Goal: Task Accomplishment & Management: Manage account settings

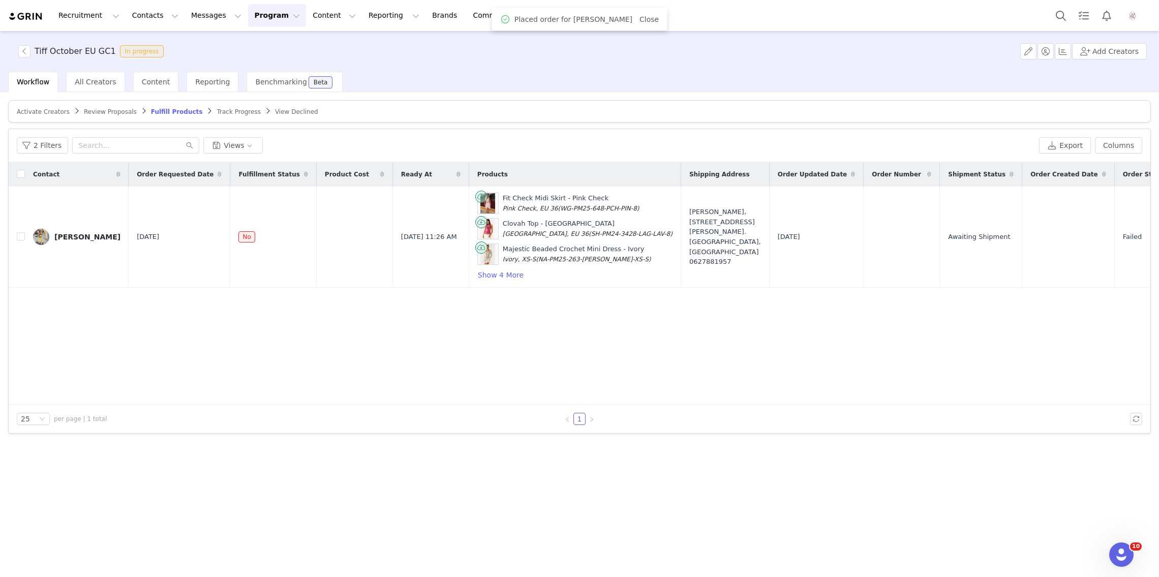
click at [88, 109] on span "Review Proposals" at bounding box center [110, 111] width 53 height 7
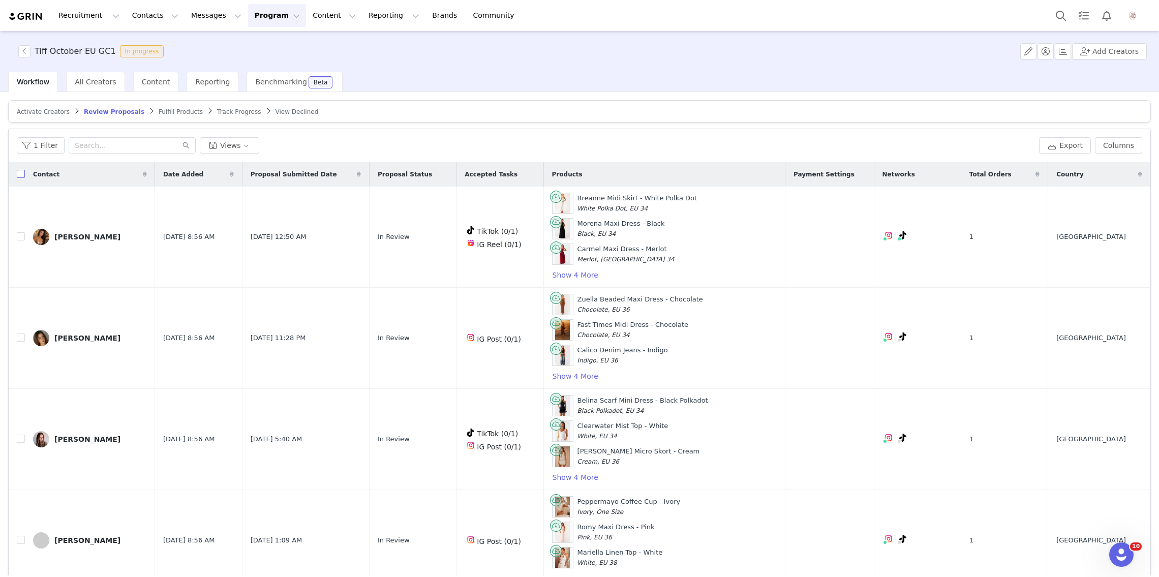
click at [23, 176] on input "checkbox" at bounding box center [21, 174] width 8 height 8
checkbox input "true"
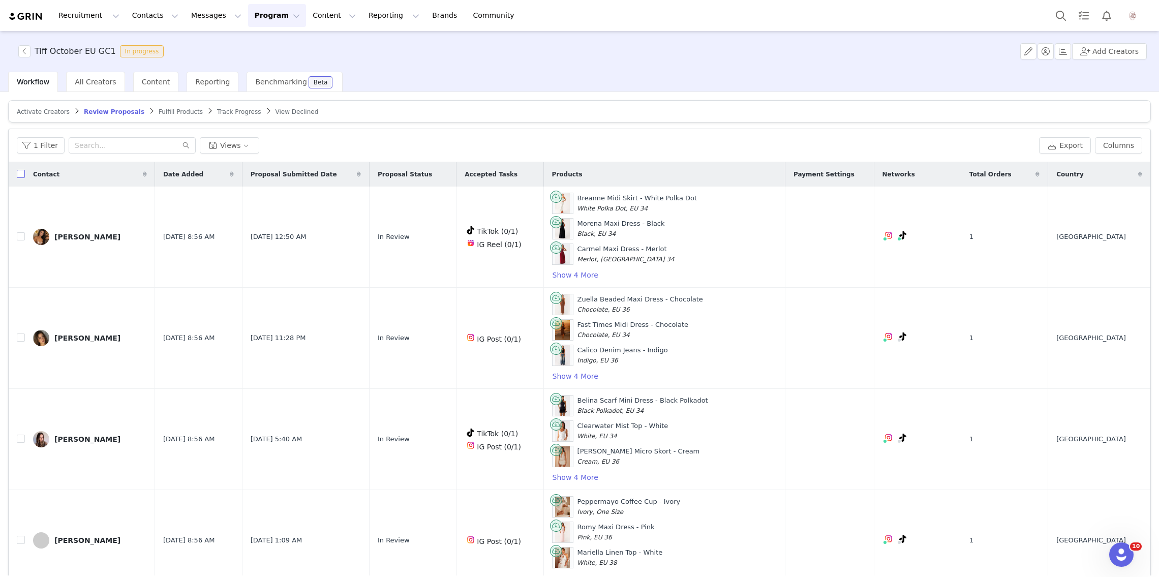
checkbox input "true"
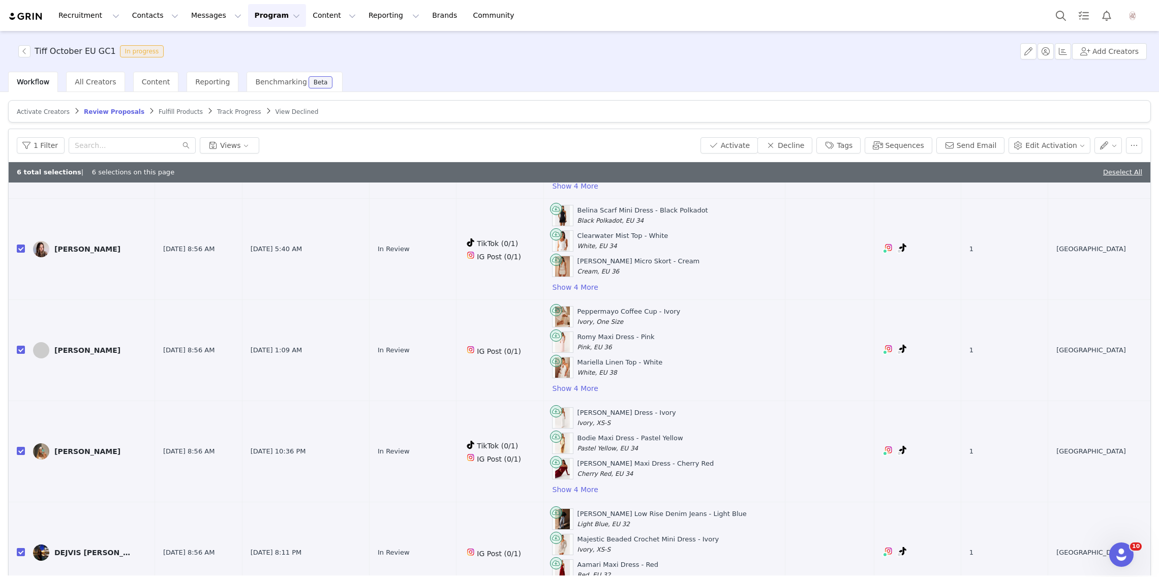
scroll to position [219, 0]
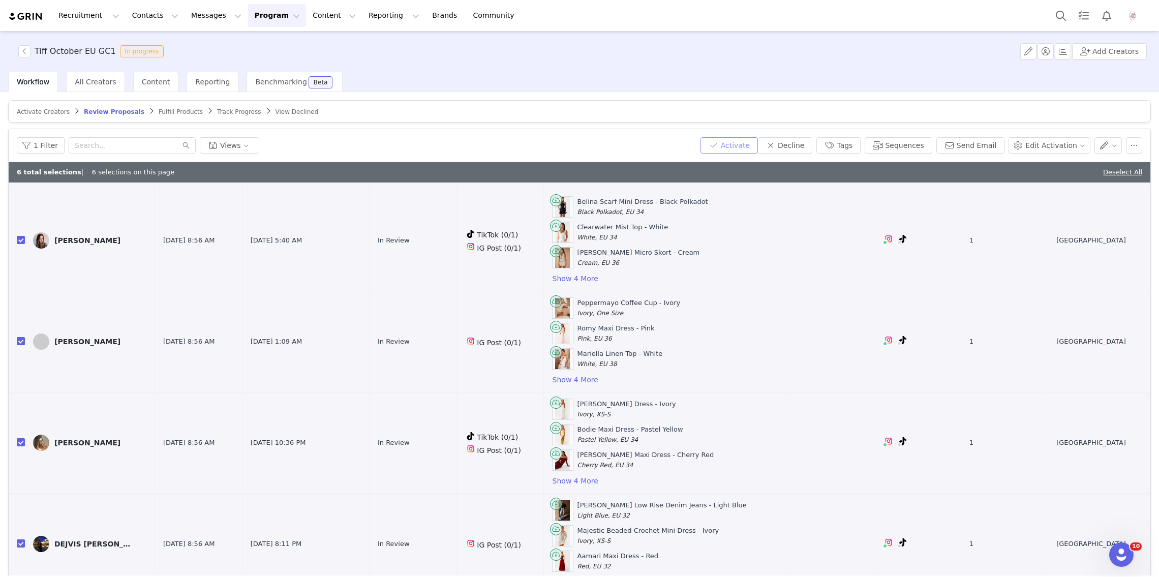
click at [741, 139] on button "Activate" at bounding box center [728, 145] width 57 height 16
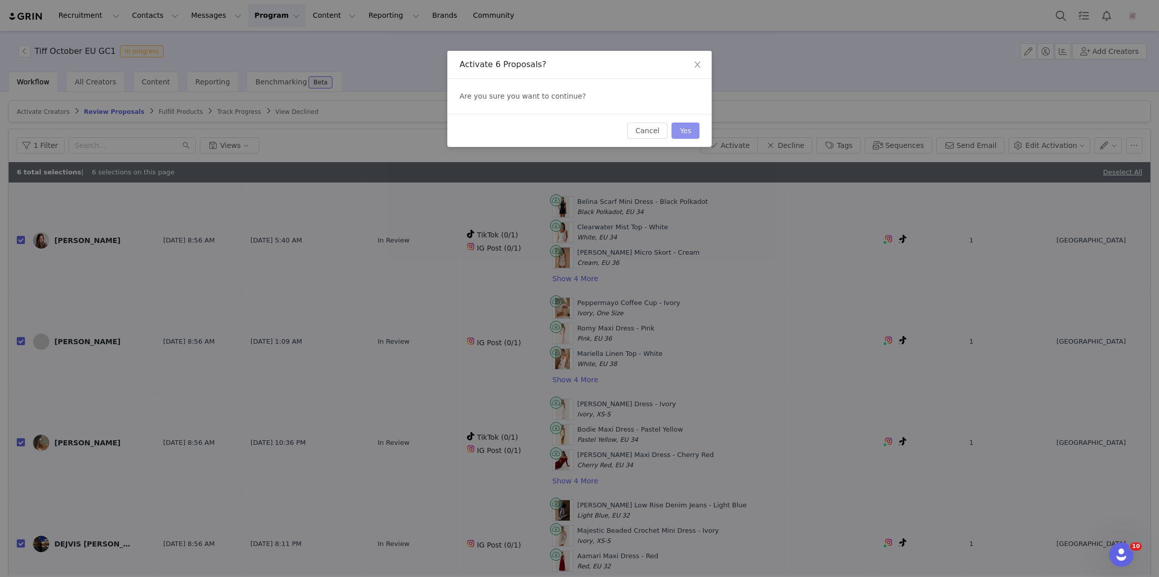
click at [683, 133] on button "Yes" at bounding box center [685, 130] width 28 height 16
checkbox input "false"
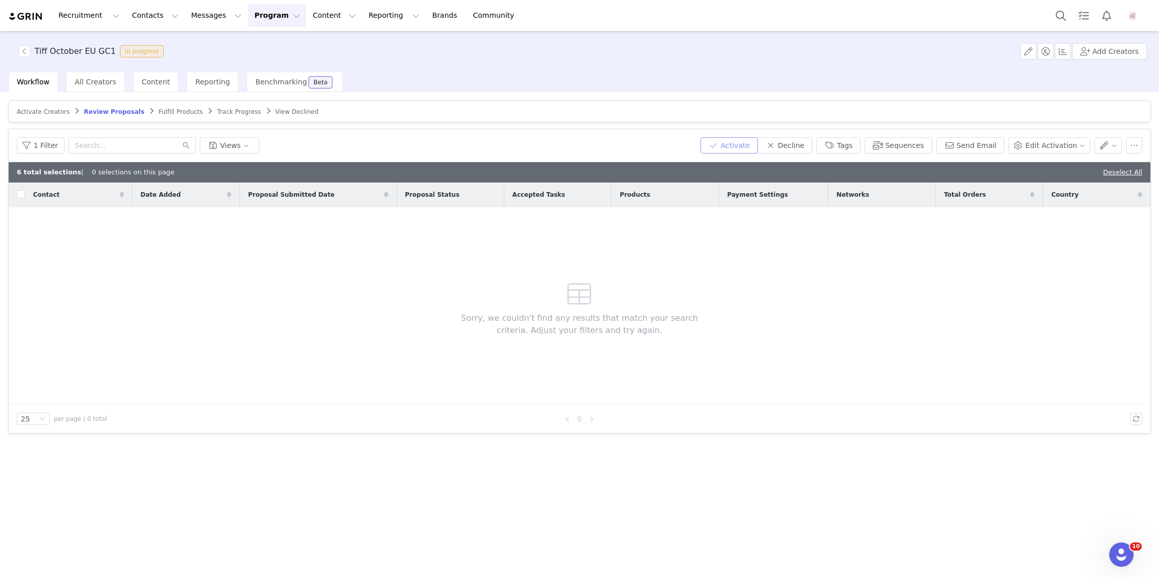
scroll to position [0, 0]
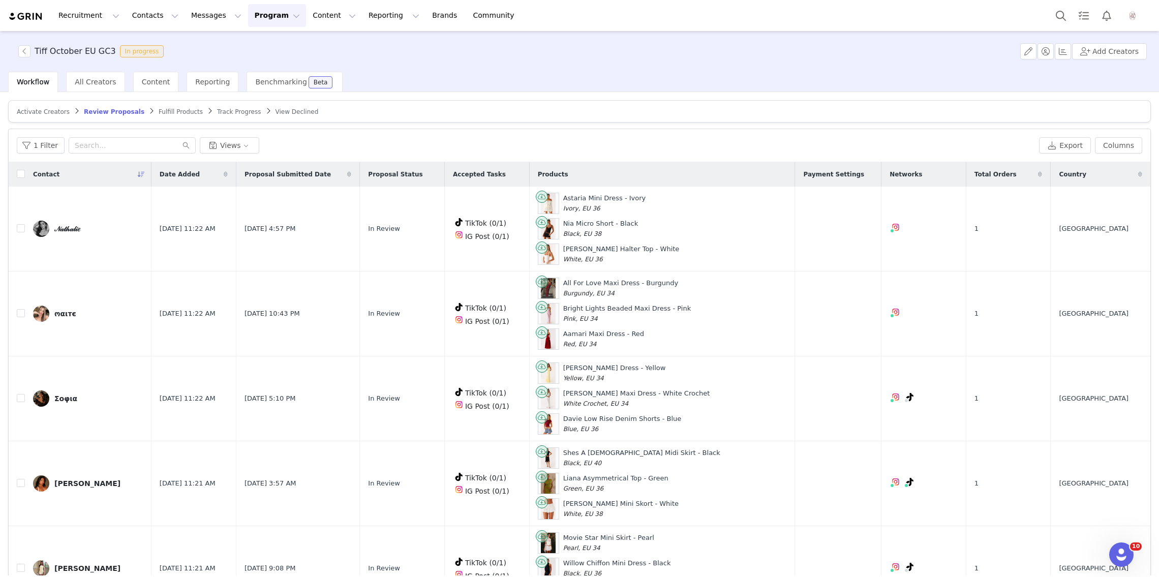
click at [25, 174] on div "Contact" at bounding box center [88, 174] width 127 height 24
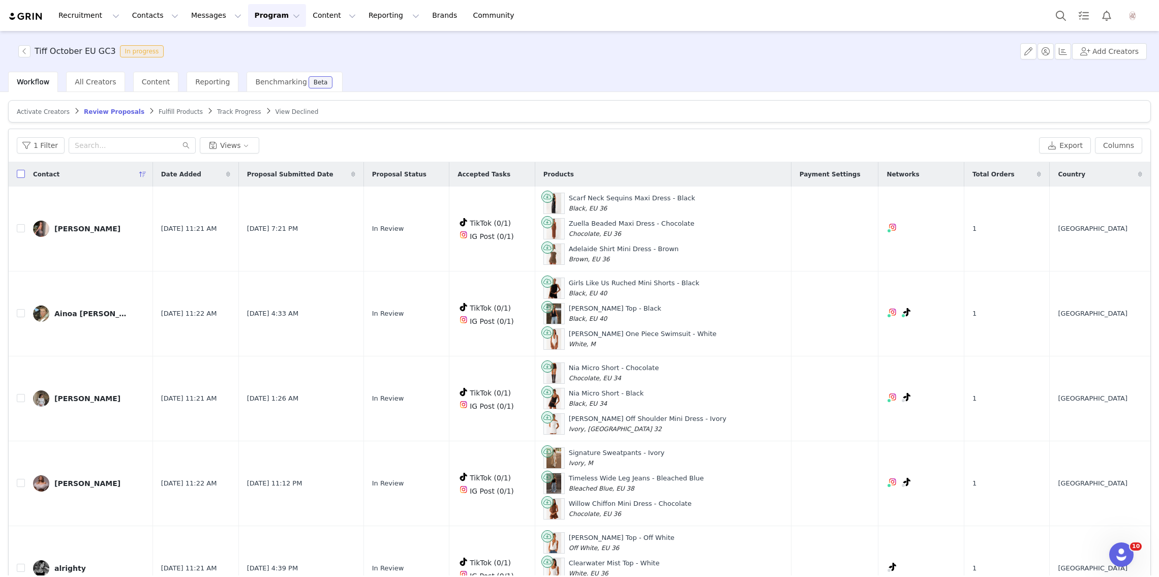
click at [21, 175] on input "checkbox" at bounding box center [21, 174] width 8 height 8
checkbox input "true"
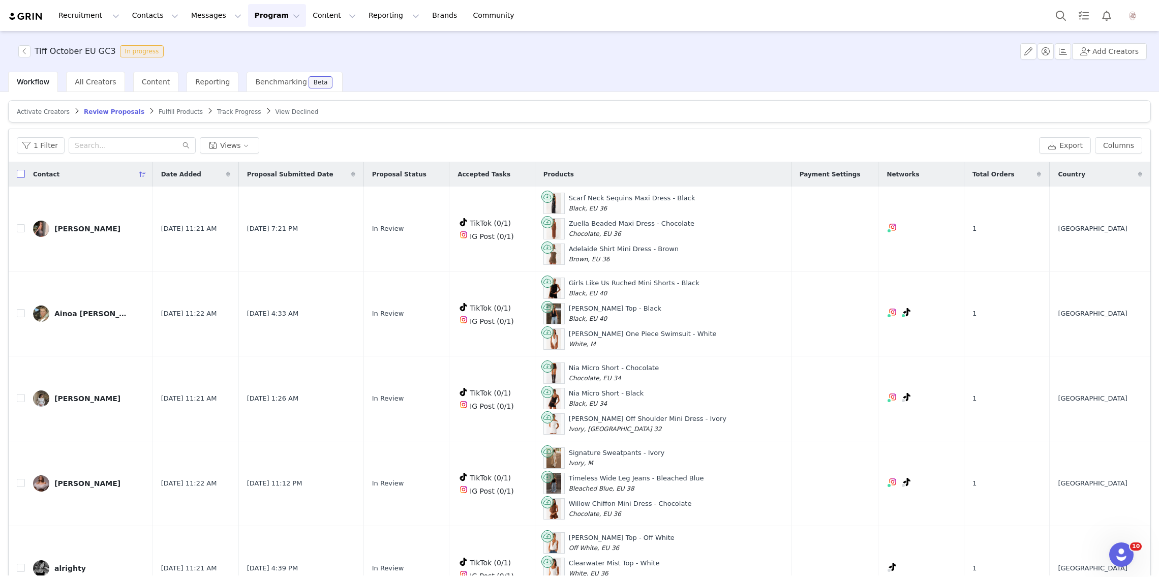
checkbox input "true"
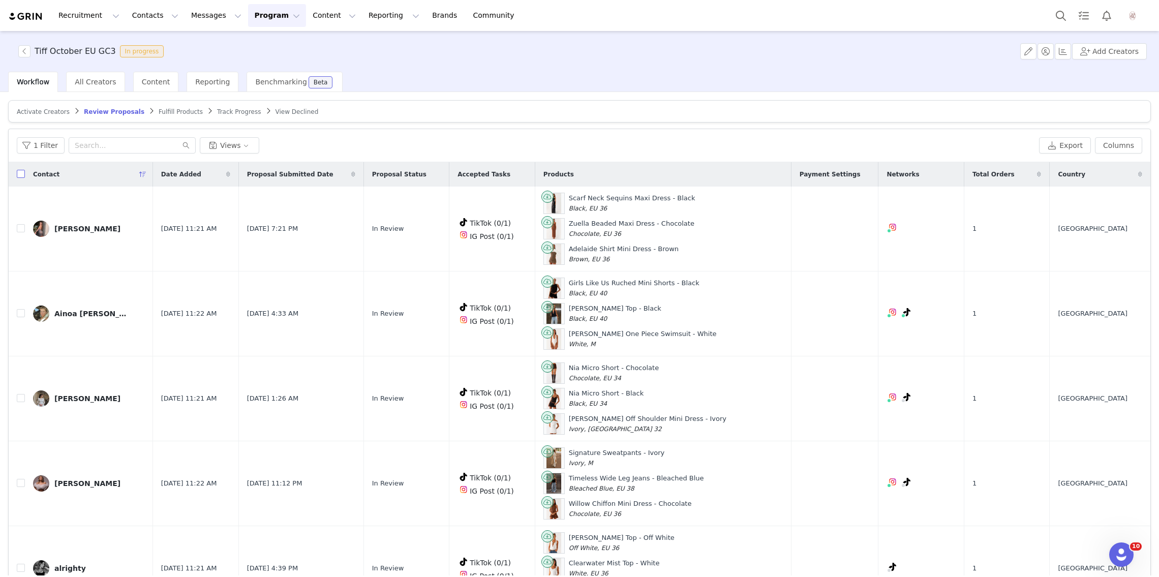
checkbox input "true"
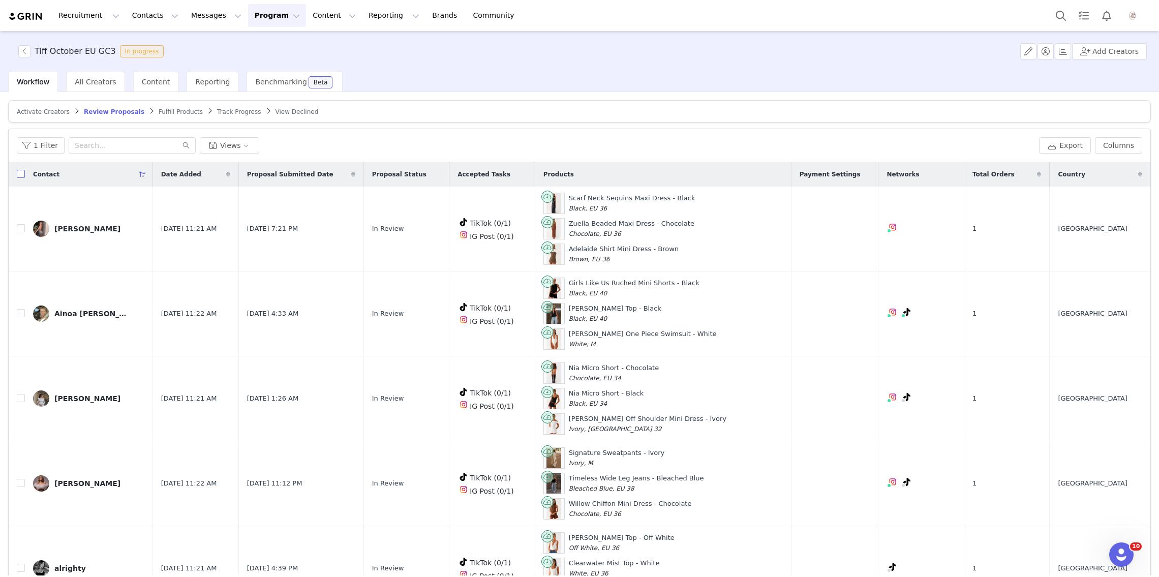
checkbox input "true"
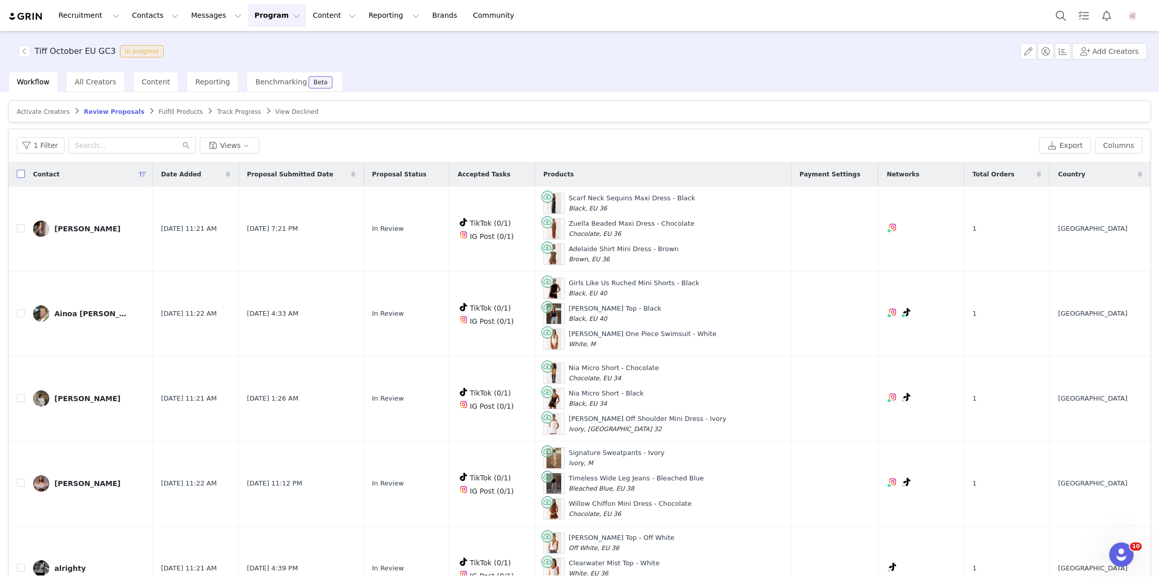
checkbox input "true"
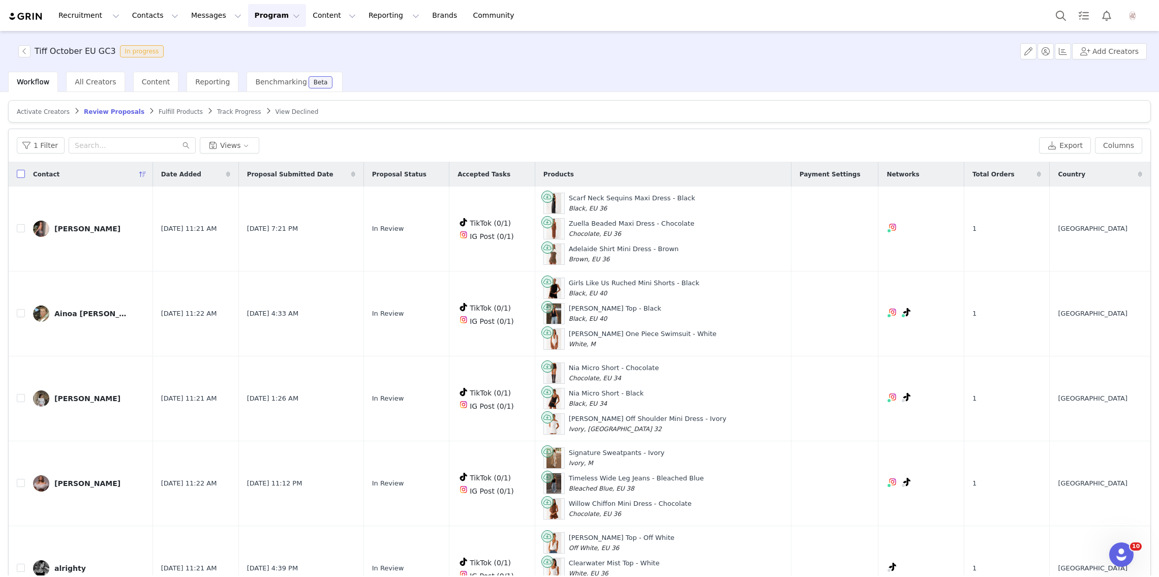
checkbox input "true"
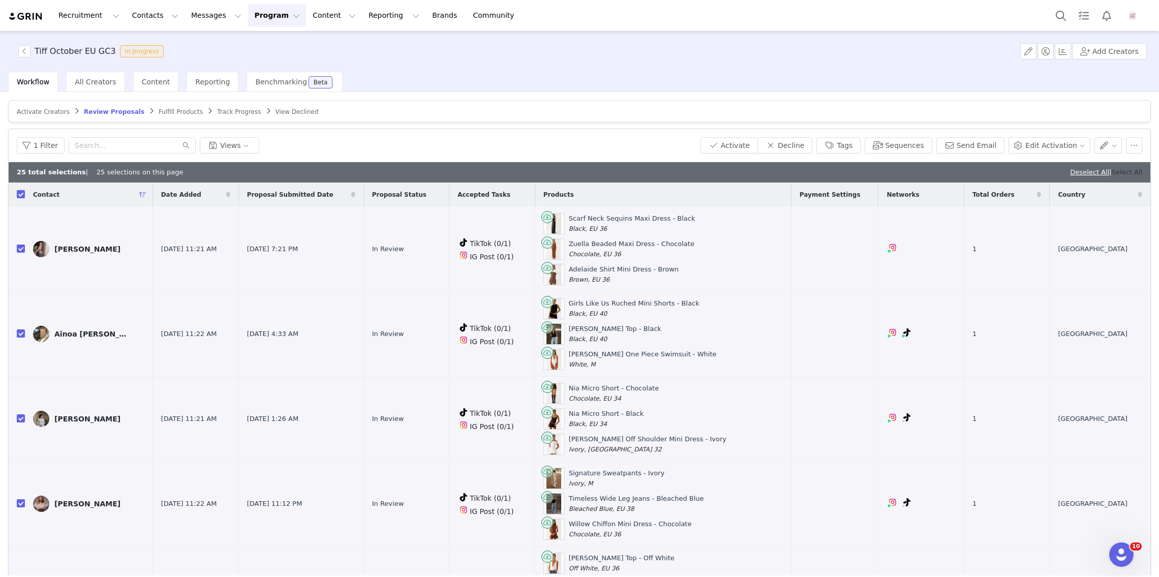
click at [1131, 172] on link "Select All" at bounding box center [1126, 172] width 30 height 8
click at [1085, 197] on span "Country" at bounding box center [1070, 194] width 27 height 9
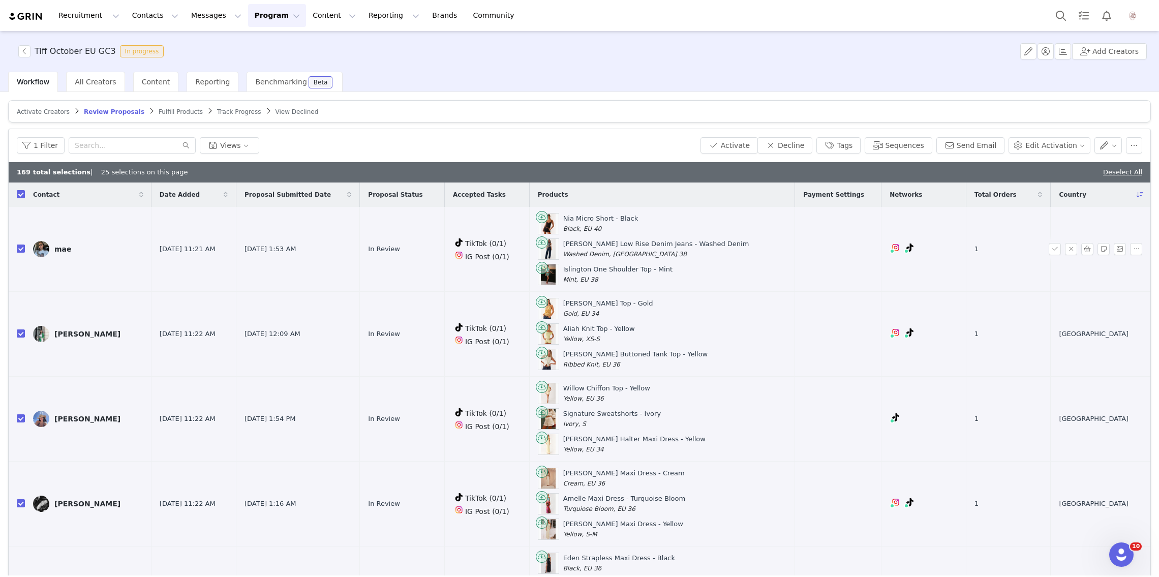
click at [20, 248] on input "checkbox" at bounding box center [21, 248] width 8 height 8
checkbox input "false"
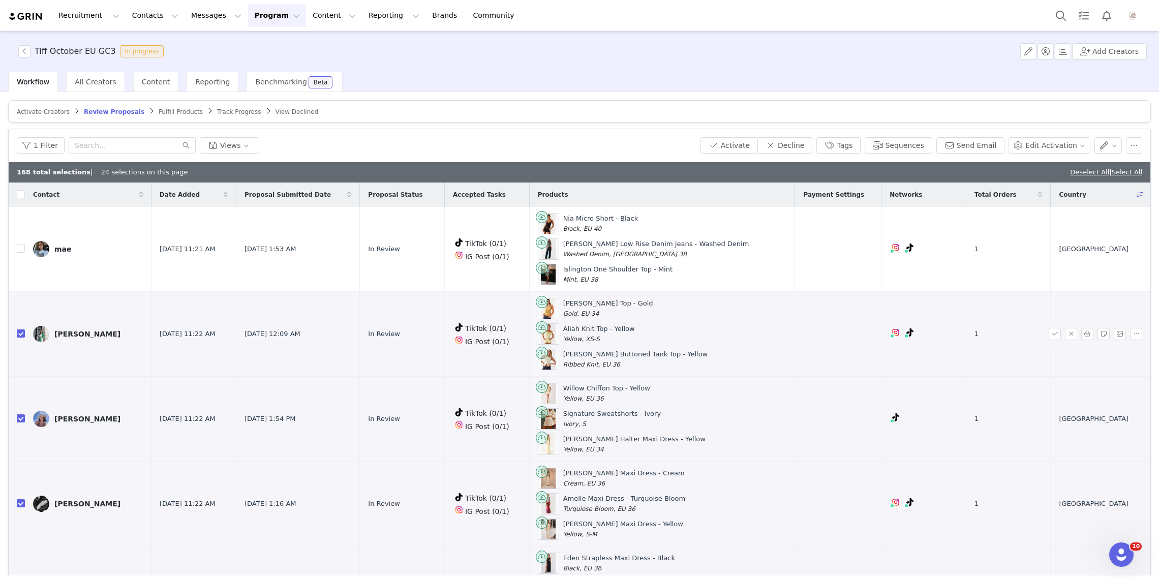
click at [19, 334] on input "checkbox" at bounding box center [21, 333] width 8 height 8
checkbox input "false"
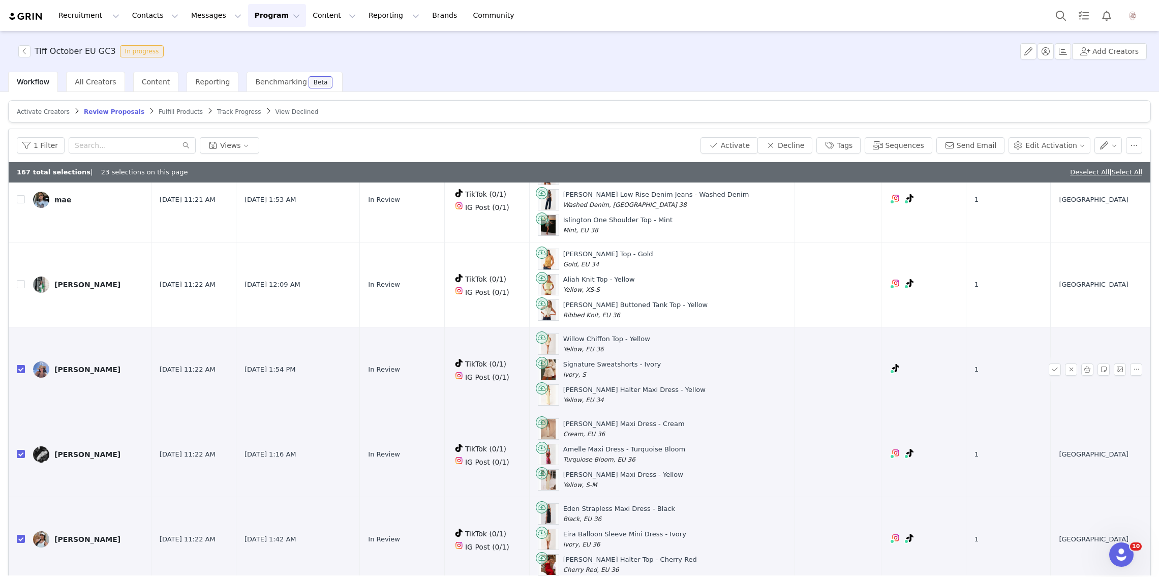
click at [20, 365] on input "checkbox" at bounding box center [21, 369] width 8 height 8
checkbox input "false"
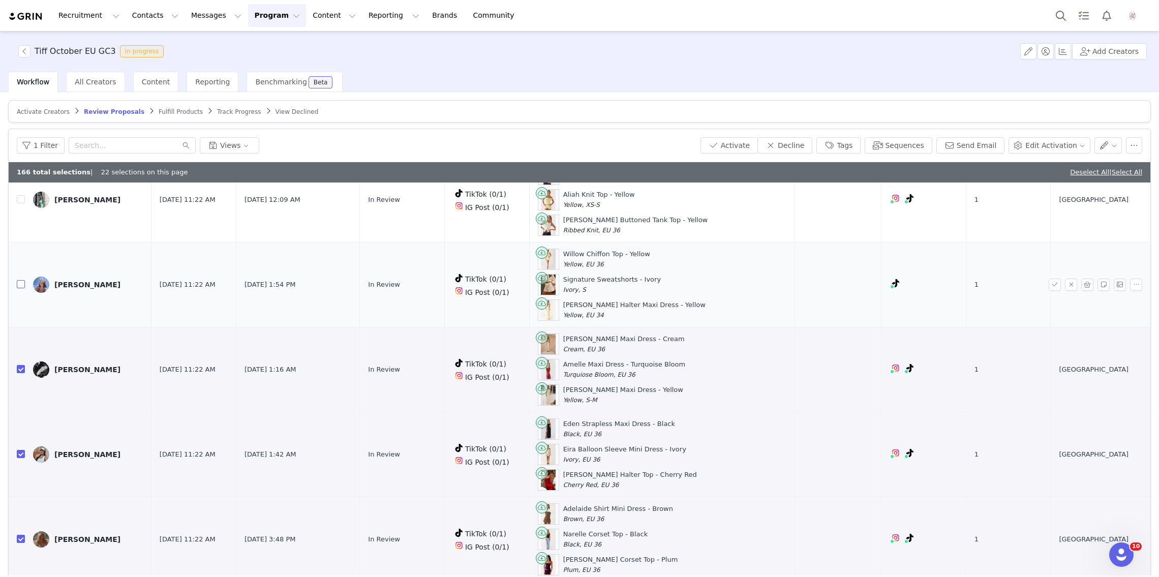
scroll to position [145, 0]
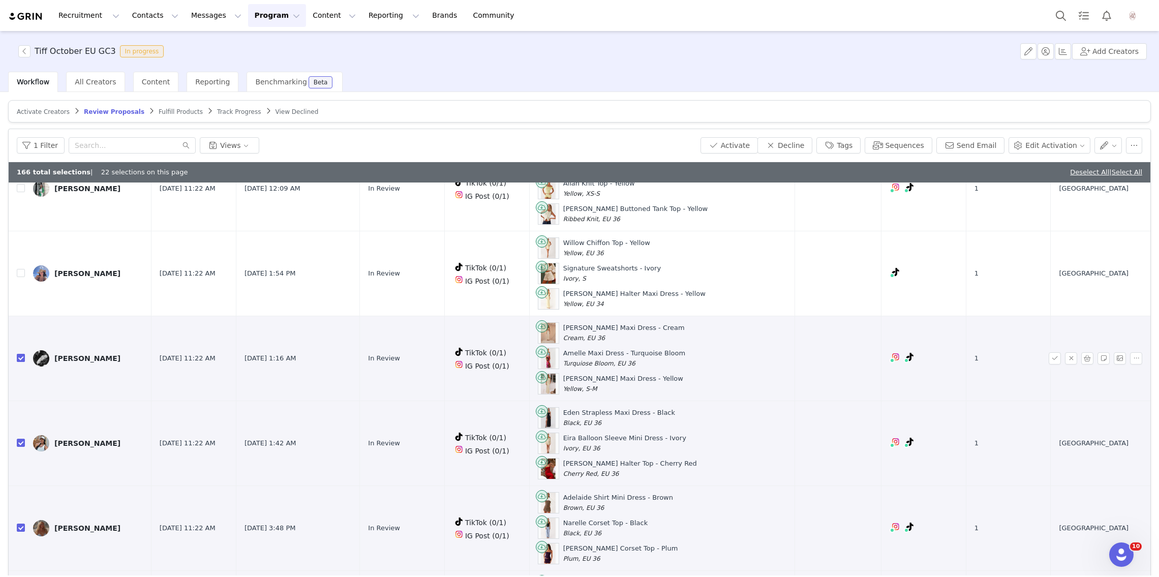
click at [22, 355] on input "checkbox" at bounding box center [21, 358] width 8 height 8
checkbox input "false"
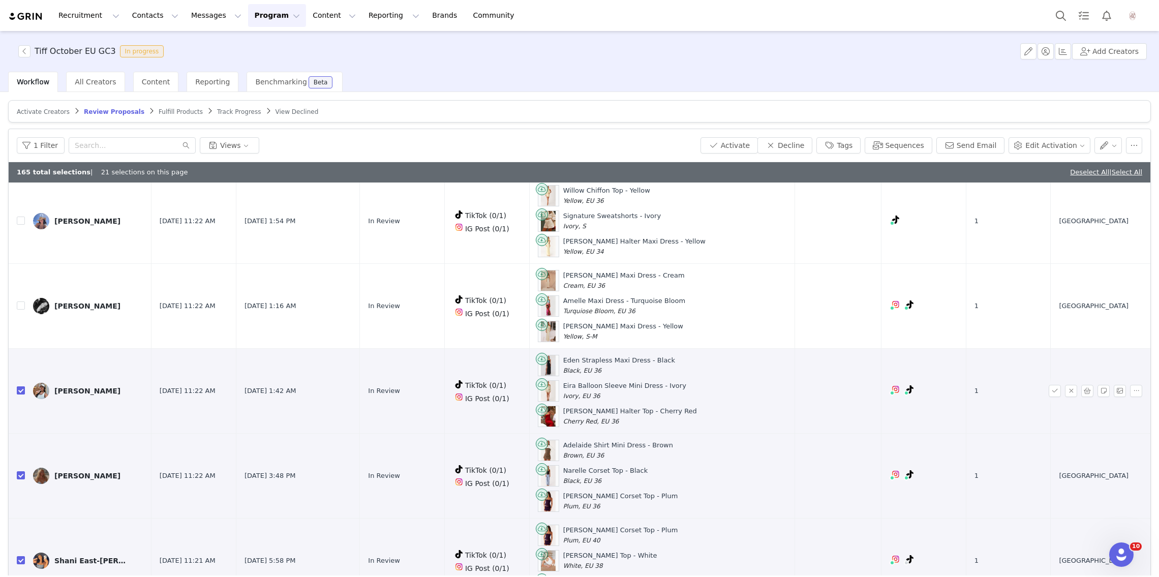
click at [18, 386] on input "checkbox" at bounding box center [21, 390] width 8 height 8
checkbox input "false"
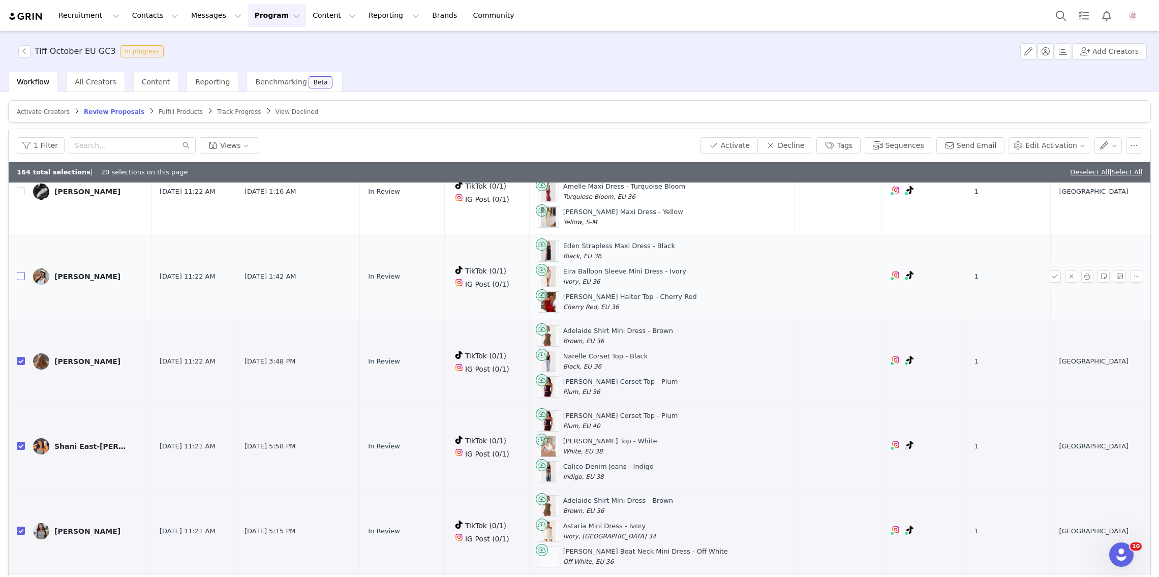
scroll to position [314, 0]
click at [18, 440] on input "checkbox" at bounding box center [21, 444] width 8 height 8
checkbox input "false"
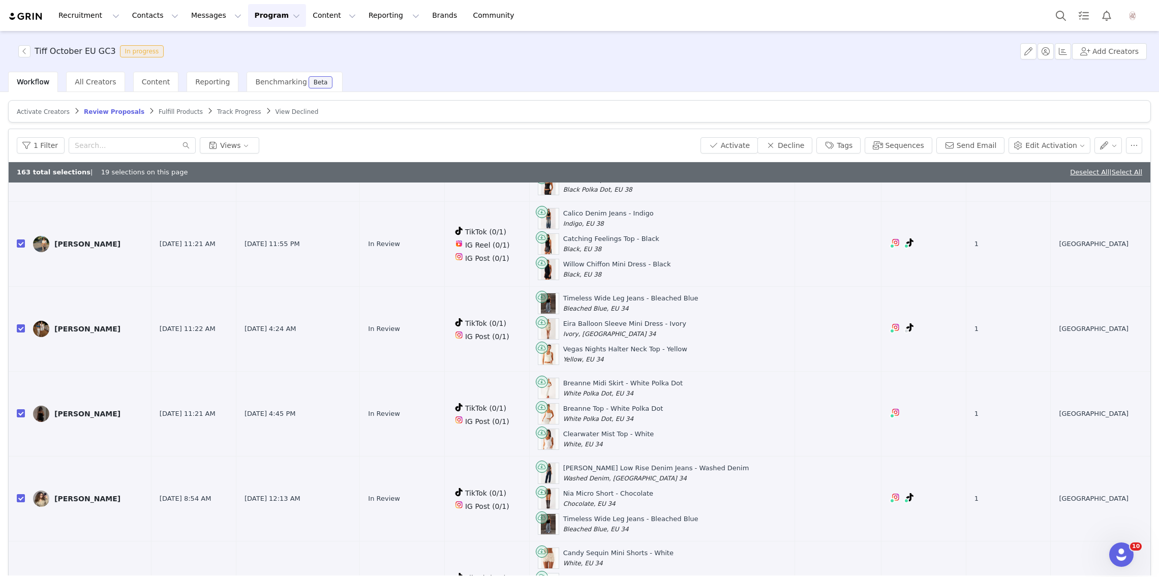
scroll to position [1020, 0]
click at [17, 412] on input "checkbox" at bounding box center [21, 416] width 8 height 8
checkbox input "false"
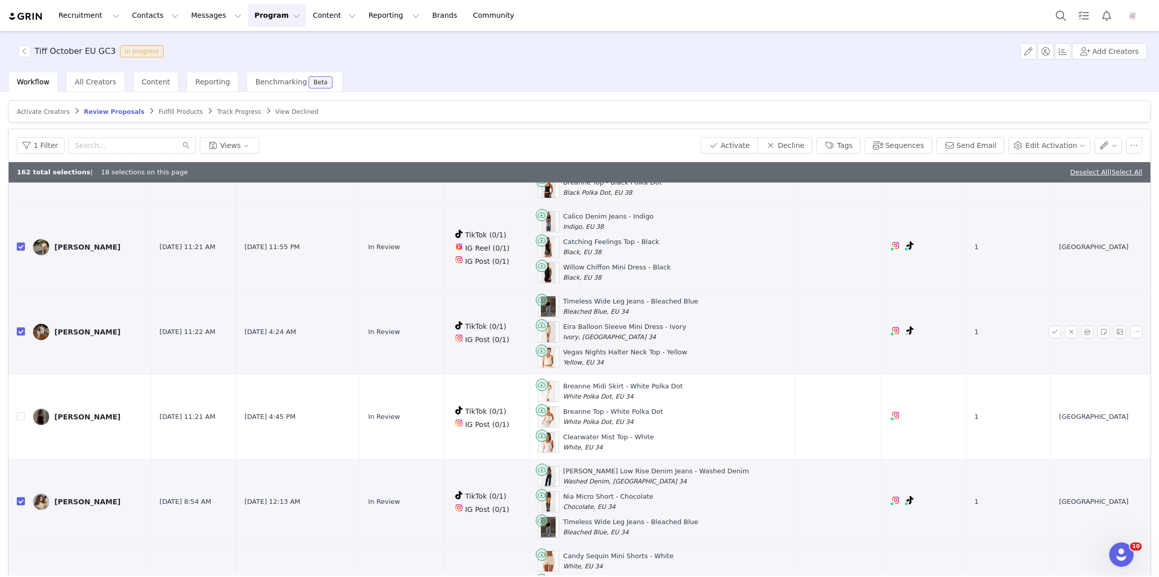
click at [21, 327] on input "checkbox" at bounding box center [21, 331] width 8 height 8
checkbox input "false"
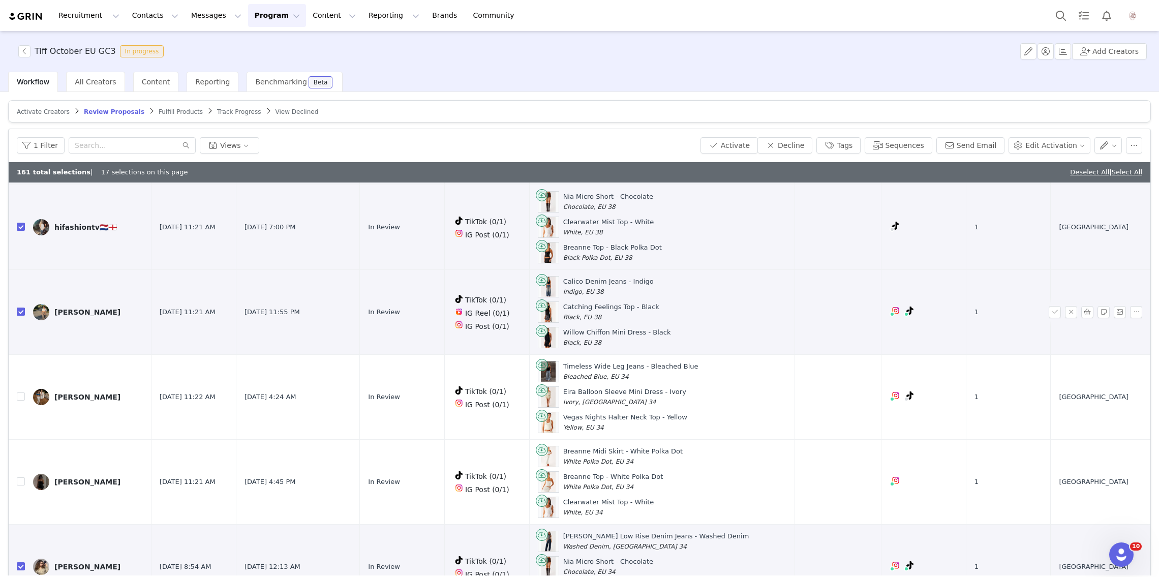
click at [21, 307] on input "checkbox" at bounding box center [21, 311] width 8 height 8
checkbox input "false"
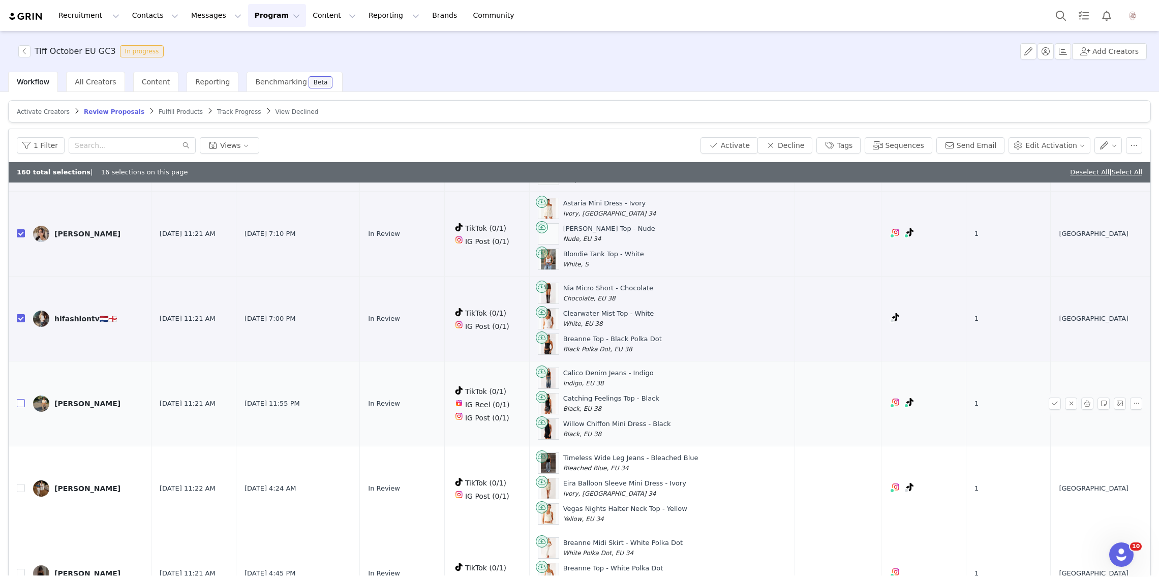
scroll to position [816, 0]
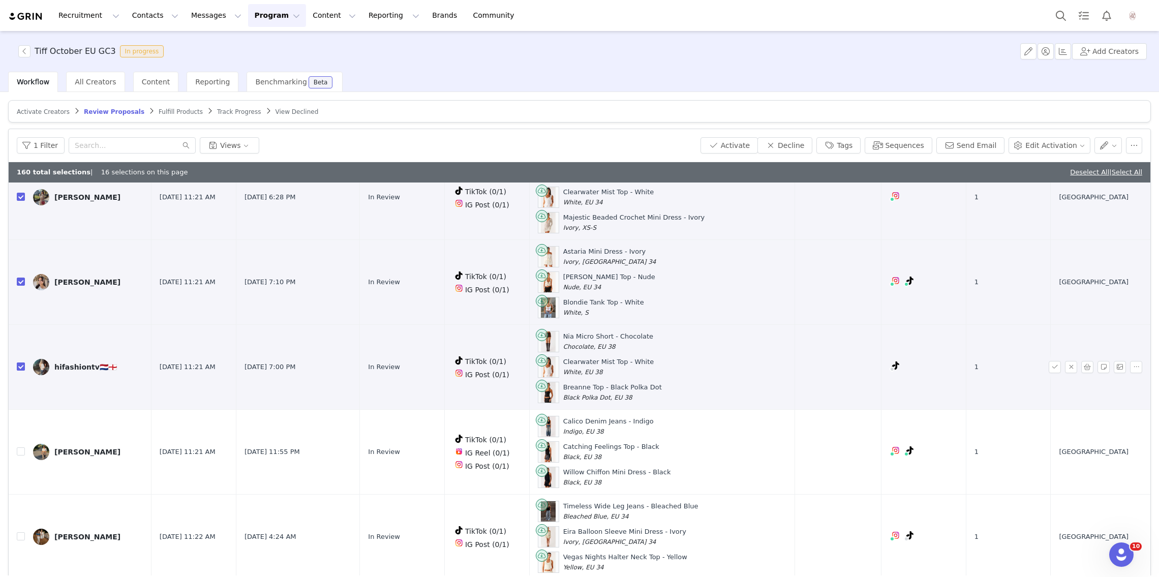
click at [19, 362] on input "checkbox" at bounding box center [21, 366] width 8 height 8
checkbox input "false"
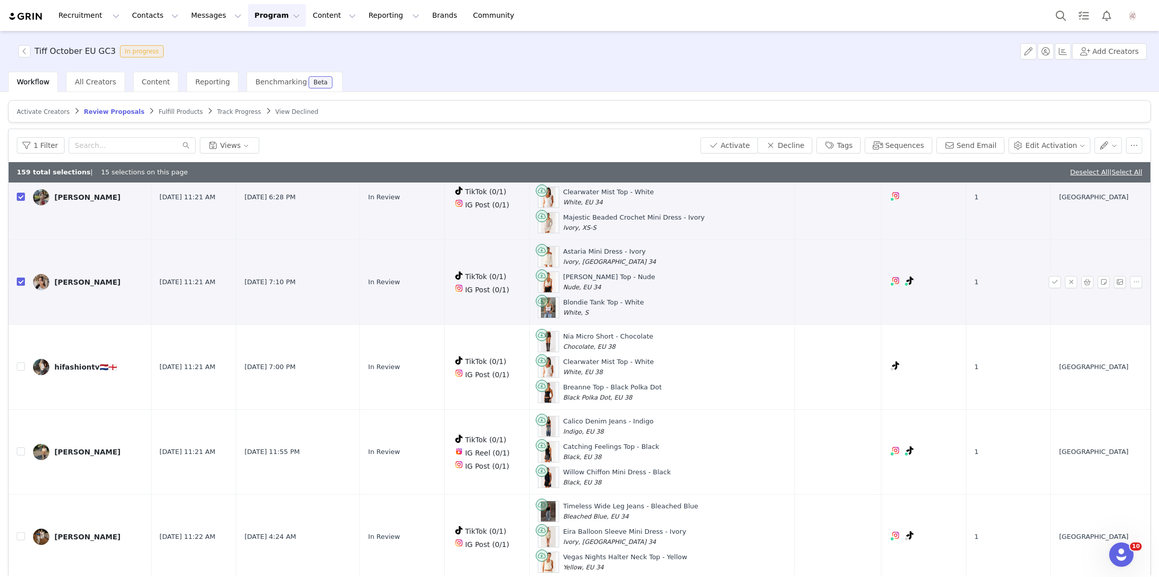
click at [22, 277] on input "checkbox" at bounding box center [21, 281] width 8 height 8
checkbox input "false"
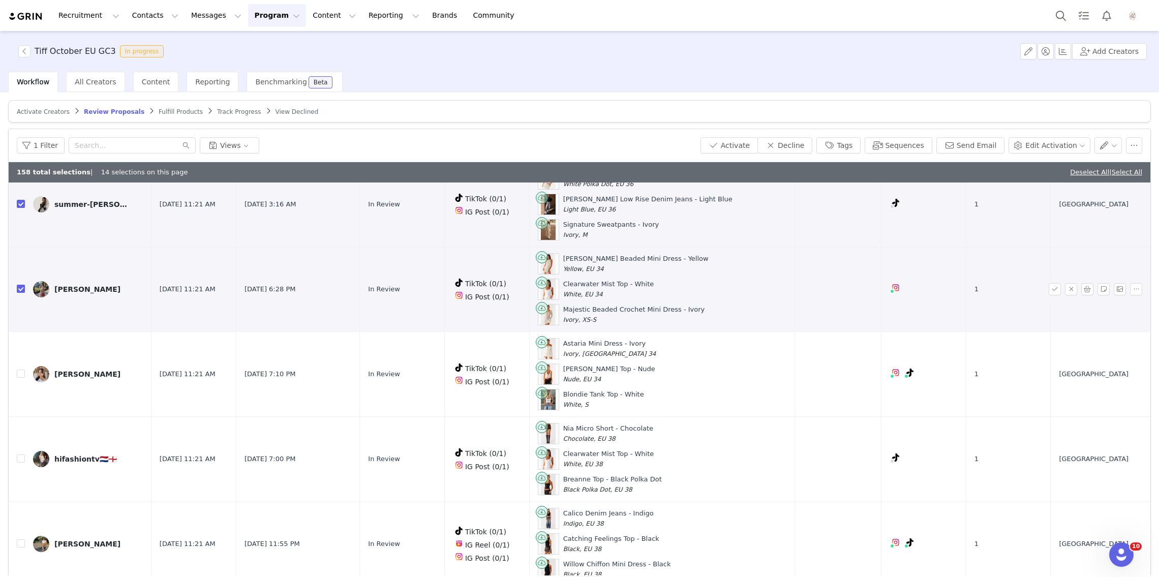
click at [22, 285] on input "checkbox" at bounding box center [21, 289] width 8 height 8
checkbox input "false"
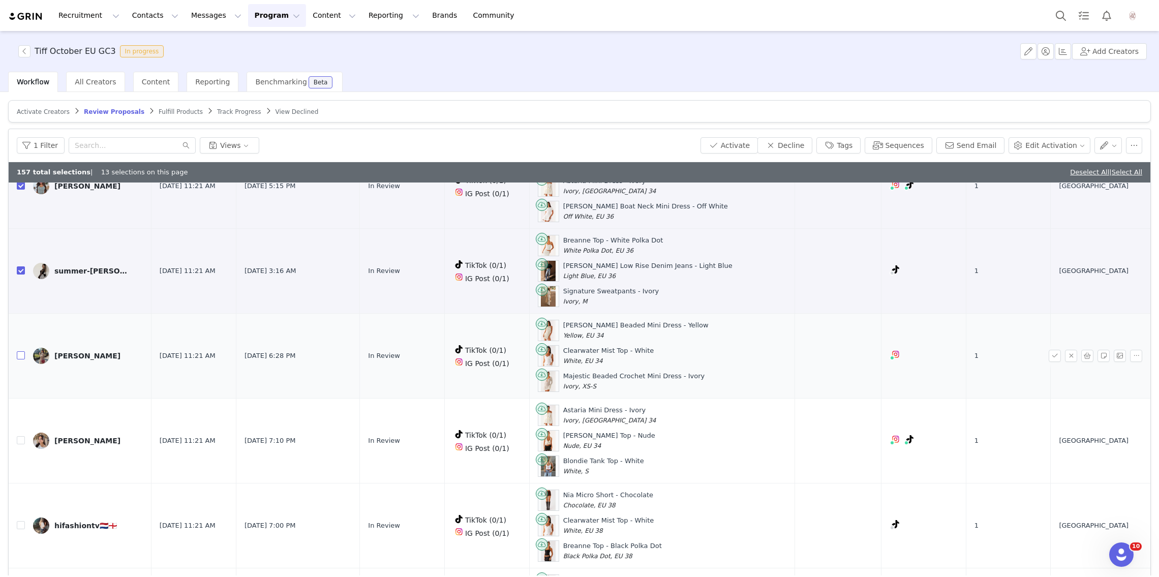
scroll to position [652, 0]
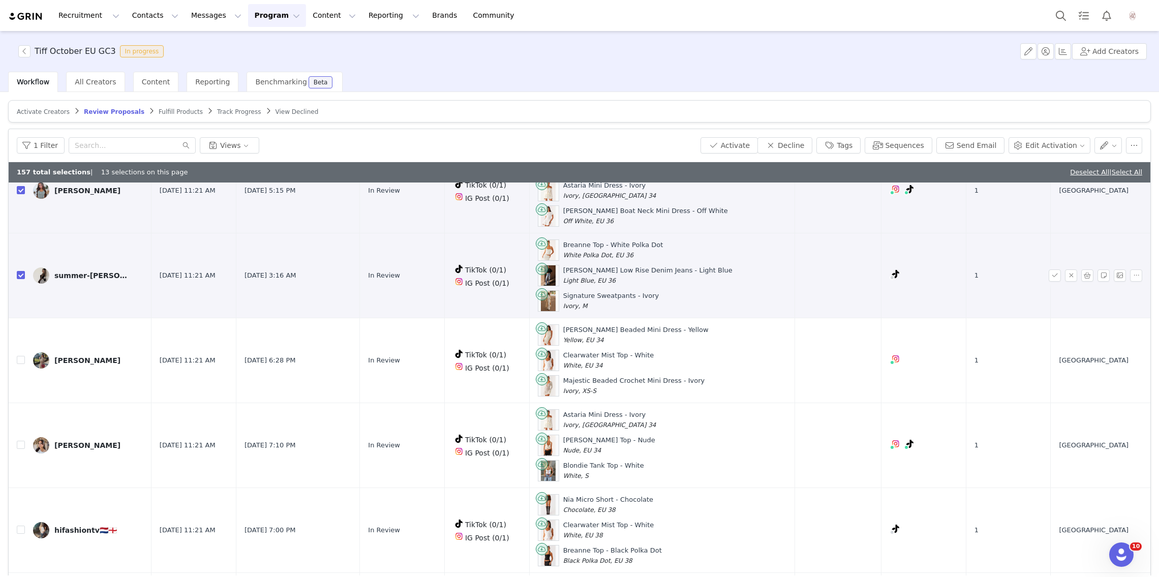
click at [21, 271] on td at bounding box center [17, 275] width 16 height 85
click at [21, 271] on input "checkbox" at bounding box center [21, 275] width 8 height 8
checkbox input "false"
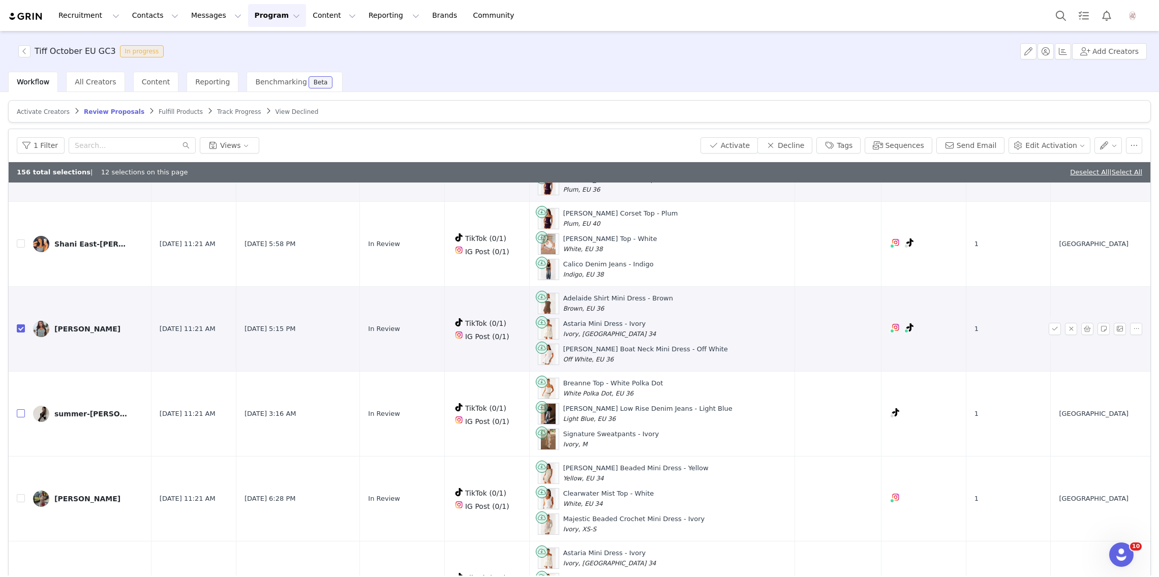
scroll to position [509, 0]
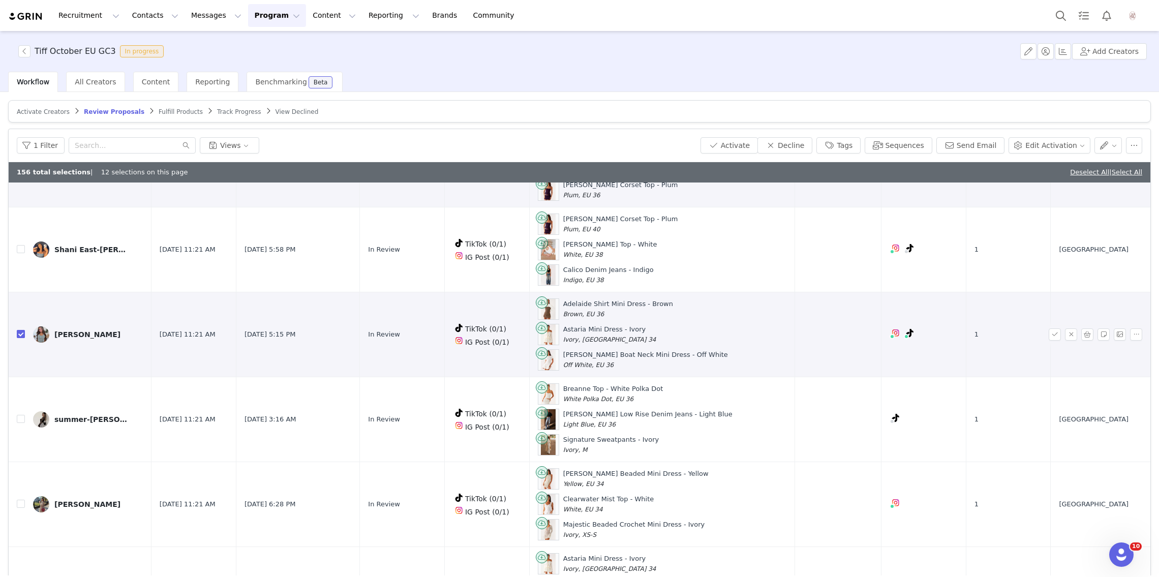
click at [20, 330] on input "checkbox" at bounding box center [21, 334] width 8 height 8
checkbox input "false"
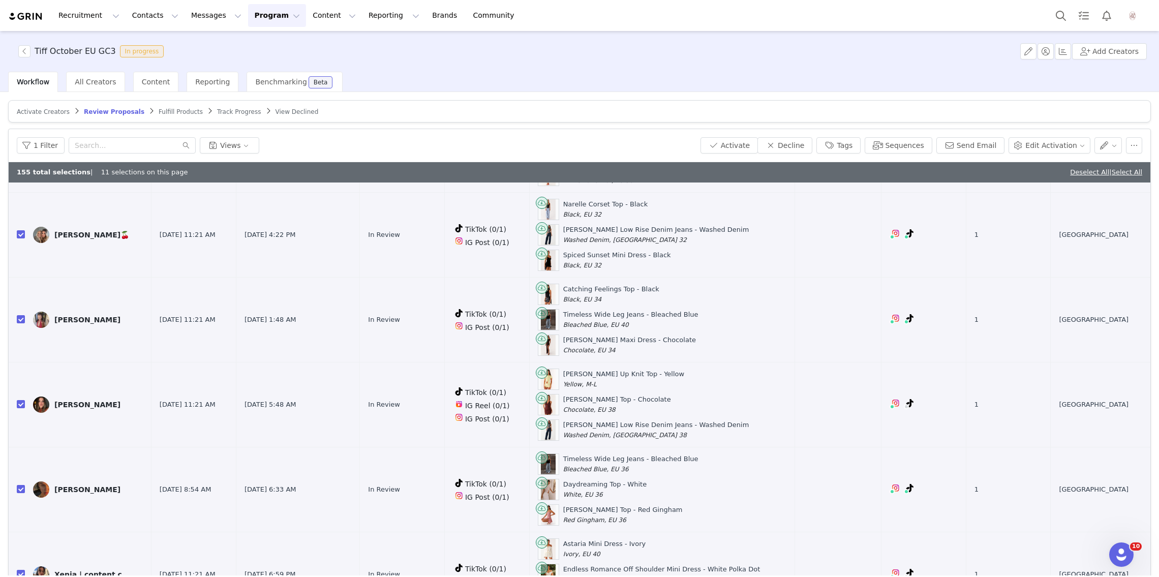
scroll to position [48, 0]
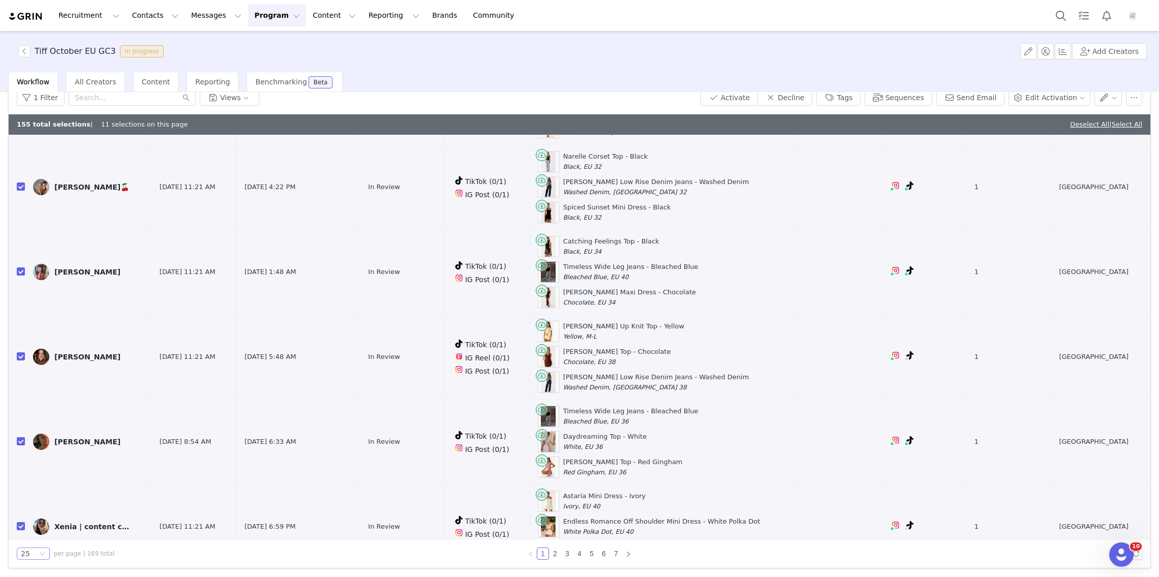
click at [29, 548] on div "25" at bounding box center [25, 553] width 9 height 11
click at [35, 529] on li "100" at bounding box center [33, 534] width 33 height 16
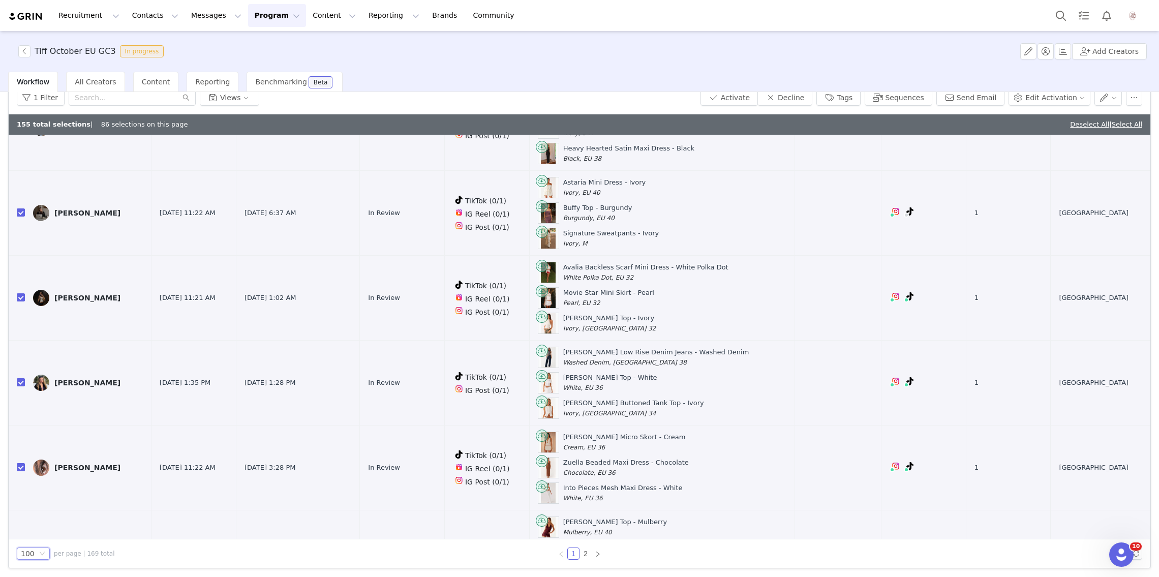
scroll to position [6260, 0]
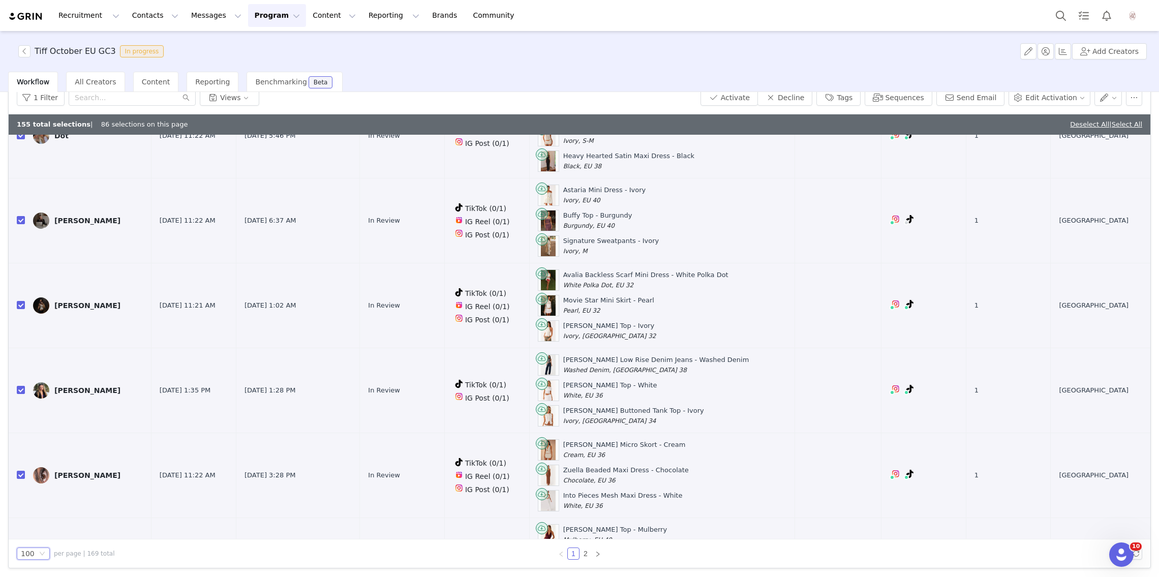
click at [23, 555] on input "checkbox" at bounding box center [21, 559] width 8 height 8
checkbox input "false"
click at [23, 471] on input "checkbox" at bounding box center [21, 475] width 8 height 8
checkbox input "false"
click at [23, 386] on input "checkbox" at bounding box center [21, 390] width 8 height 8
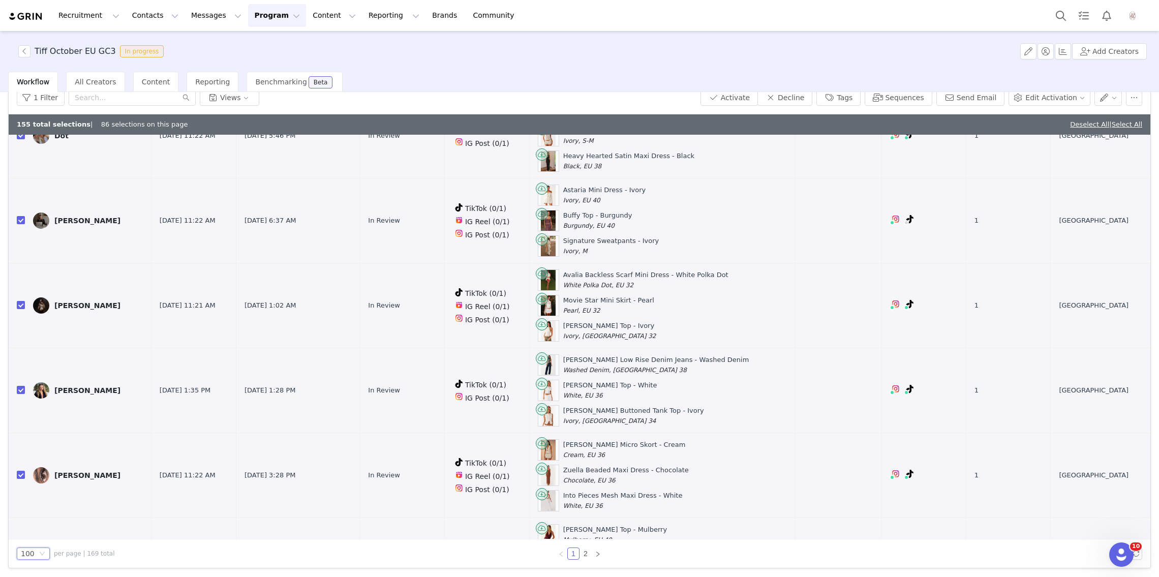
checkbox input "false"
click at [21, 301] on input "checkbox" at bounding box center [21, 305] width 8 height 8
checkbox input "true"
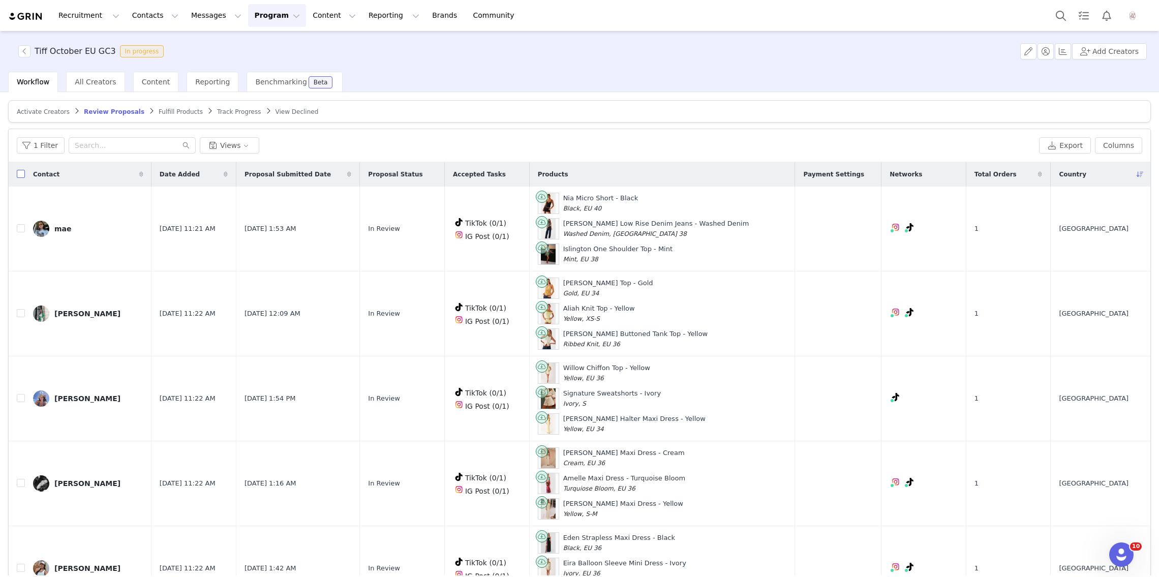
click at [20, 173] on input "checkbox" at bounding box center [21, 174] width 8 height 8
checkbox input "true"
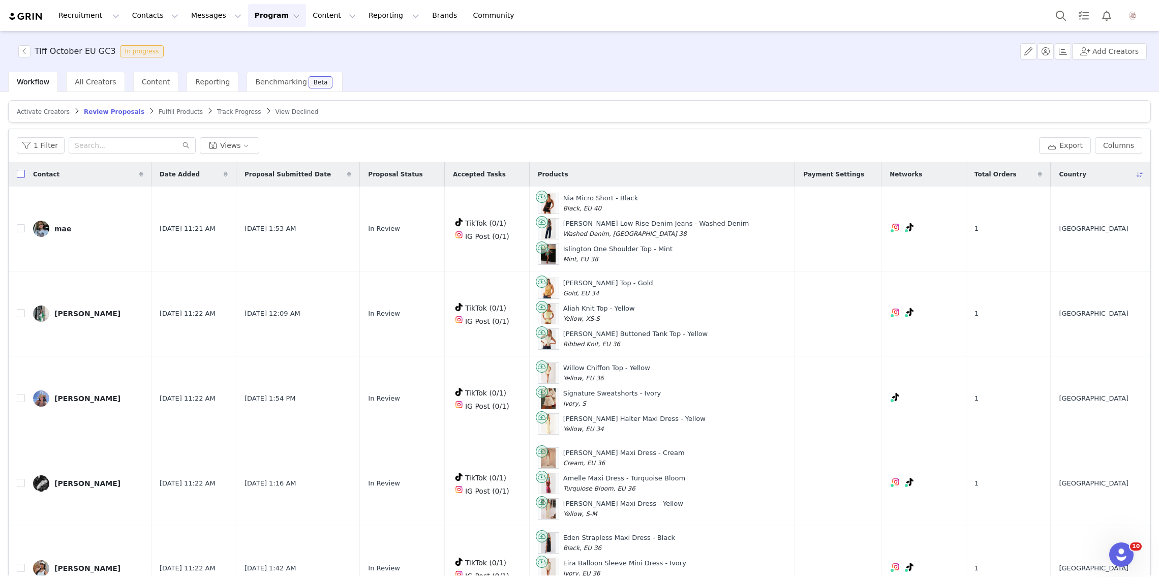
checkbox input "true"
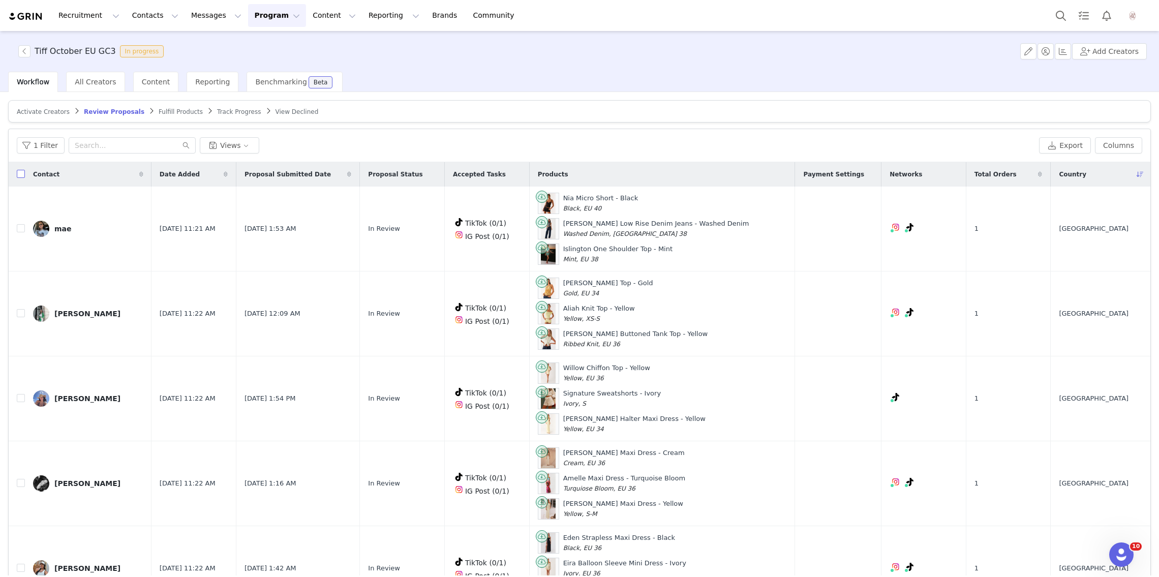
checkbox input "true"
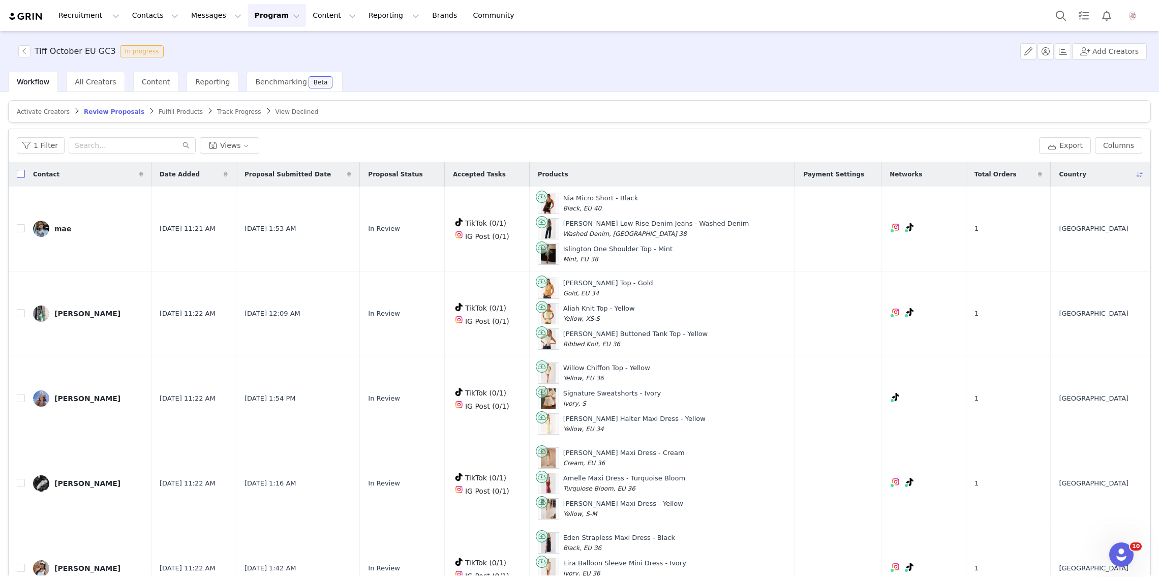
checkbox input "true"
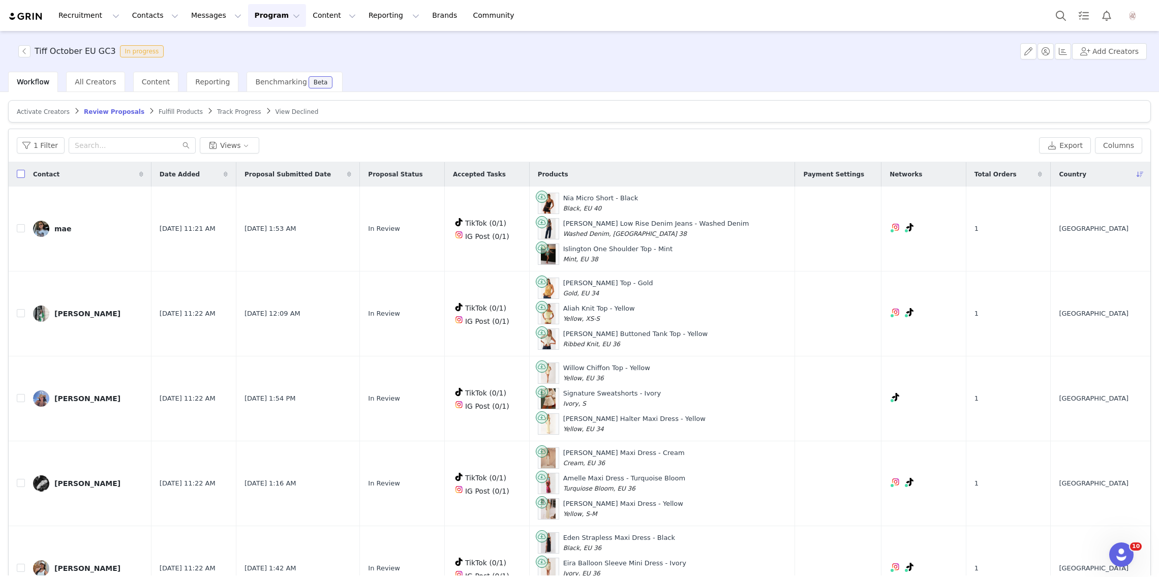
checkbox input "true"
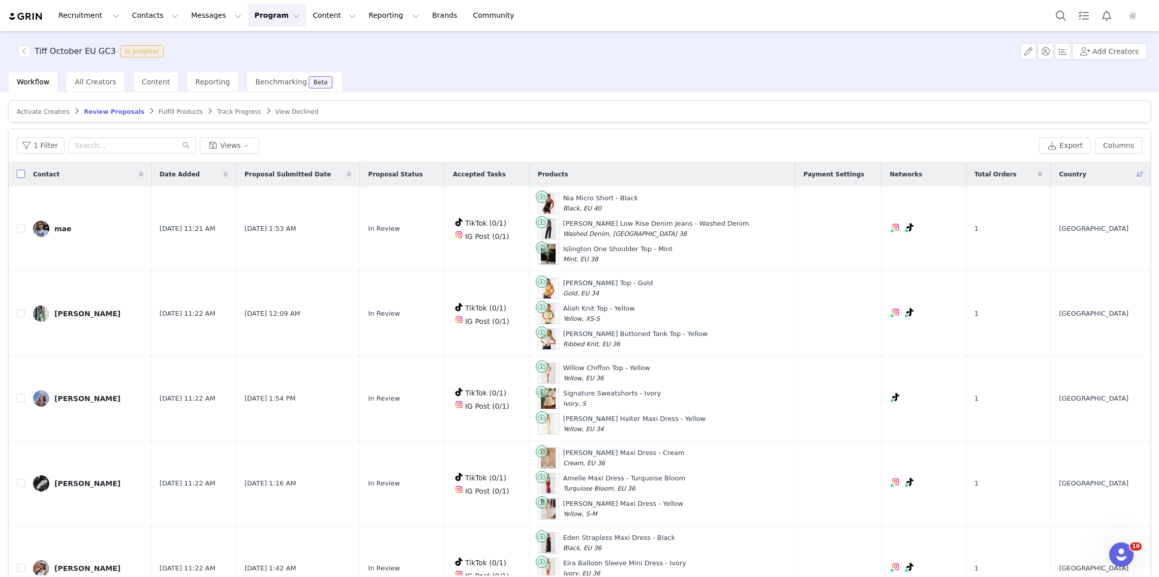
checkbox input "true"
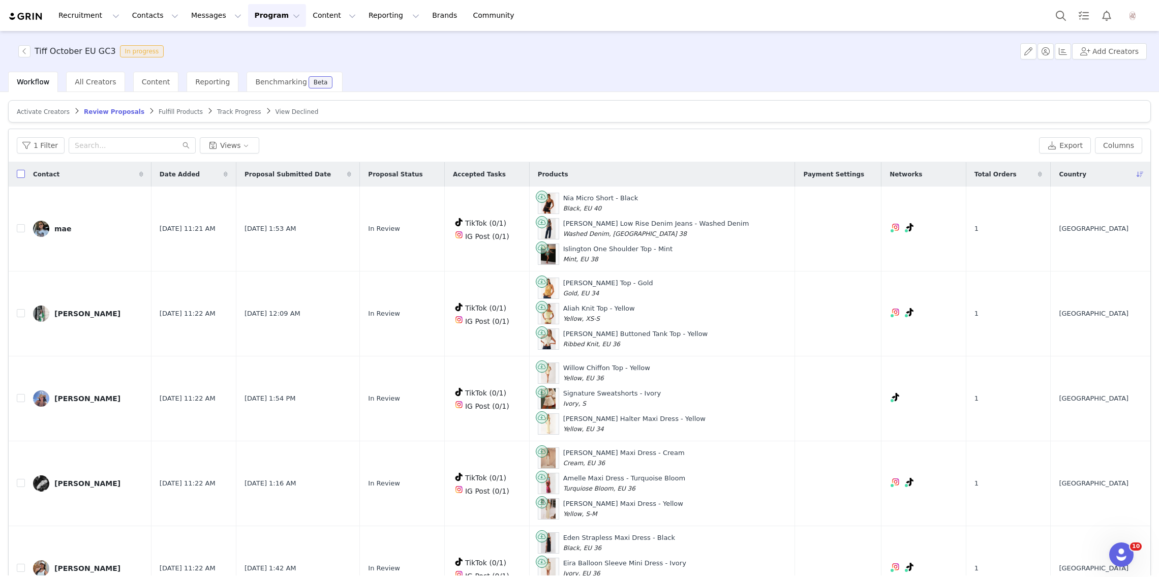
checkbox input "true"
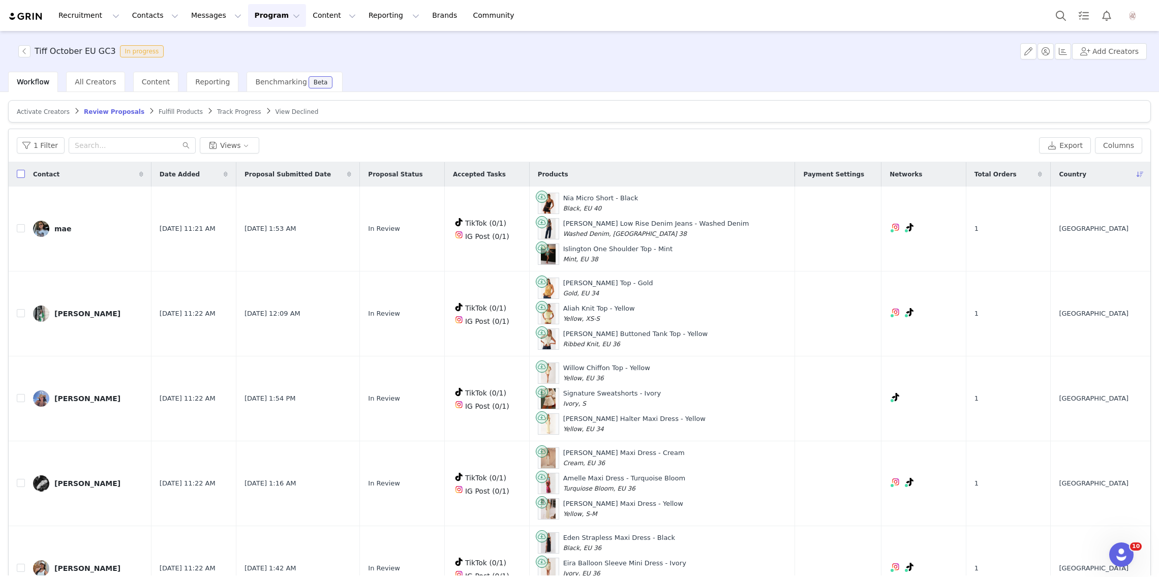
checkbox input "true"
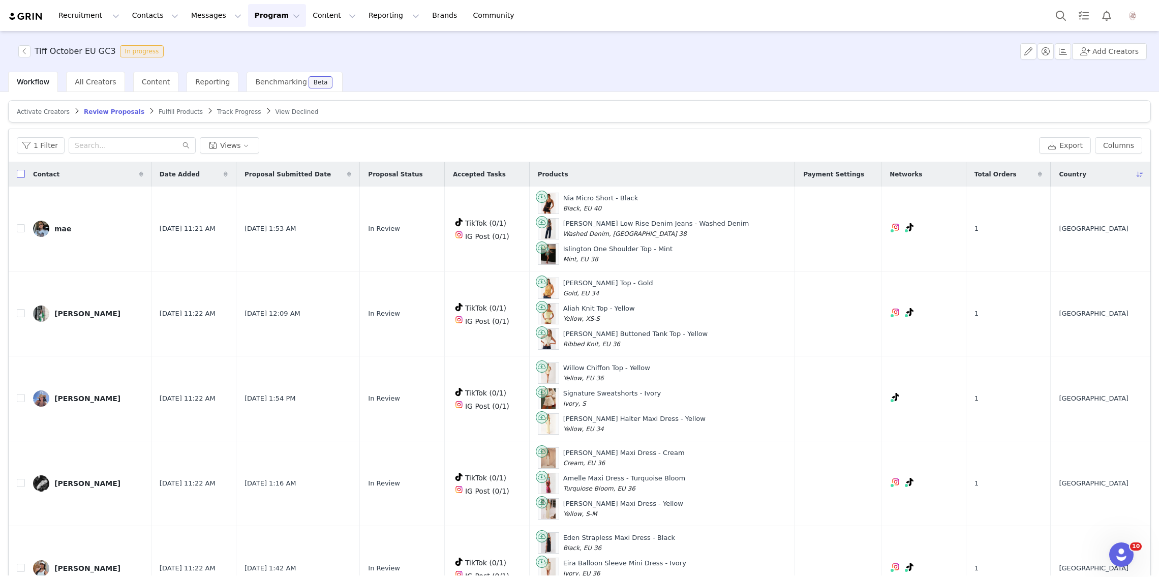
checkbox input "true"
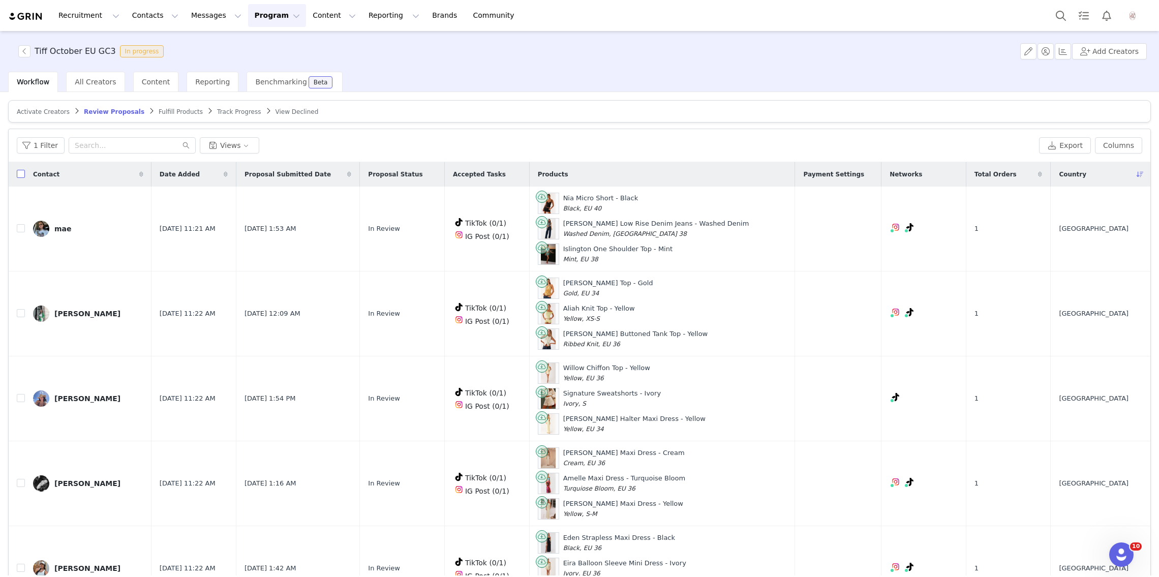
checkbox input "true"
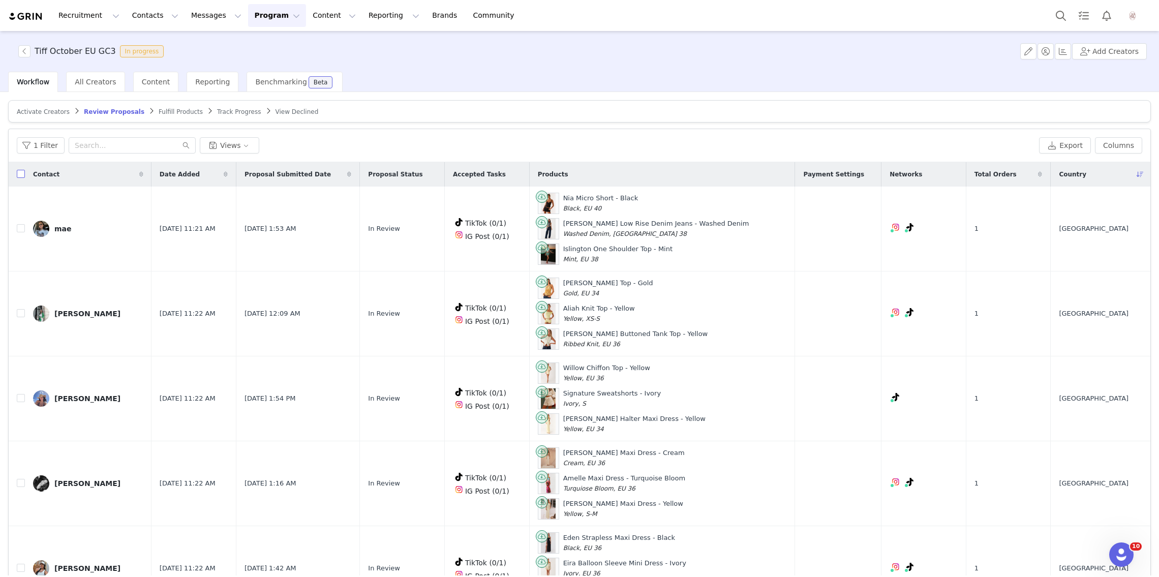
checkbox input "true"
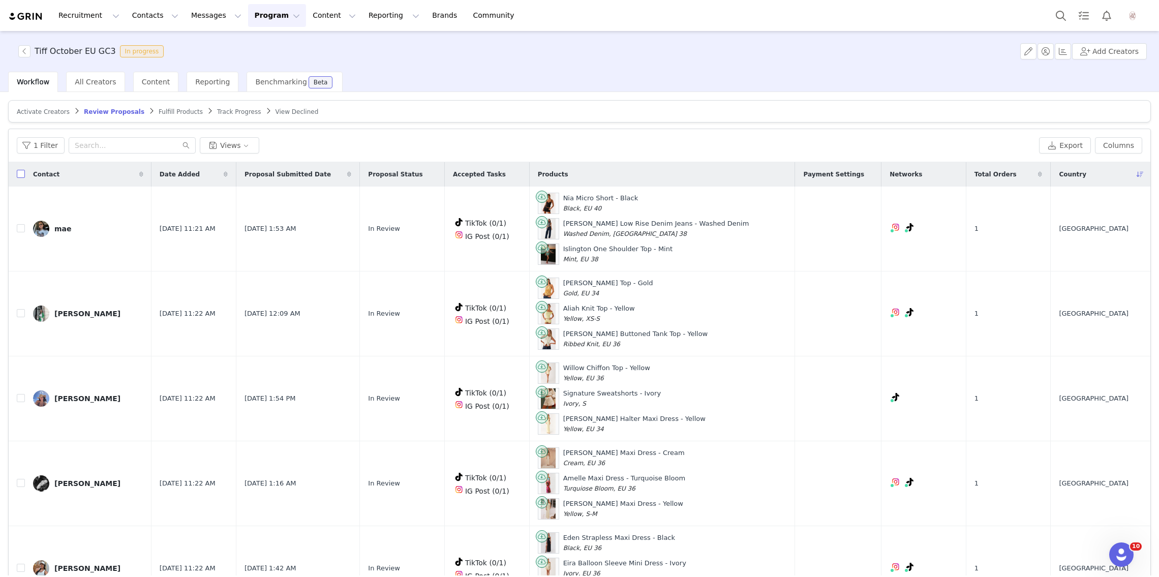
checkbox input "true"
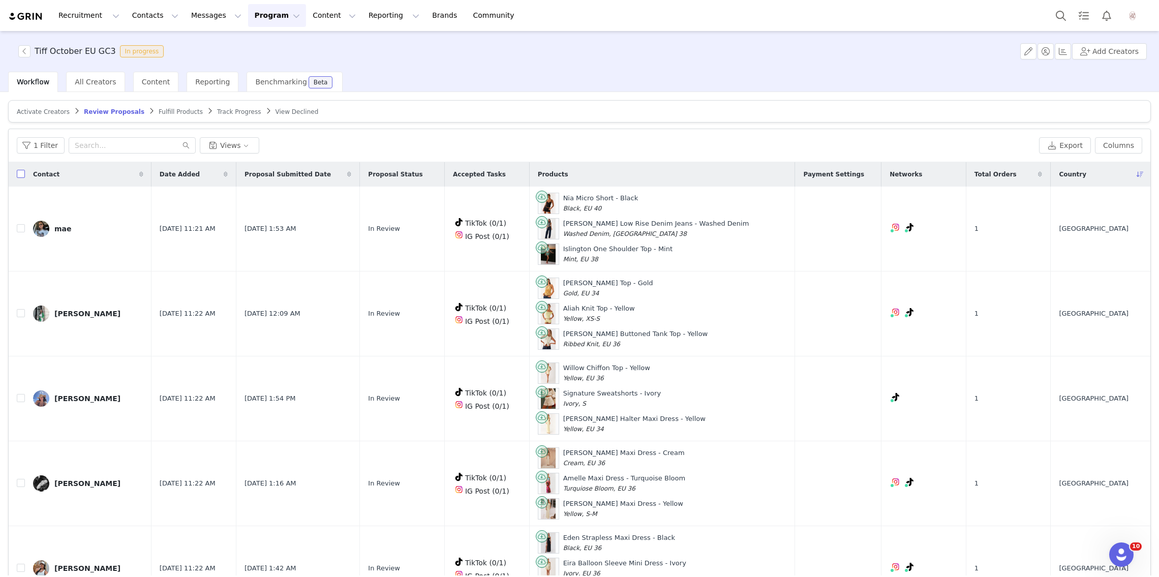
checkbox input "true"
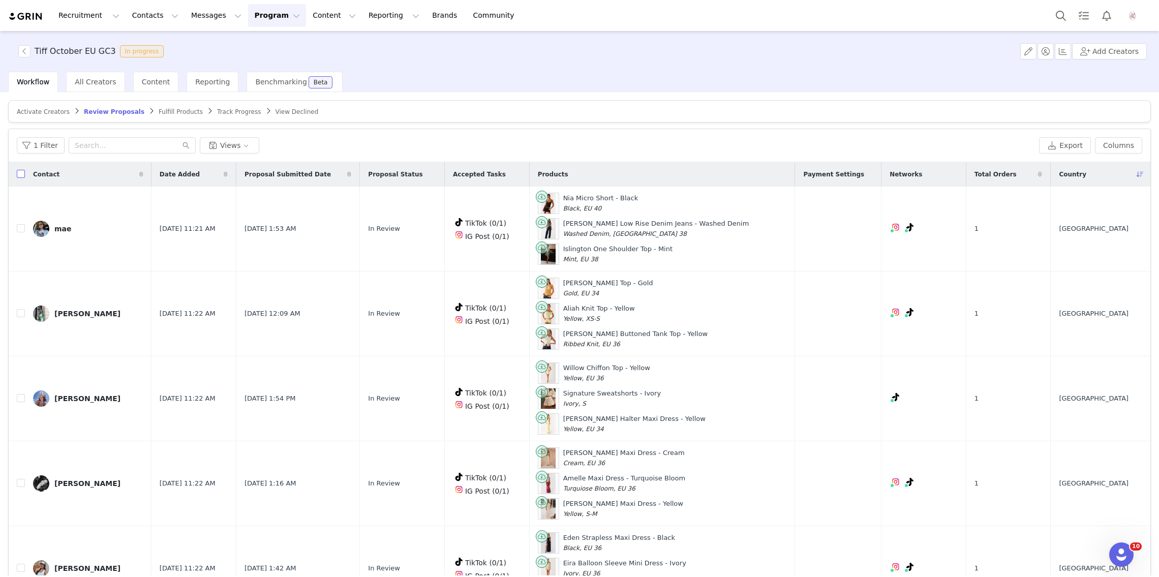
checkbox input "true"
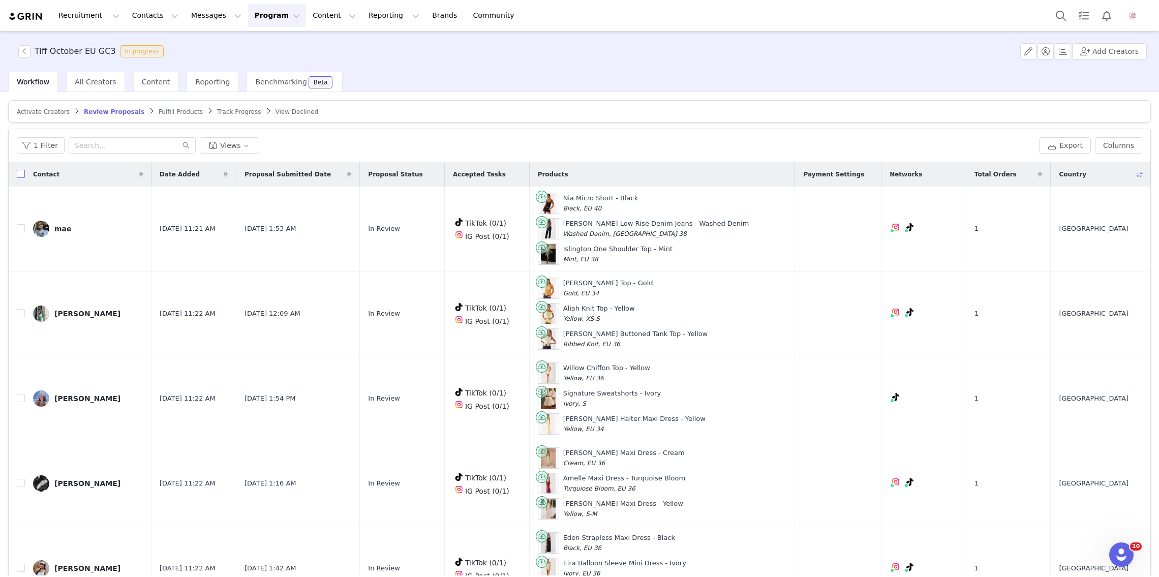
checkbox input "true"
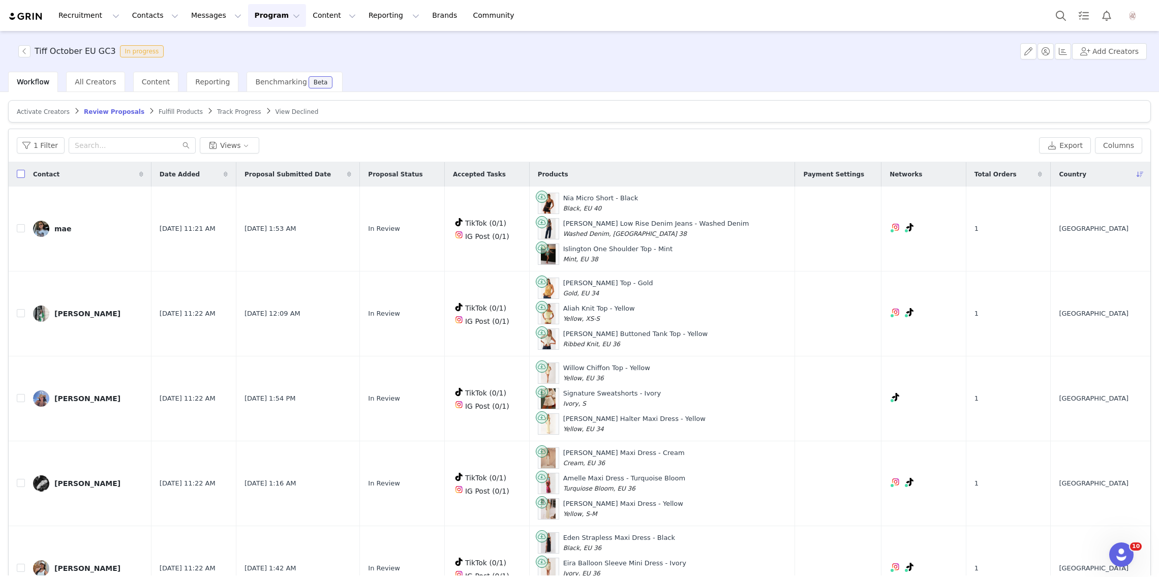
checkbox input "true"
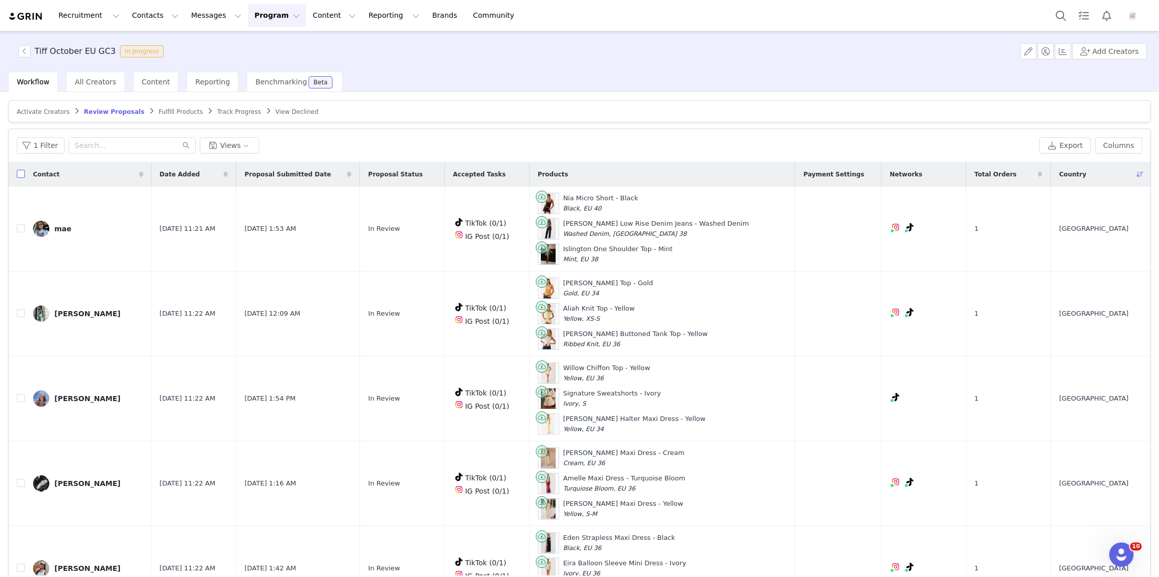
checkbox input "true"
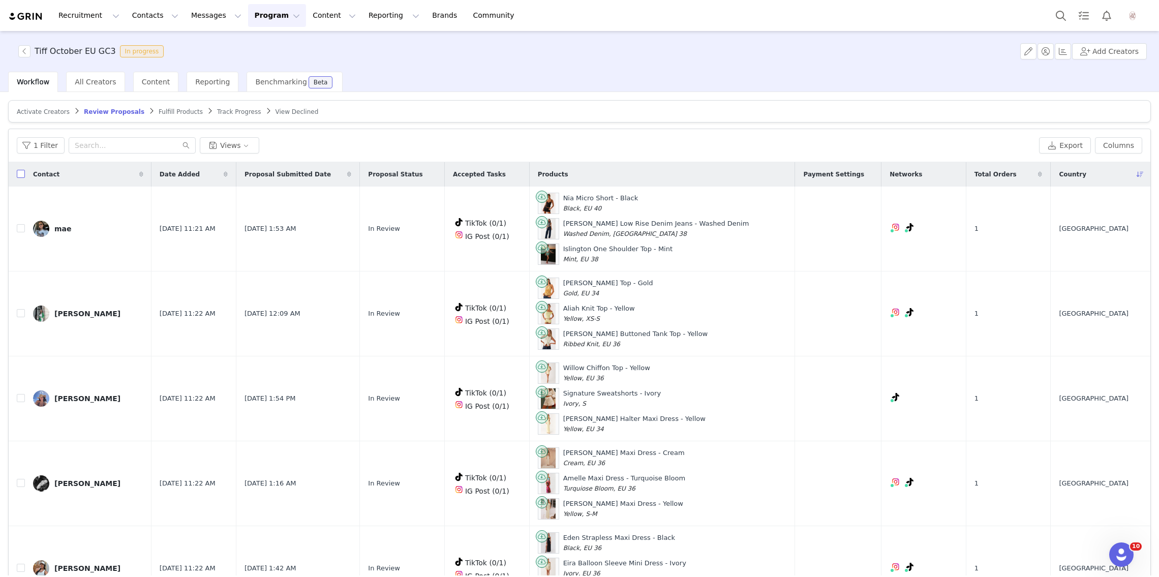
checkbox input "true"
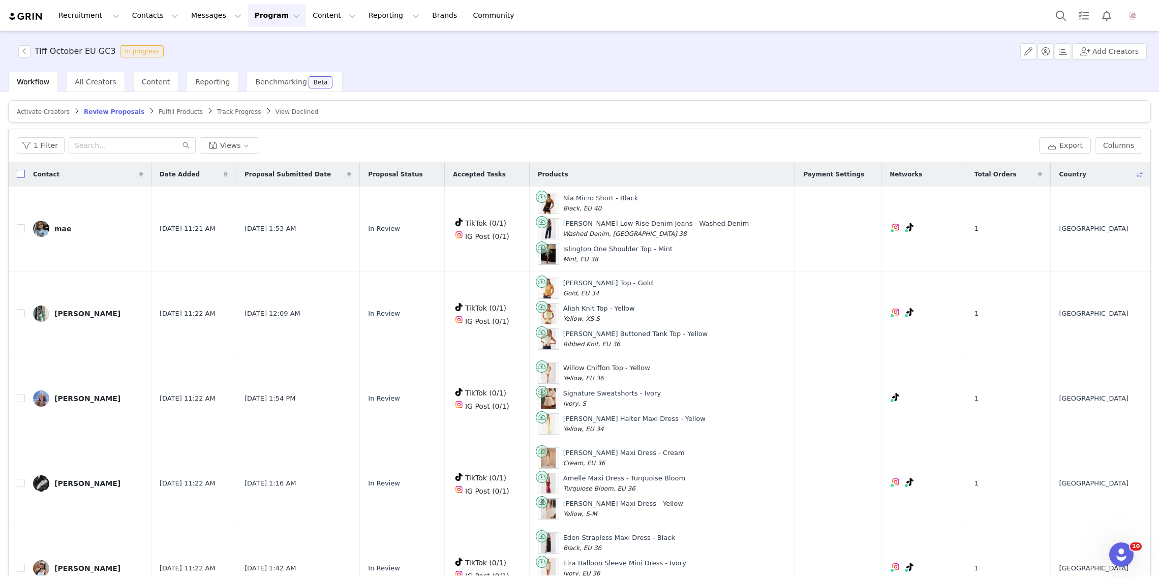
checkbox input "true"
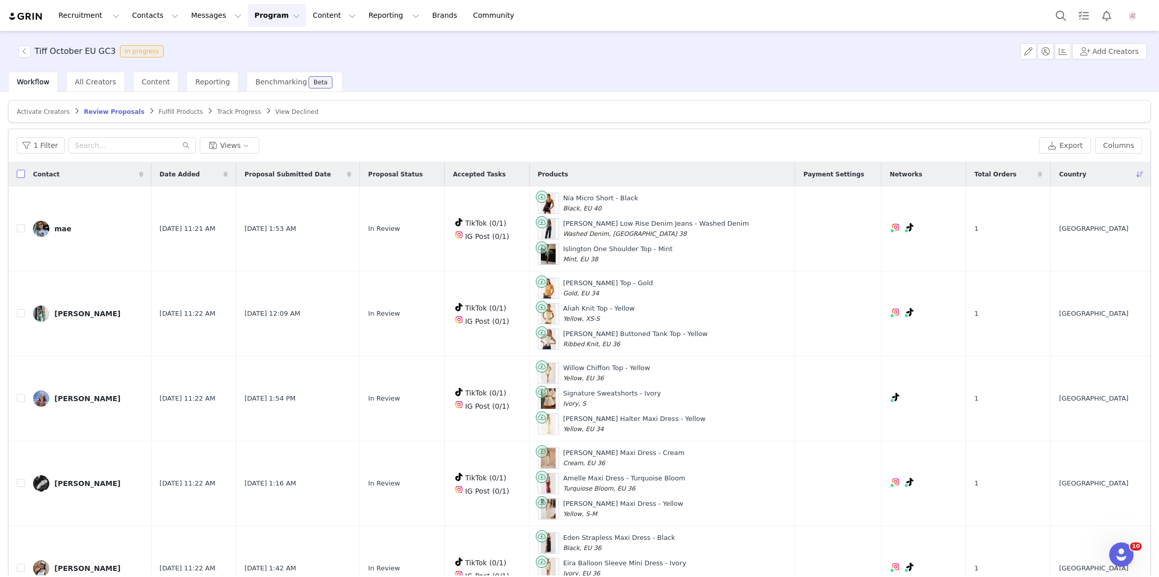
checkbox input "true"
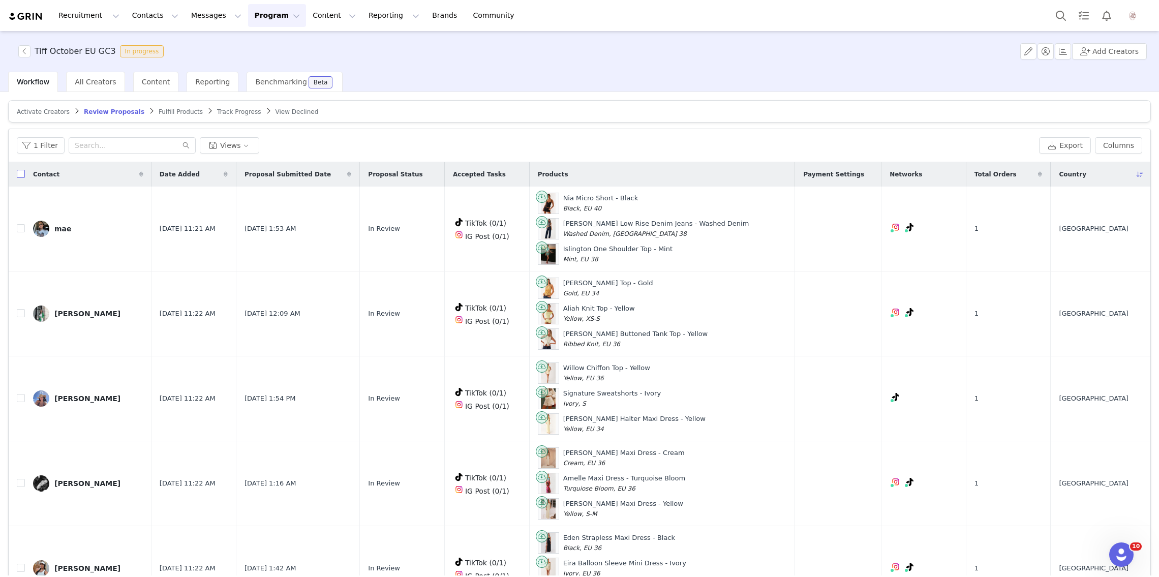
checkbox input "true"
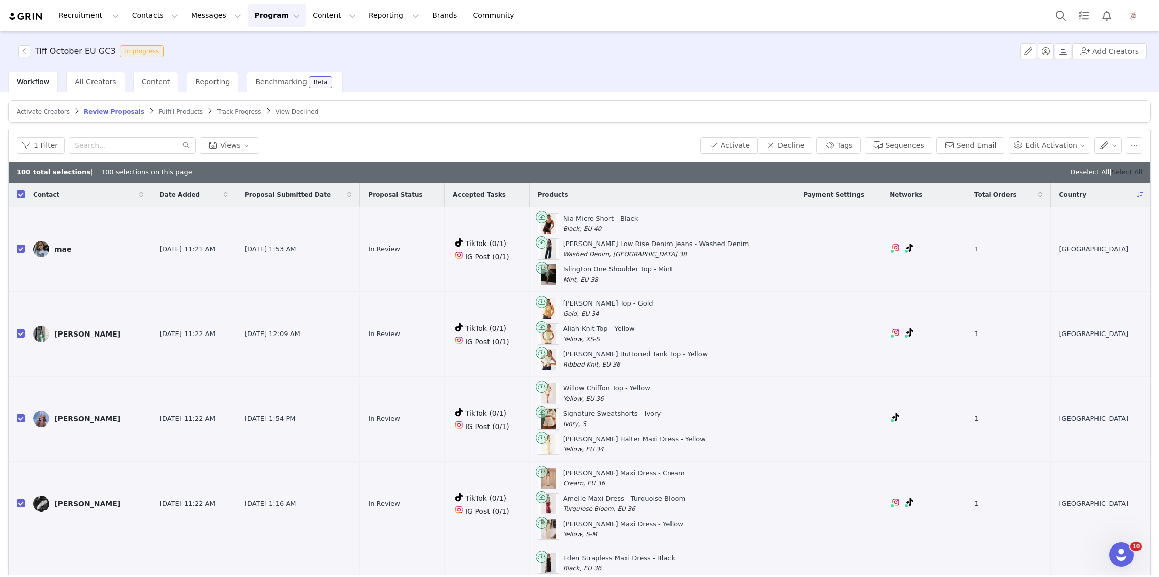
click at [1131, 171] on link "Select All" at bounding box center [1126, 172] width 30 height 8
click at [22, 248] on input "checkbox" at bounding box center [21, 248] width 8 height 8
checkbox input "false"
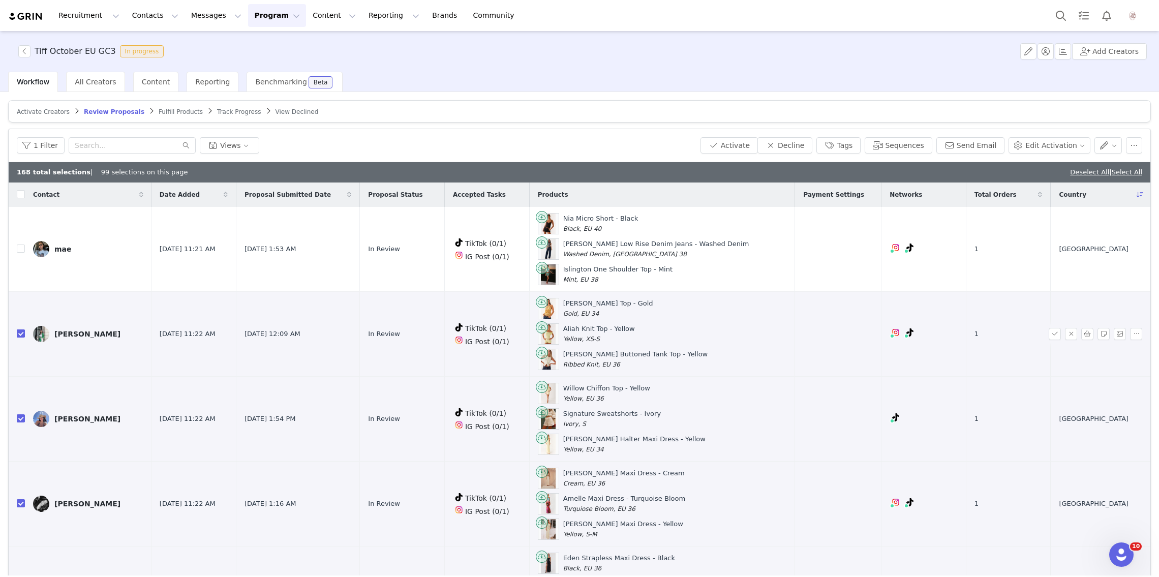
click at [22, 330] on input "checkbox" at bounding box center [21, 333] width 8 height 8
checkbox input "false"
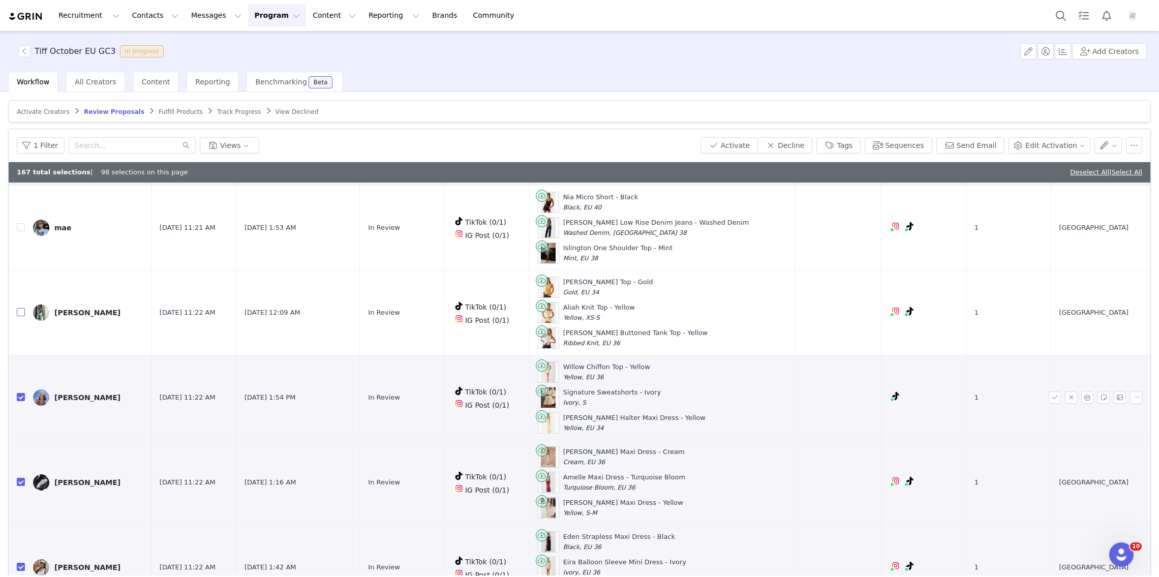
scroll to position [21, 0]
click at [19, 383] on td at bounding box center [17, 398] width 16 height 85
click at [19, 393] on input "checkbox" at bounding box center [21, 397] width 8 height 8
checkbox input "false"
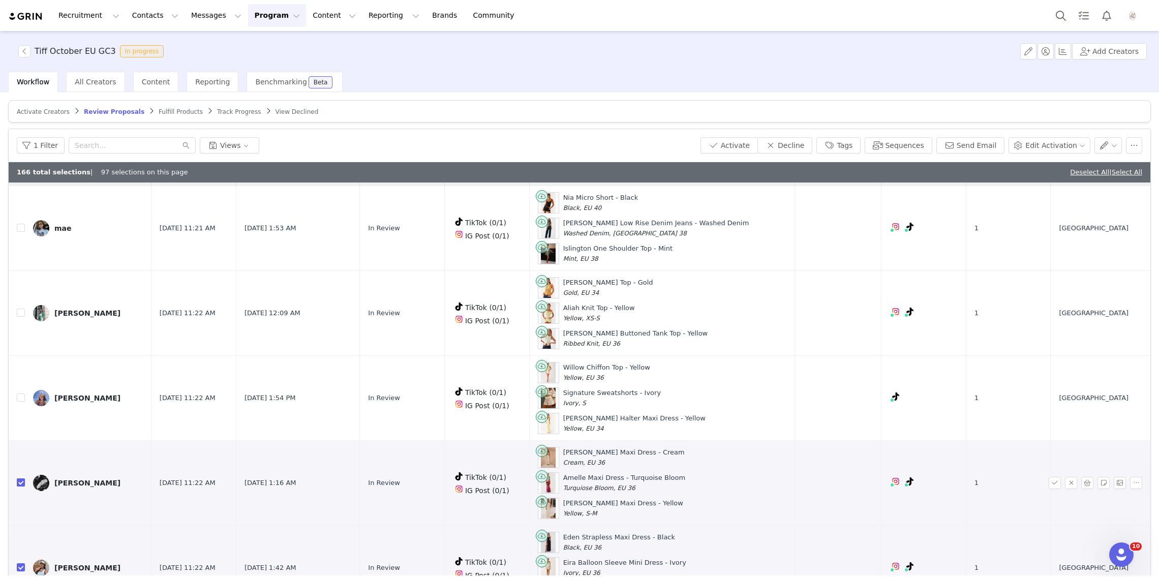
click at [21, 478] on input "checkbox" at bounding box center [21, 482] width 8 height 8
checkbox input "false"
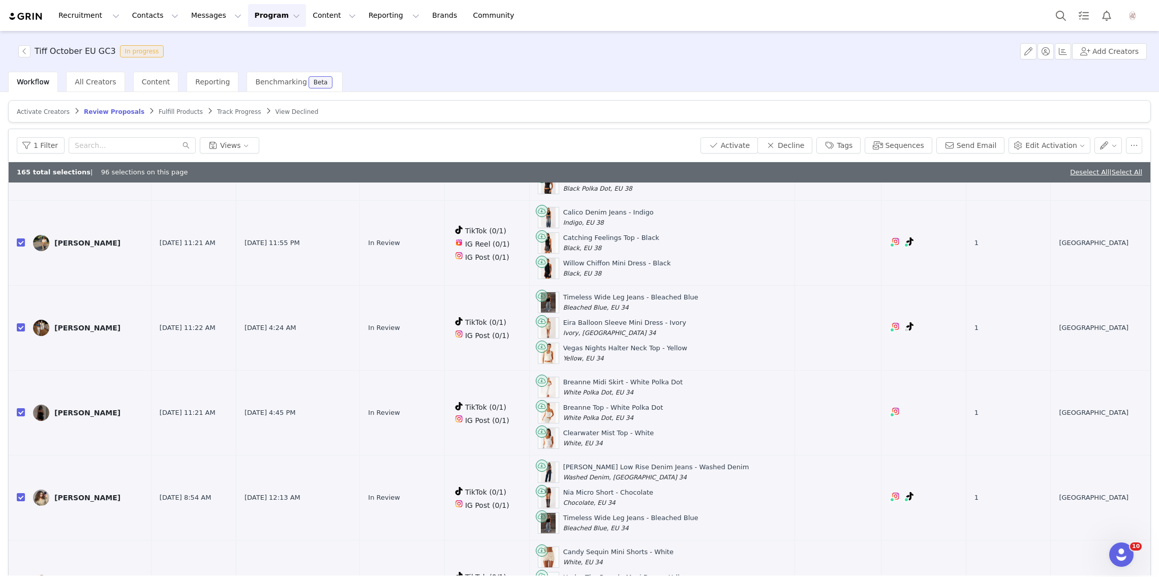
scroll to position [1023, 0]
click at [20, 410] on input "checkbox" at bounding box center [21, 414] width 8 height 8
checkbox input "false"
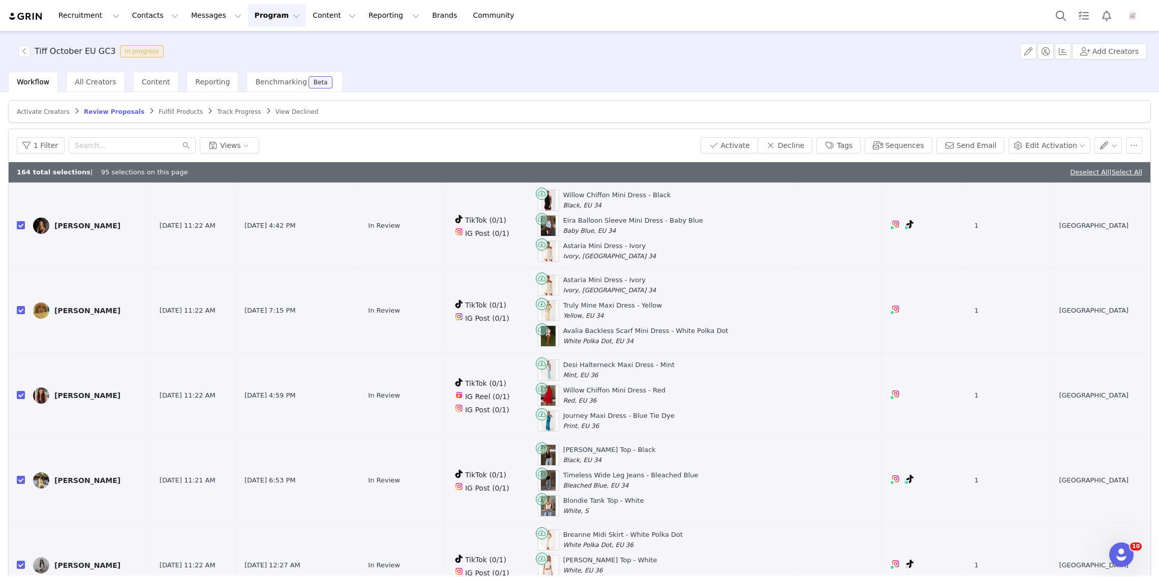
scroll to position [2902, 0]
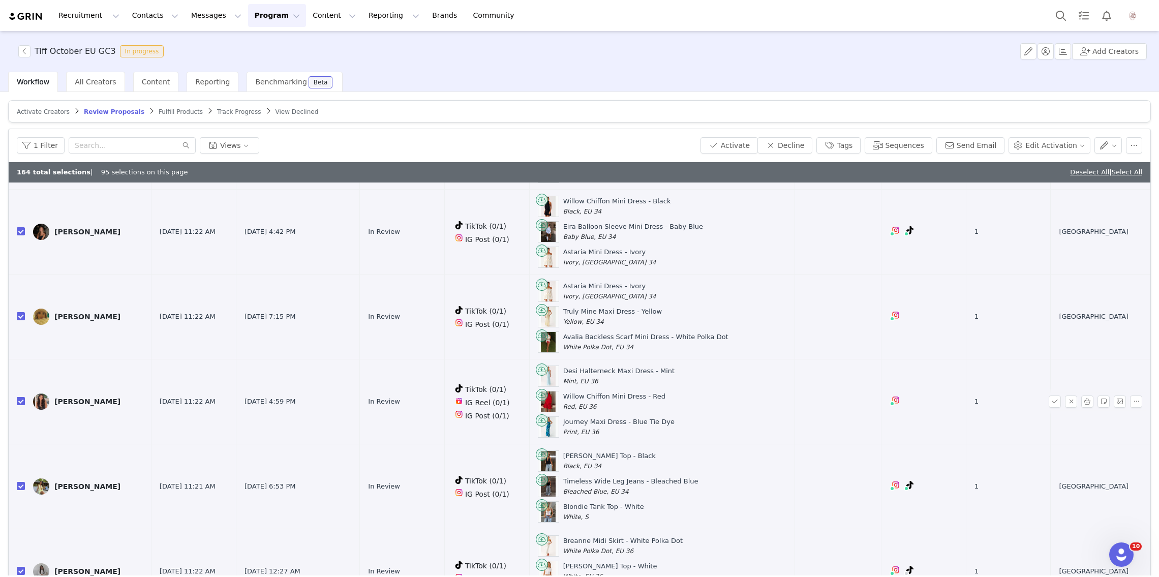
click at [19, 397] on input "checkbox" at bounding box center [21, 401] width 8 height 8
checkbox input "false"
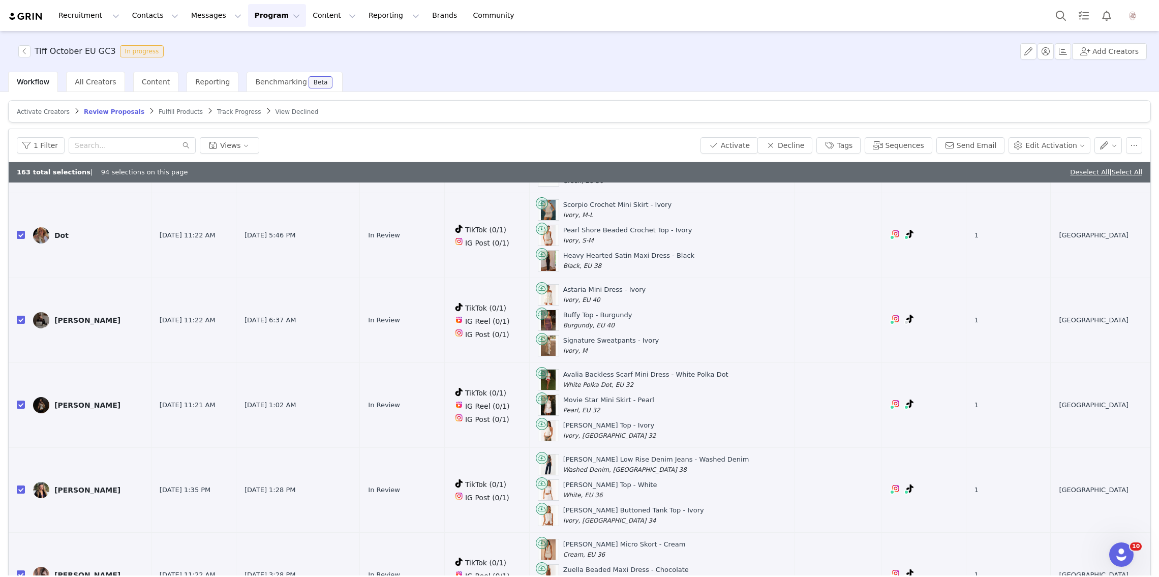
scroll to position [6206, 0]
click at [21, 403] on input "checkbox" at bounding box center [21, 407] width 8 height 8
checkbox input "false"
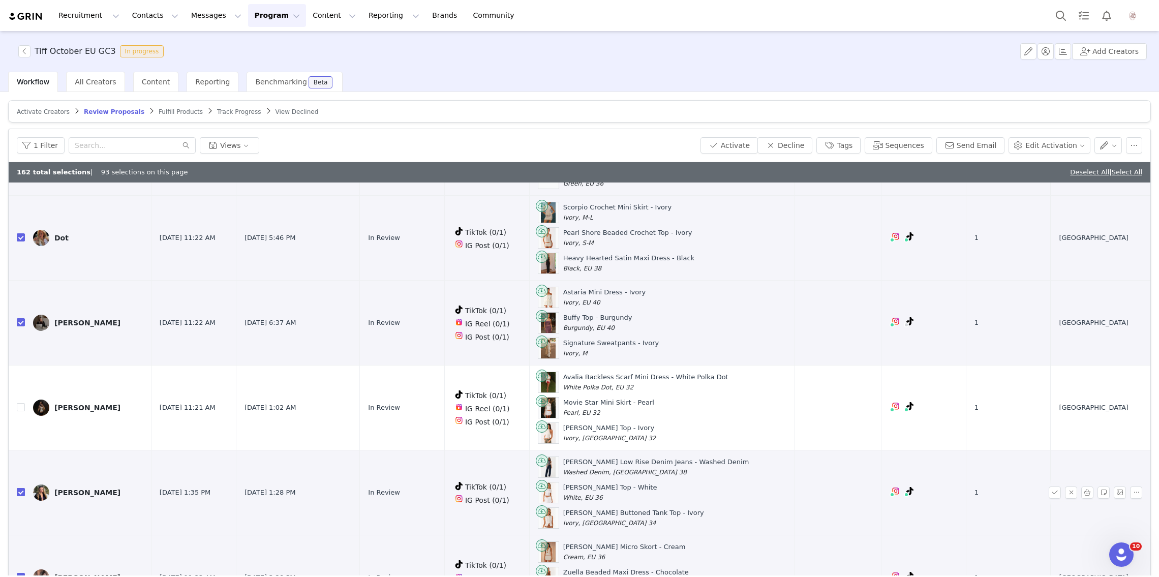
click at [21, 488] on input "checkbox" at bounding box center [21, 492] width 8 height 8
checkbox input "false"
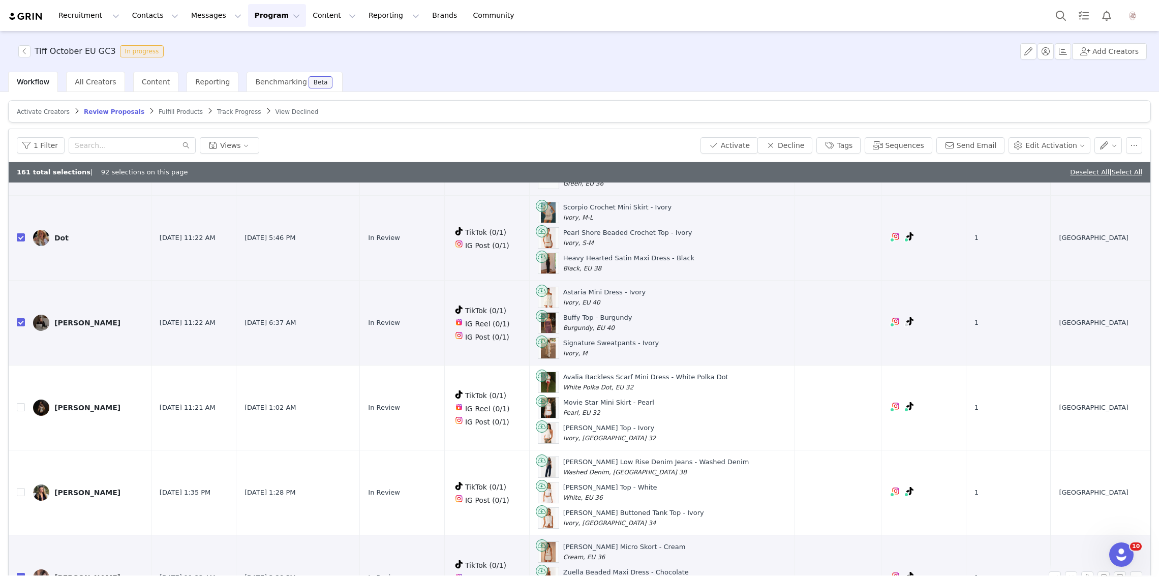
click at [20, 573] on input "checkbox" at bounding box center [21, 577] width 8 height 8
checkbox input "false"
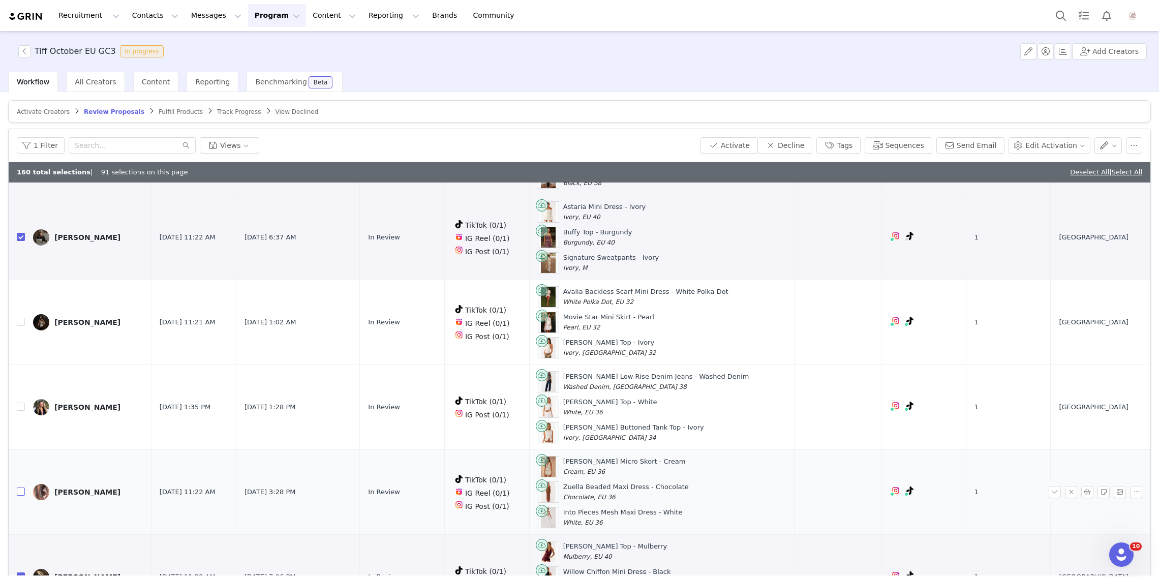
scroll to position [6293, 0]
click at [19, 571] on input "checkbox" at bounding box center [21, 575] width 8 height 8
checkbox input "false"
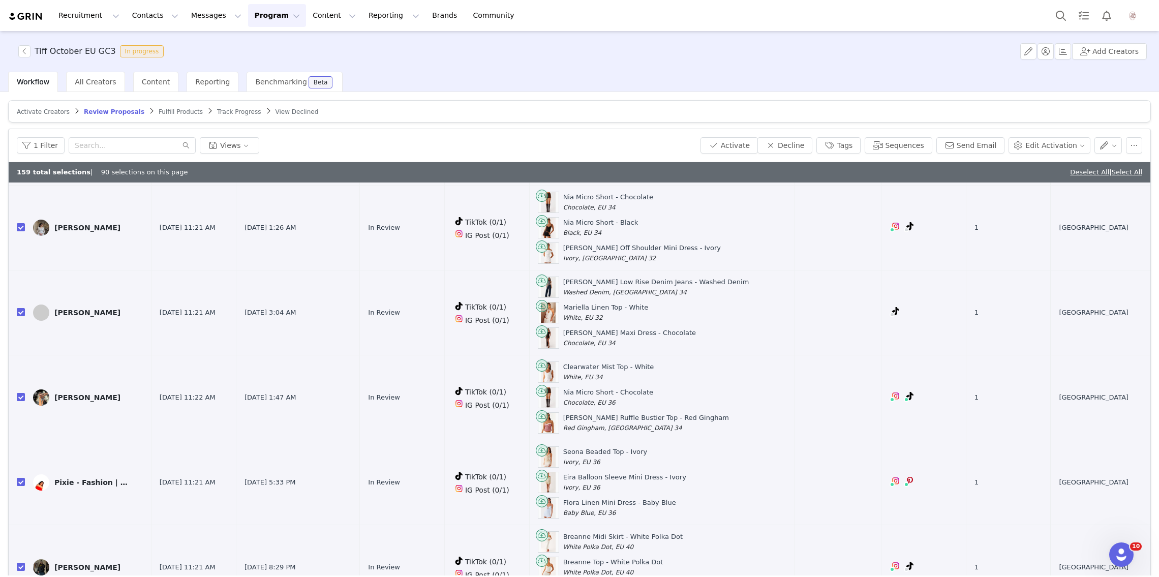
scroll to position [7573, 0]
click at [22, 393] on input "checkbox" at bounding box center [21, 397] width 8 height 8
checkbox input "false"
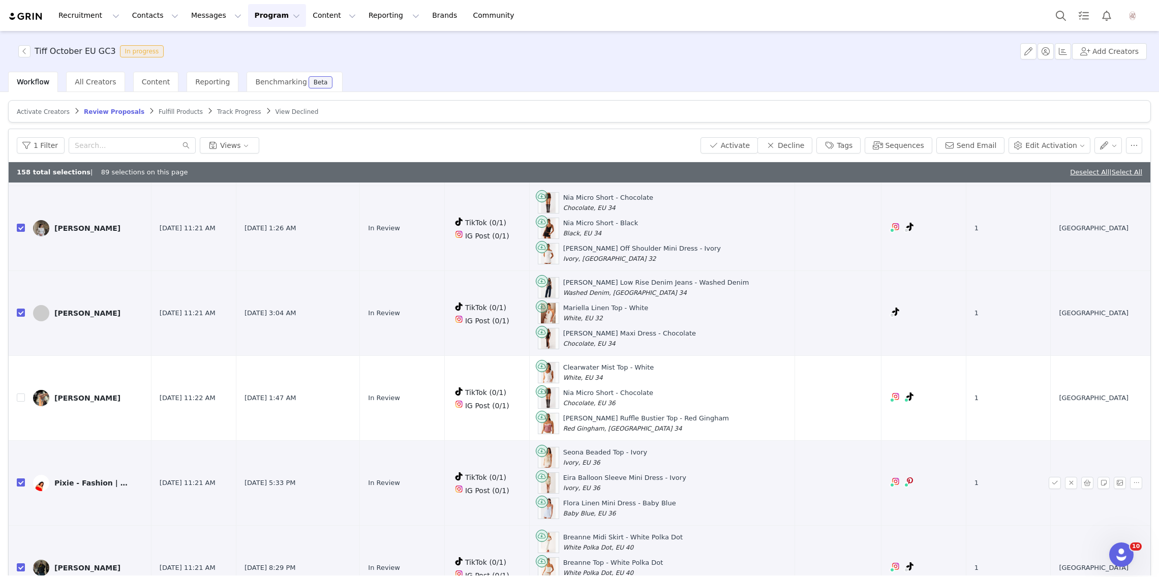
click at [18, 478] on input "checkbox" at bounding box center [21, 482] width 8 height 8
checkbox input "false"
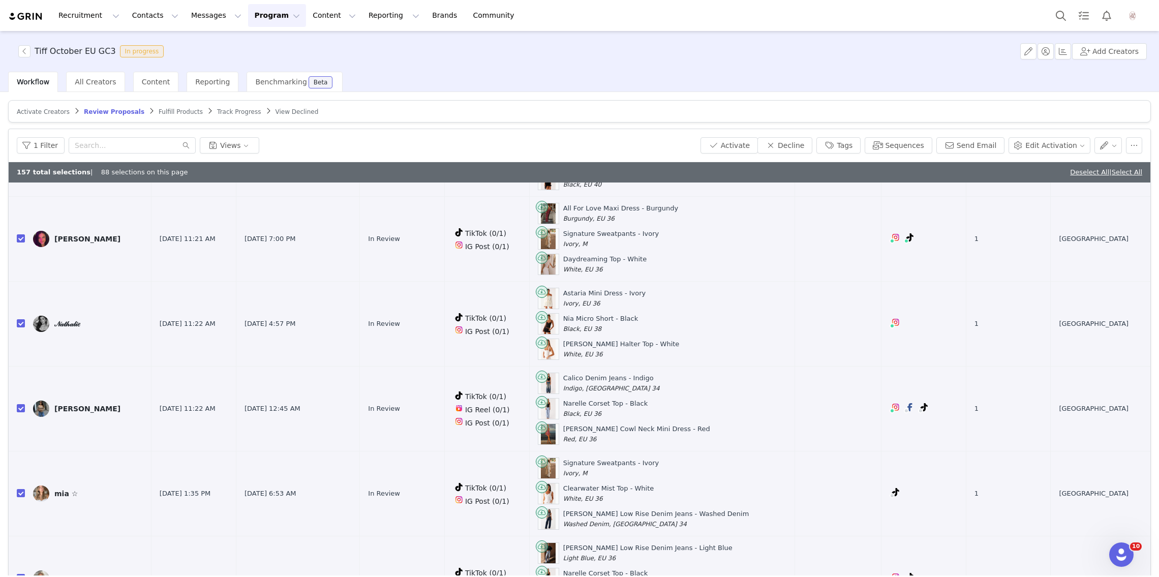
scroll to position [48, 0]
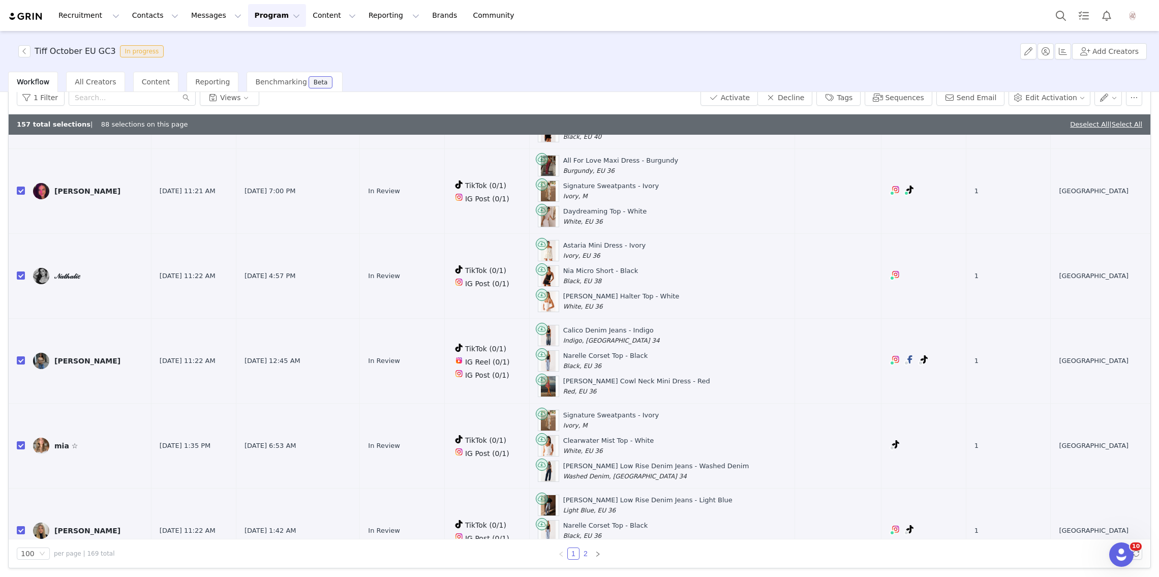
click at [585, 550] on link "2" at bounding box center [585, 553] width 11 height 11
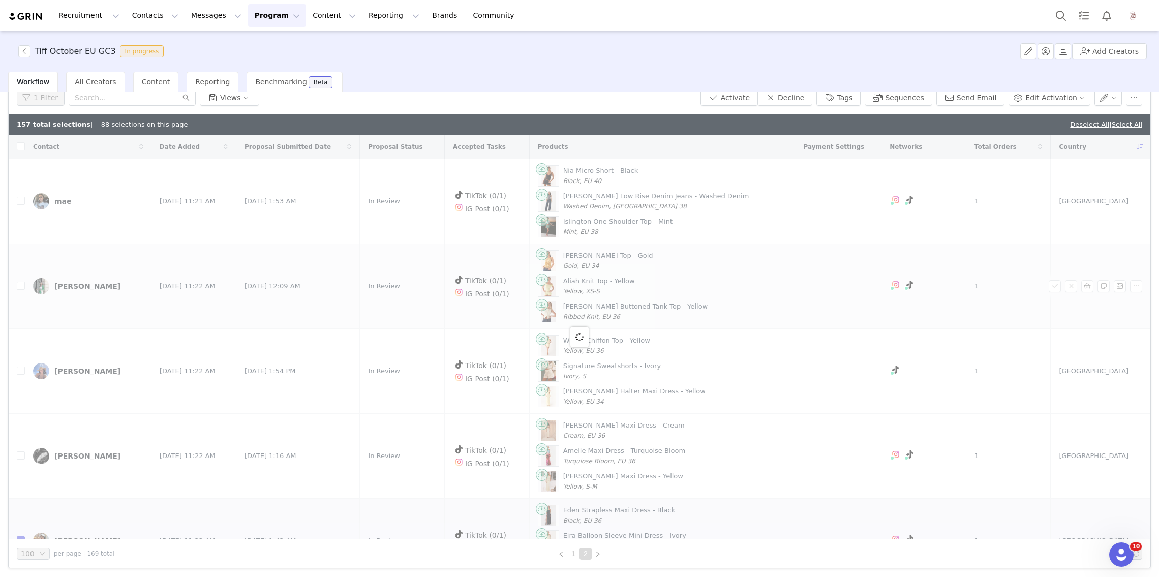
checkbox input "true"
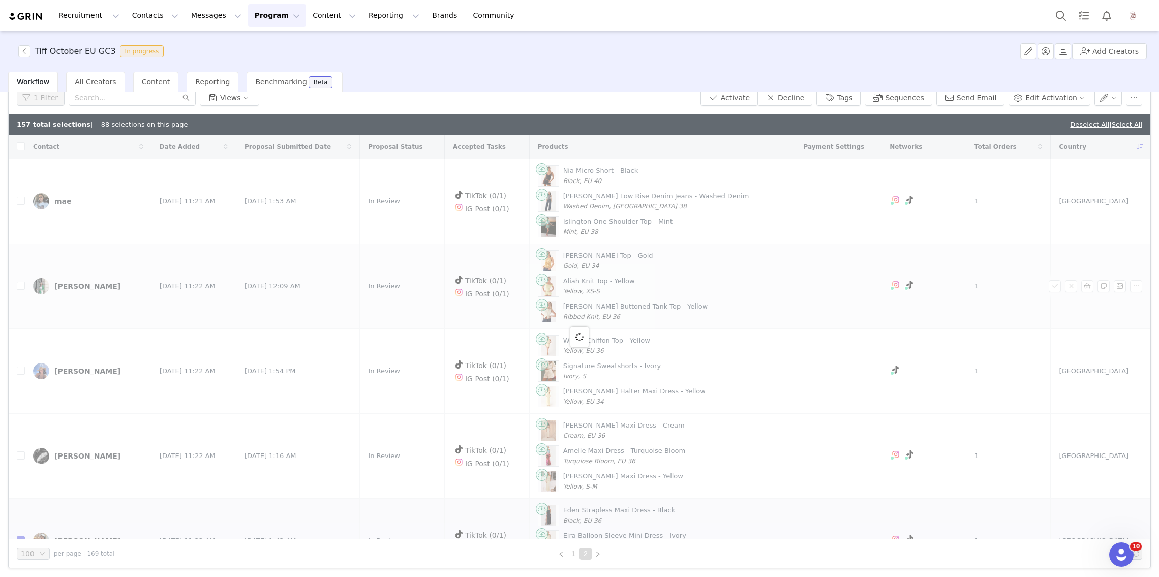
checkbox input "true"
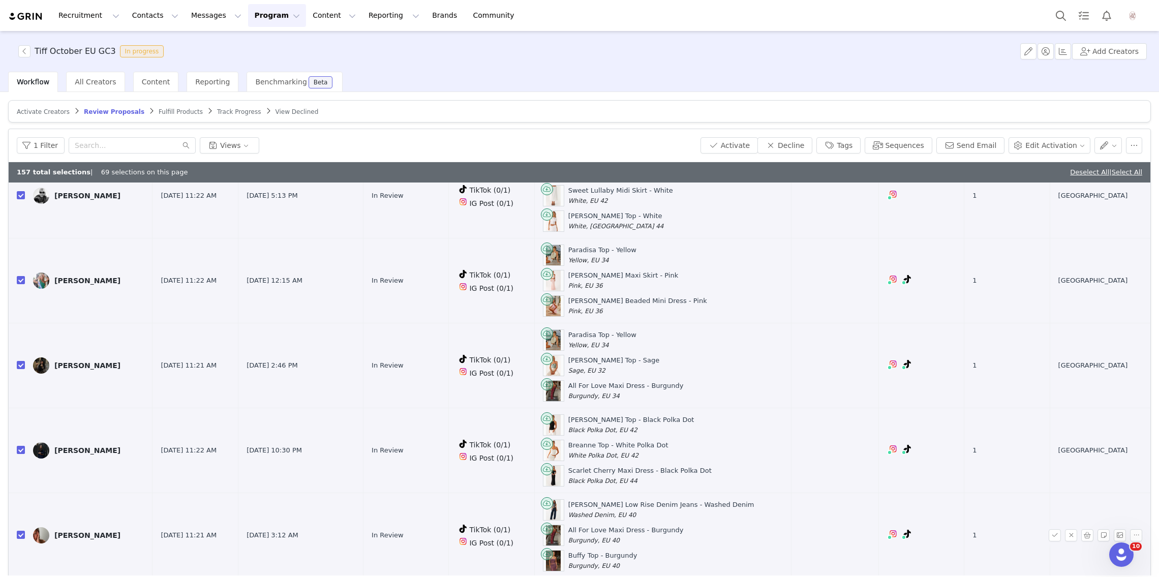
scroll to position [3883, 0]
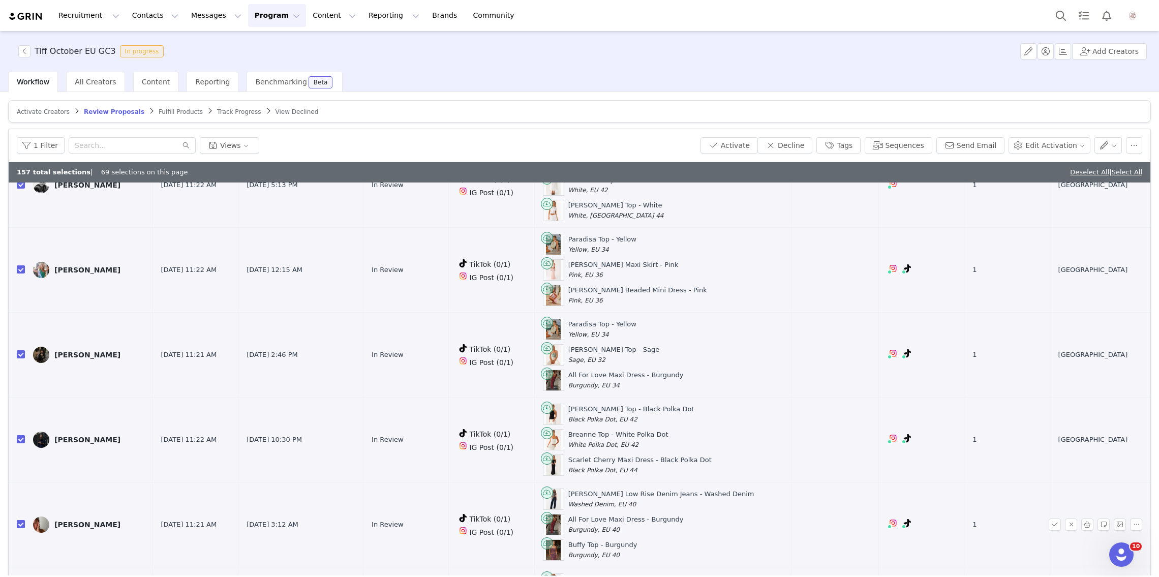
click at [23, 520] on input "checkbox" at bounding box center [21, 524] width 8 height 8
checkbox input "false"
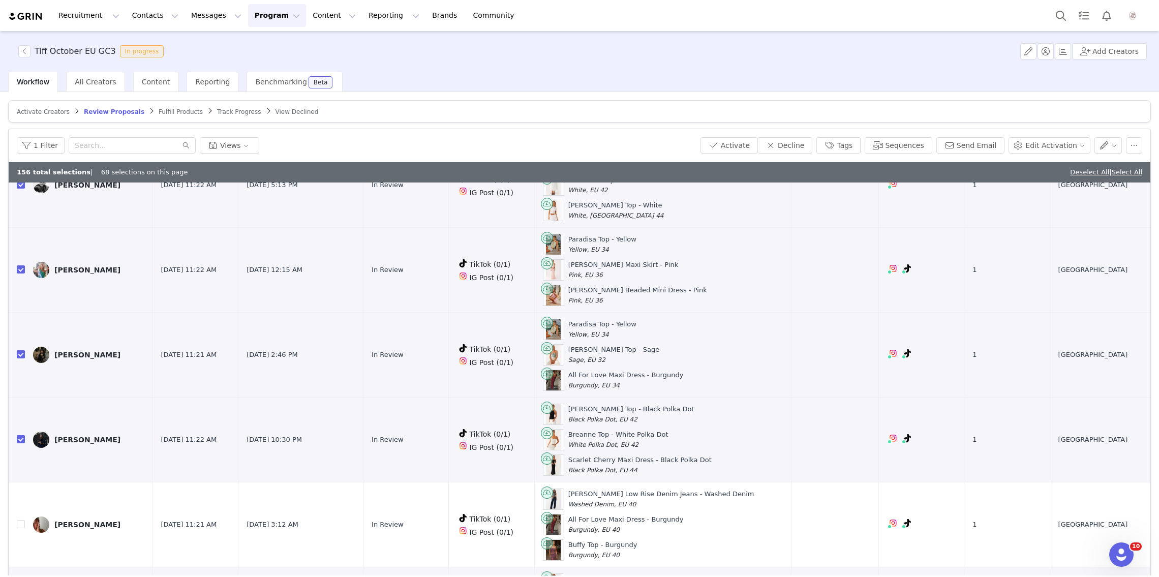
checkbox input "false"
click at [17, 435] on input "checkbox" at bounding box center [21, 439] width 8 height 8
checkbox input "false"
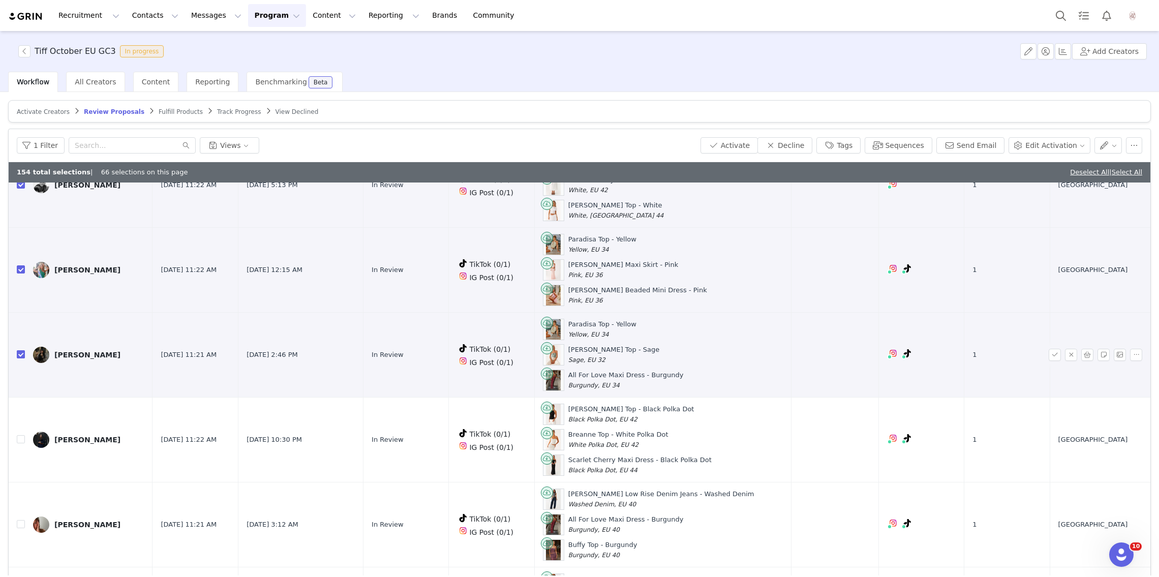
click at [21, 350] on input "checkbox" at bounding box center [21, 354] width 8 height 8
checkbox input "false"
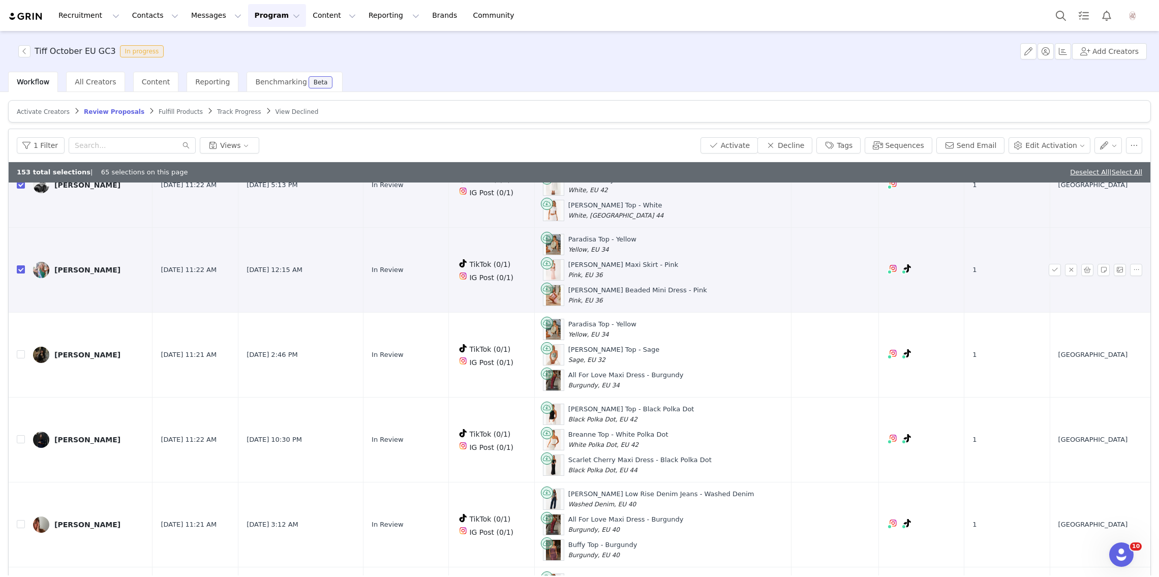
click at [19, 265] on input "checkbox" at bounding box center [21, 269] width 8 height 8
checkbox input "false"
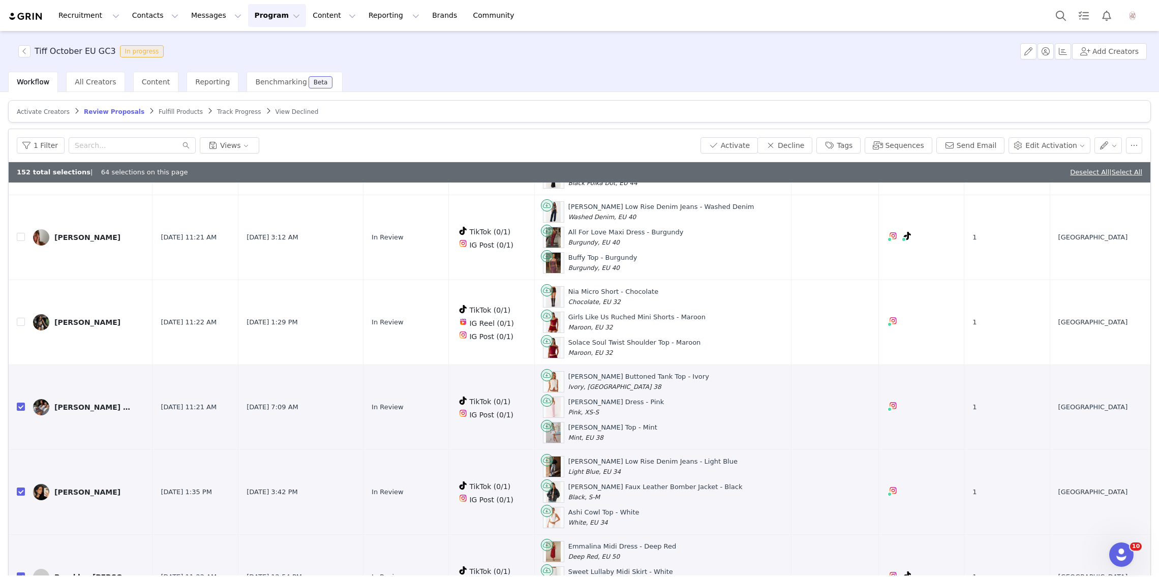
scroll to position [4187, 0]
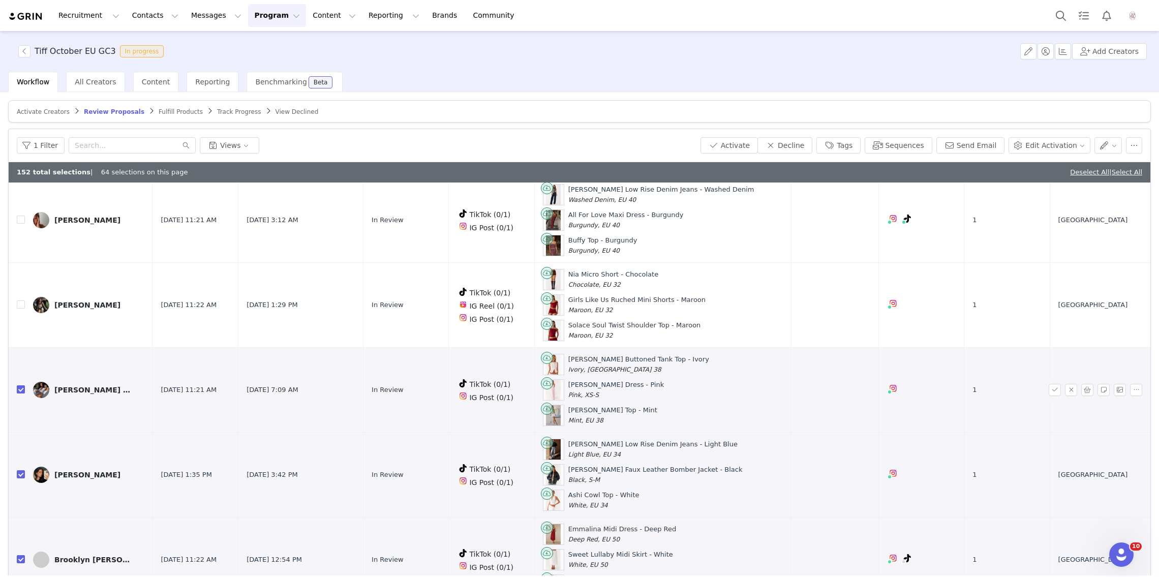
click at [19, 385] on input "checkbox" at bounding box center [21, 389] width 8 height 8
checkbox input "false"
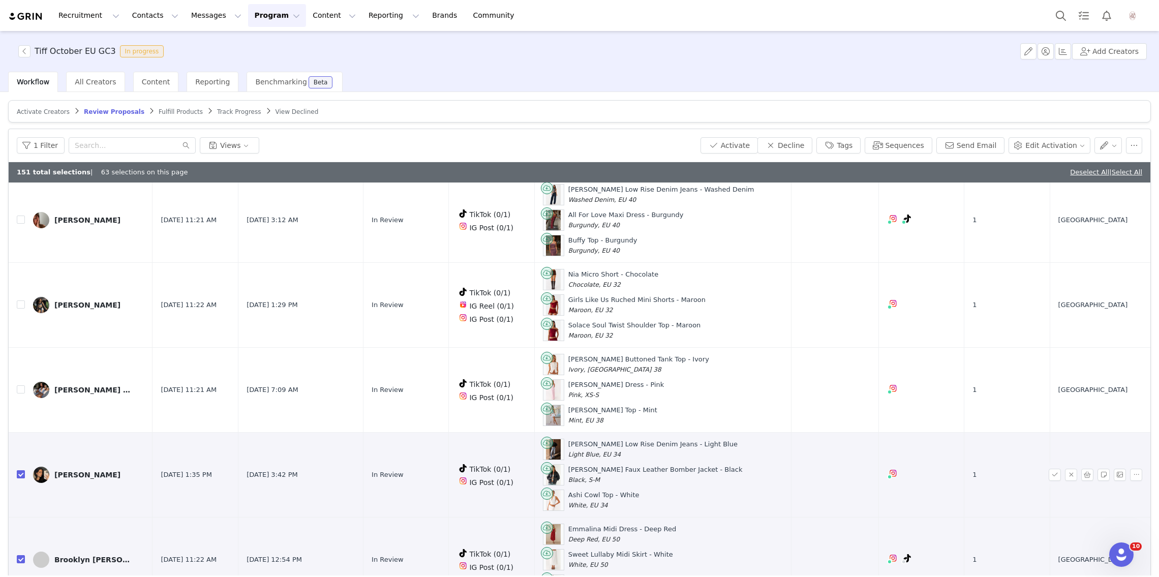
click at [19, 470] on input "checkbox" at bounding box center [21, 474] width 8 height 8
checkbox input "false"
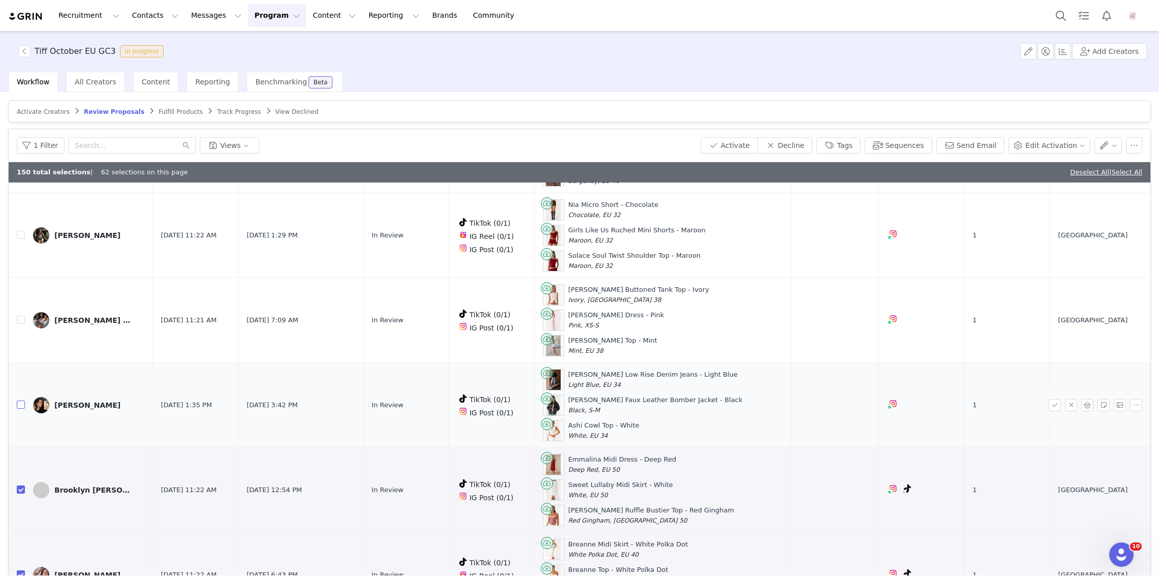
scroll to position [4294, 0]
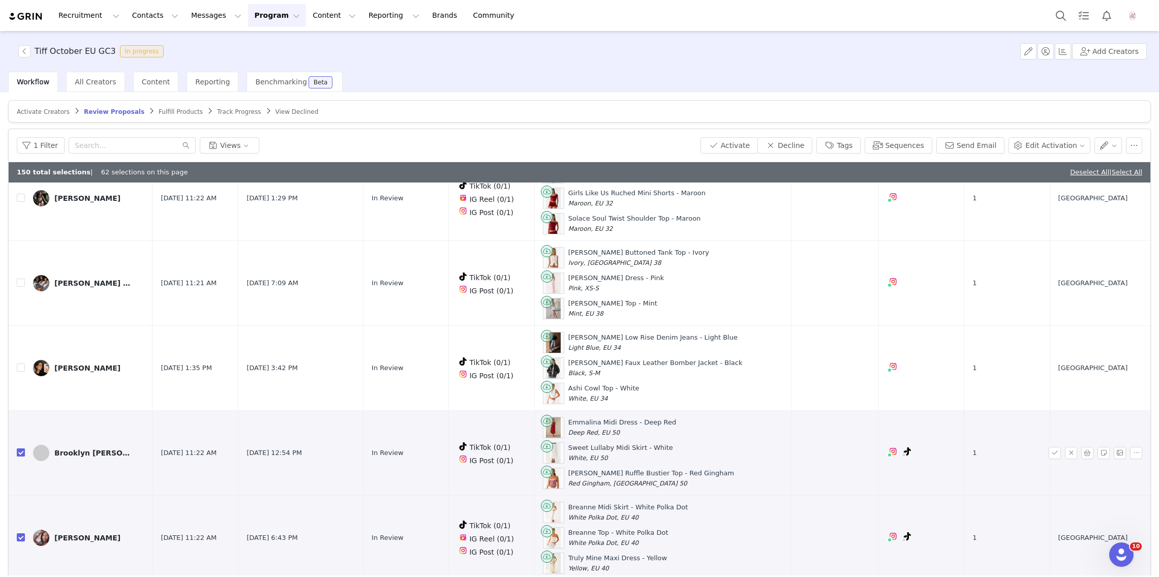
click at [20, 448] on input "checkbox" at bounding box center [21, 452] width 8 height 8
checkbox input "false"
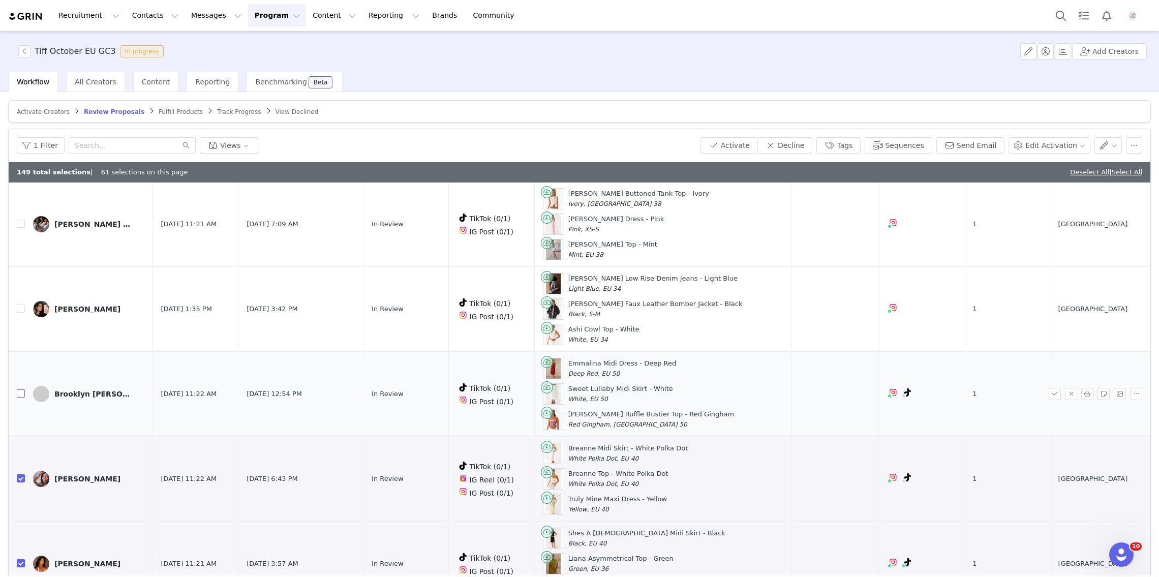
scroll to position [4358, 0]
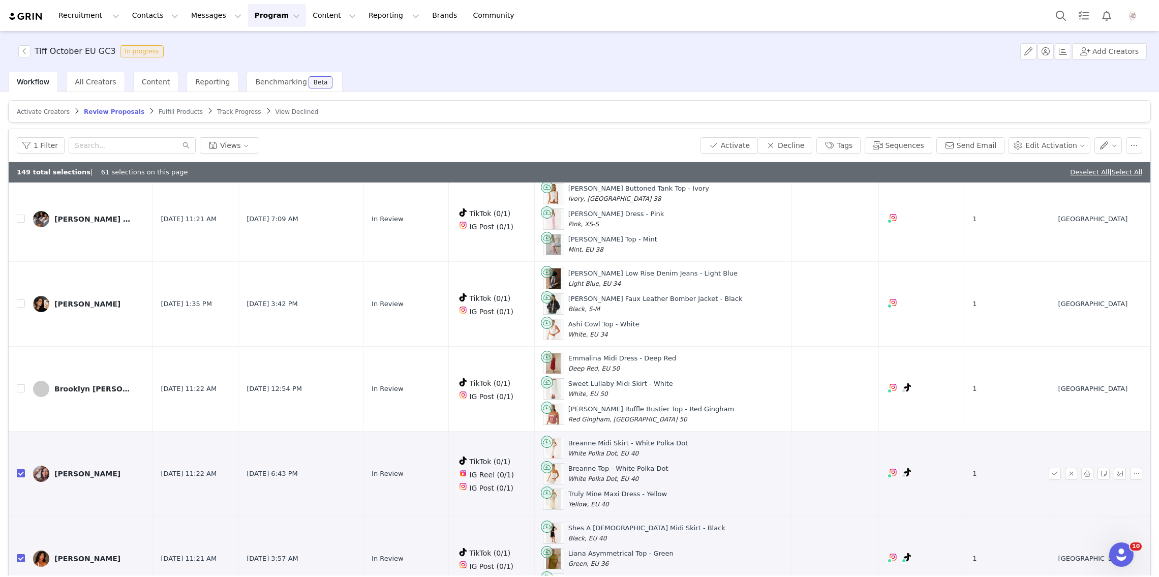
click at [21, 469] on input "checkbox" at bounding box center [21, 473] width 8 height 8
checkbox input "false"
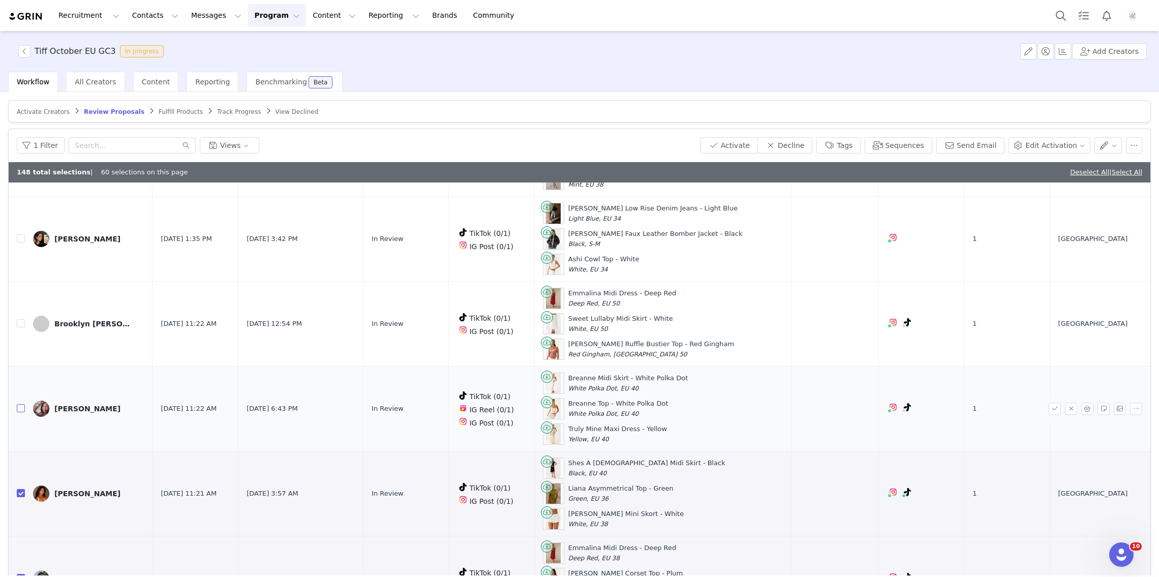
scroll to position [4425, 0]
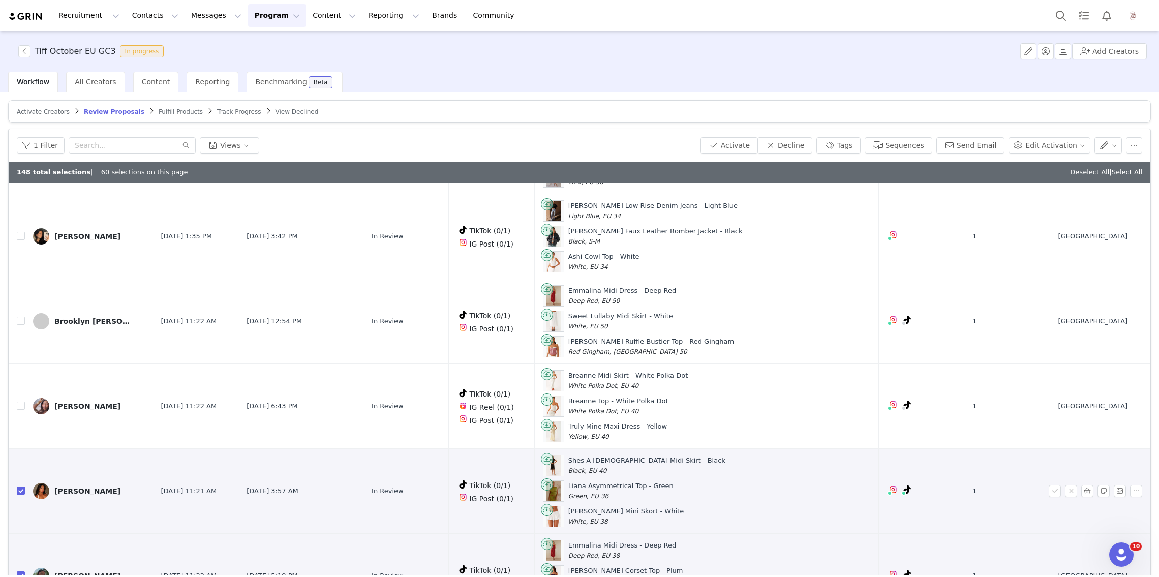
click at [21, 486] on input "checkbox" at bounding box center [21, 490] width 8 height 8
checkbox input "false"
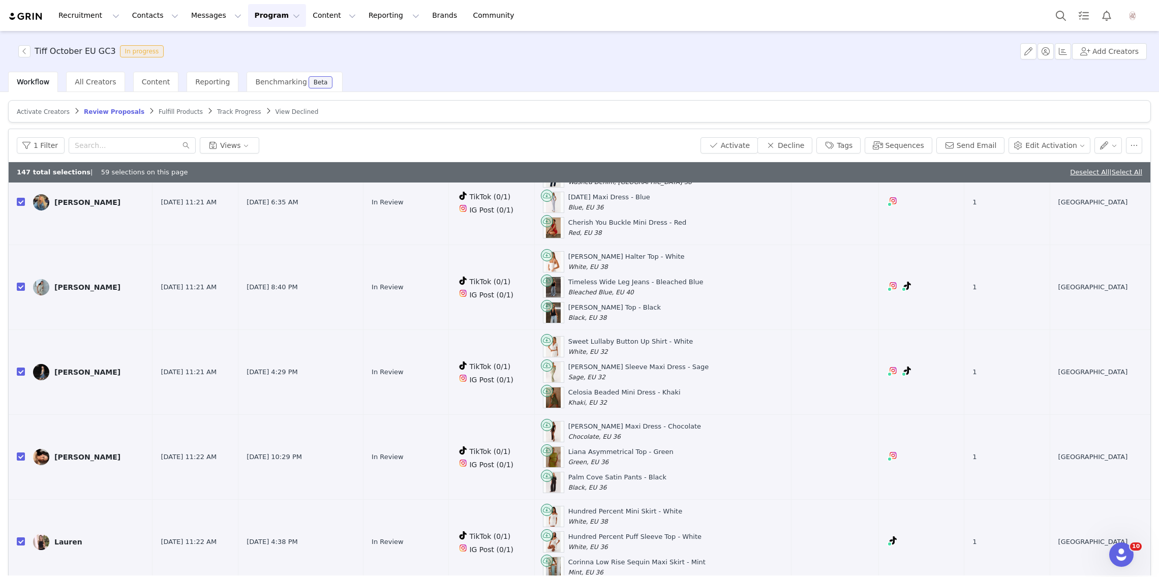
scroll to position [48, 0]
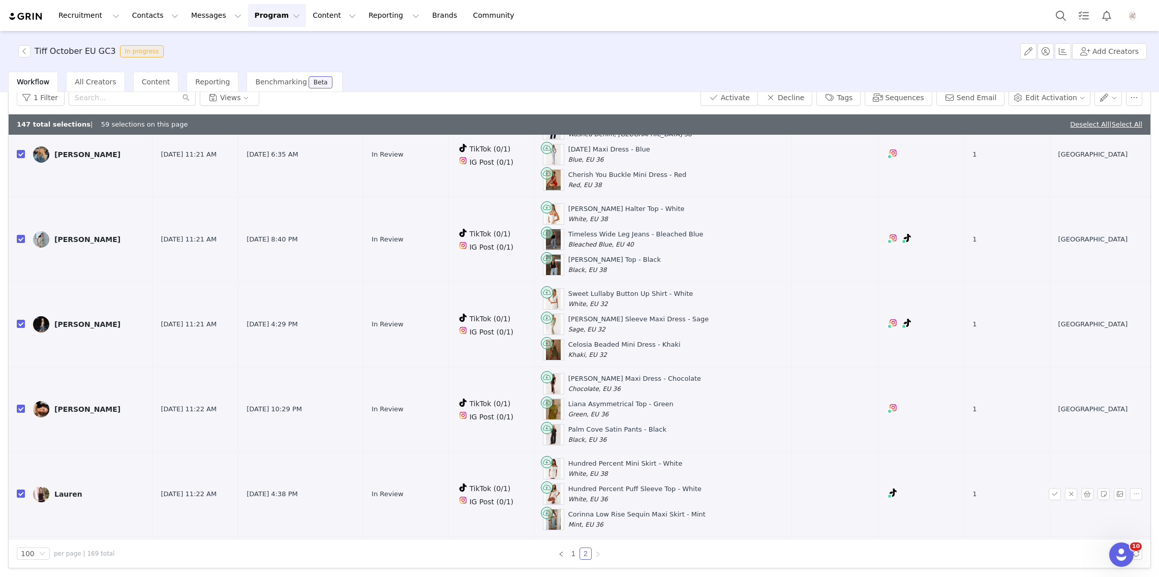
click at [19, 574] on input "checkbox" at bounding box center [21, 578] width 8 height 8
checkbox input "false"
click at [22, 489] on input "checkbox" at bounding box center [21, 493] width 8 height 8
checkbox input "false"
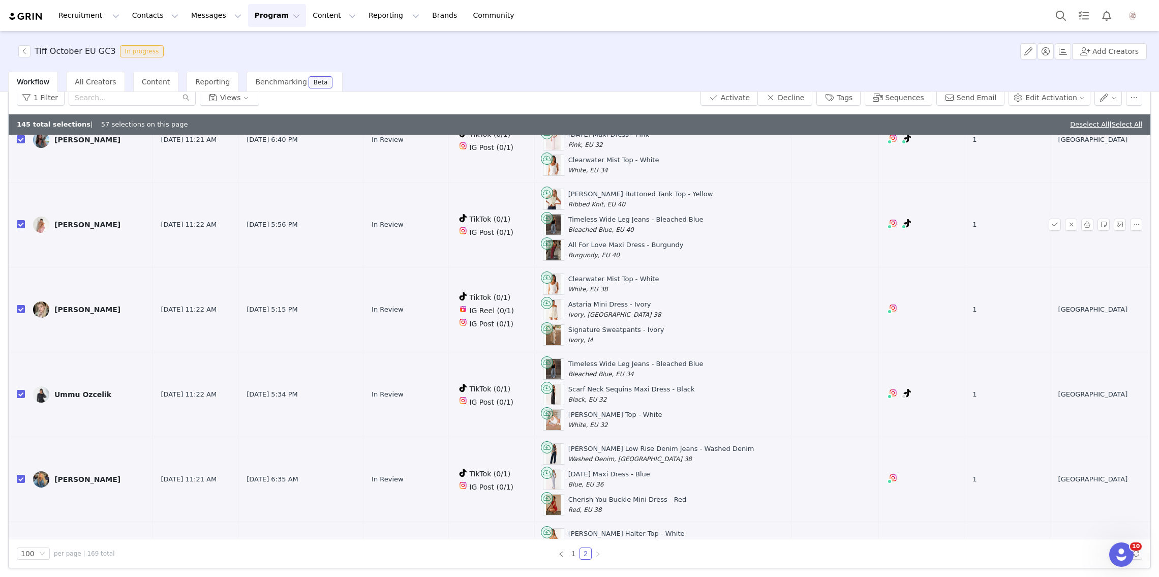
scroll to position [5026, 0]
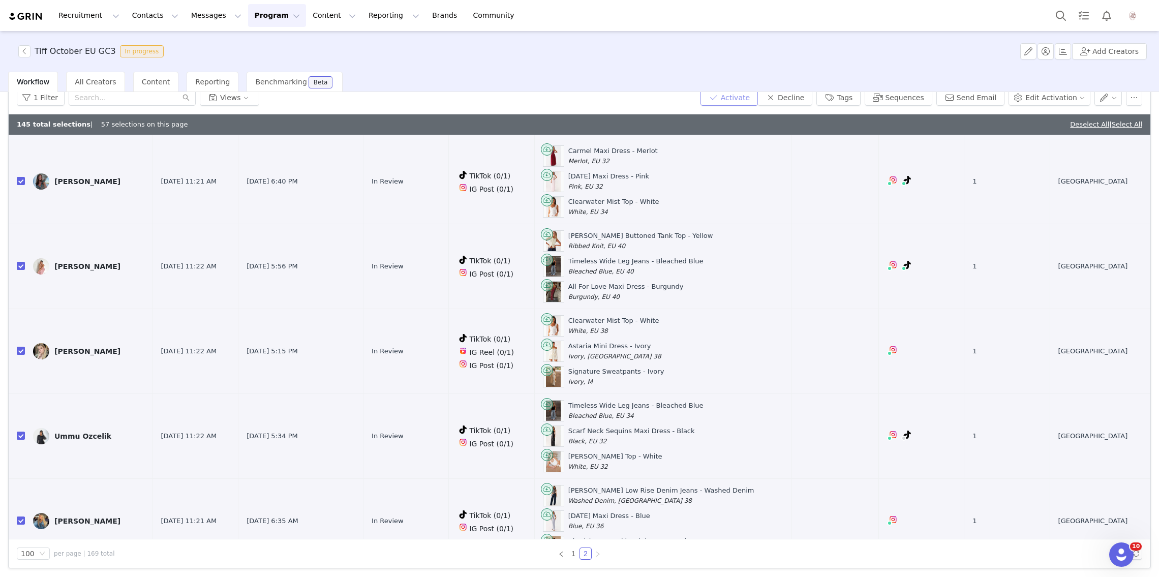
click at [737, 98] on button "Activate" at bounding box center [728, 97] width 57 height 16
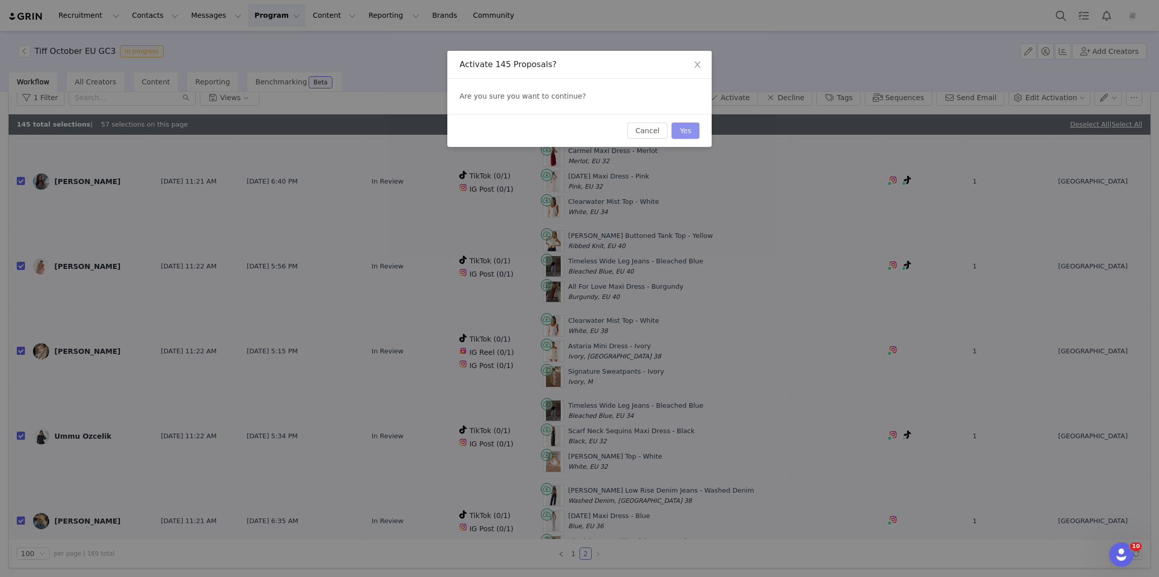
click at [693, 130] on button "Yes" at bounding box center [685, 130] width 28 height 16
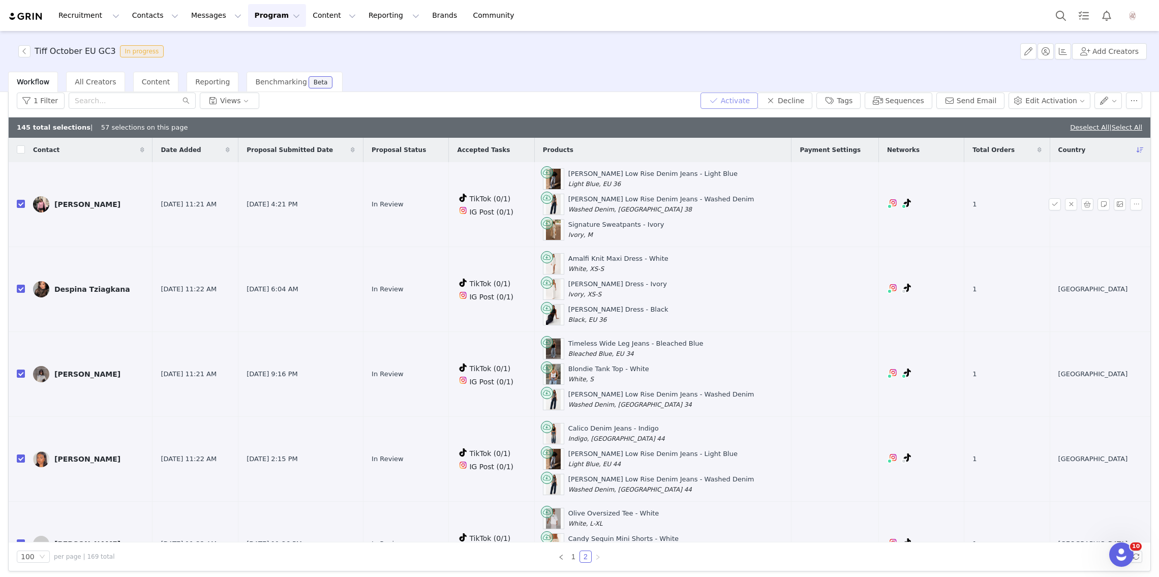
scroll to position [0, 0]
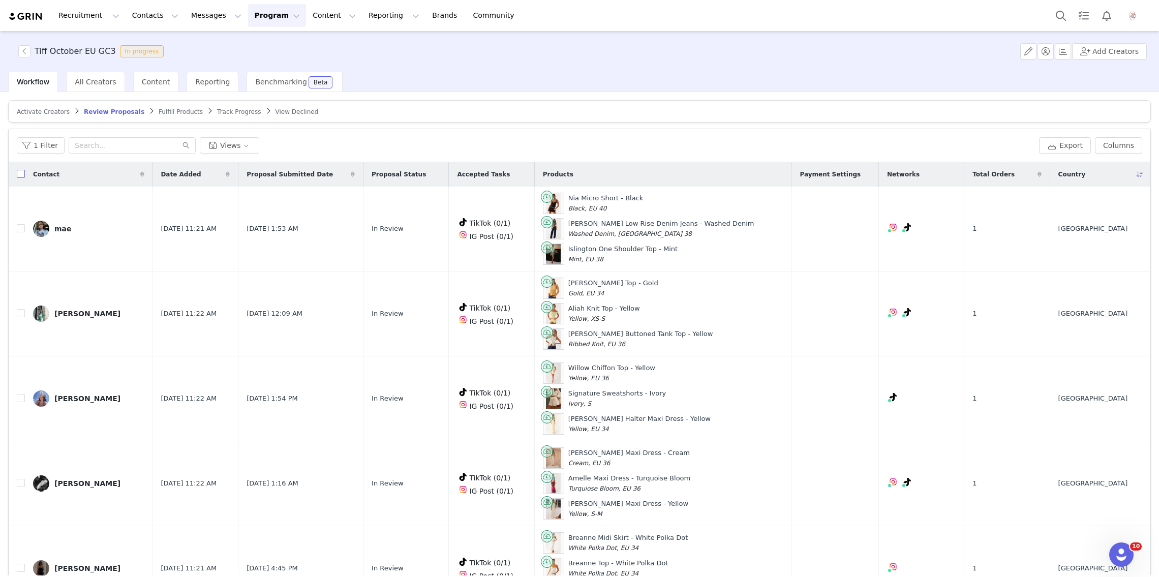
click at [18, 176] on input "checkbox" at bounding box center [21, 174] width 8 height 8
checkbox input "true"
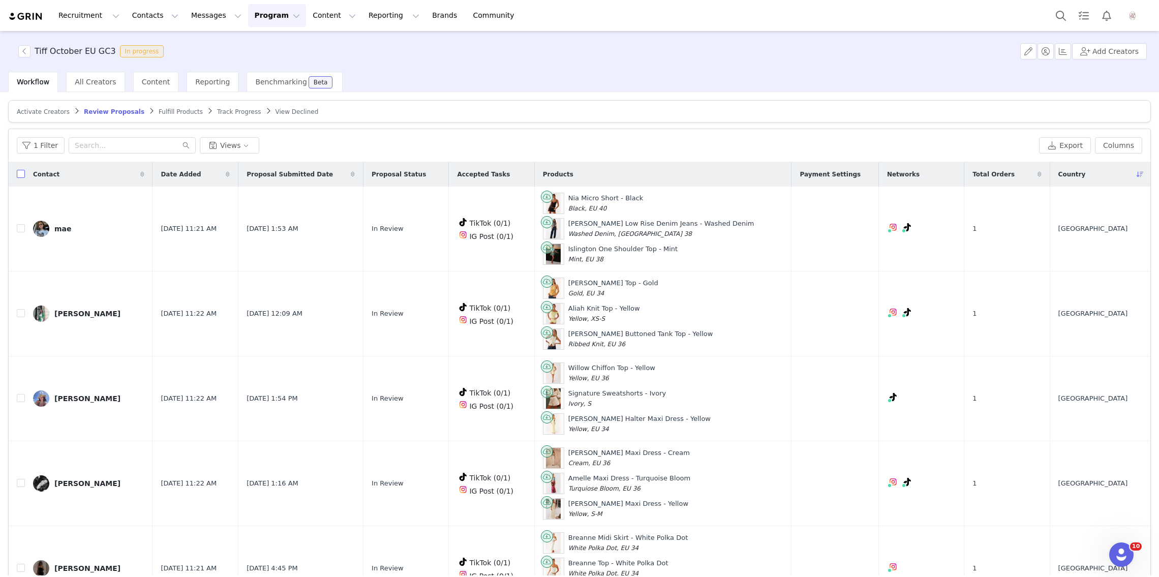
checkbox input "true"
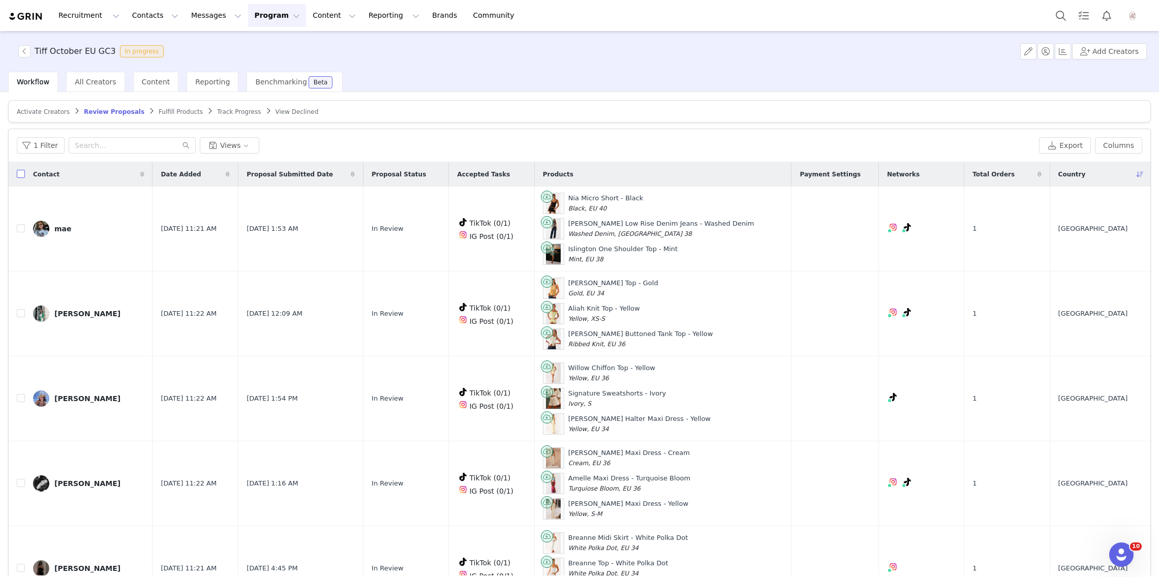
checkbox input "true"
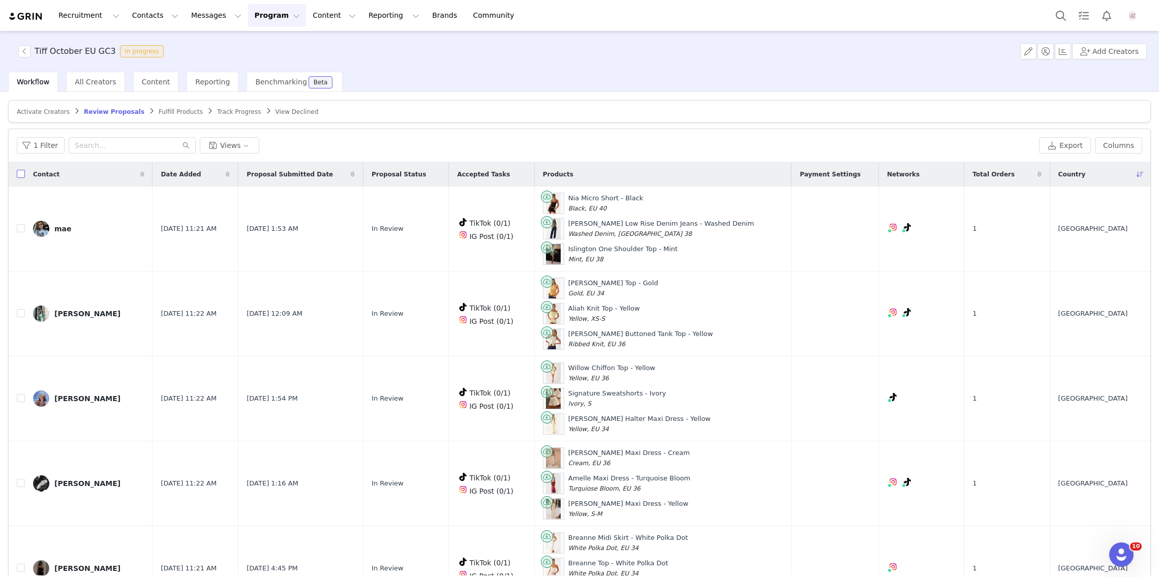
checkbox input "true"
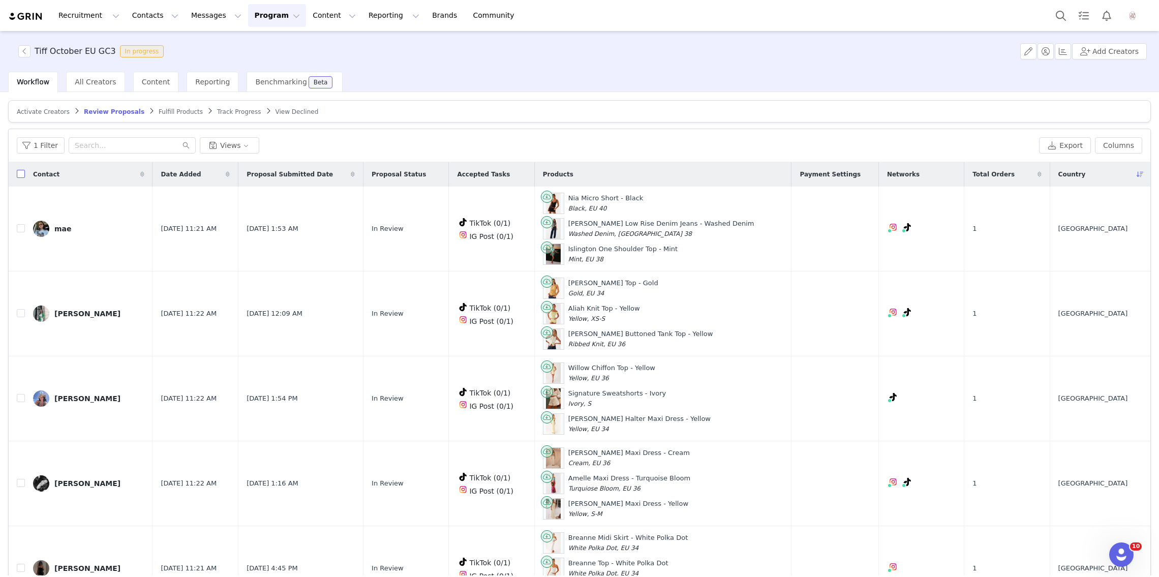
checkbox input "true"
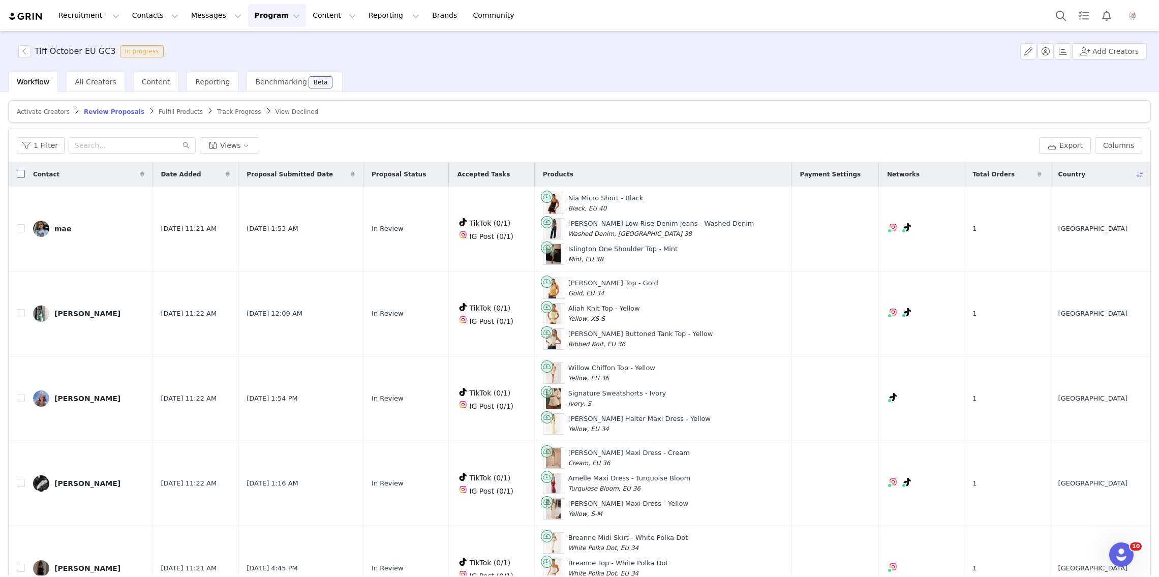
checkbox input "true"
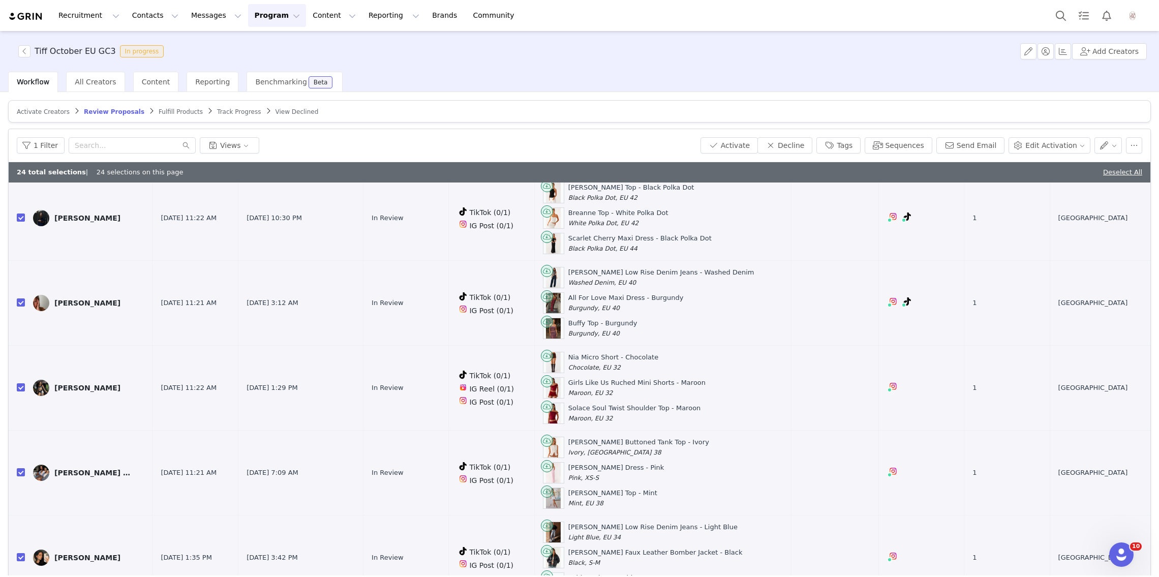
scroll to position [1199, 0]
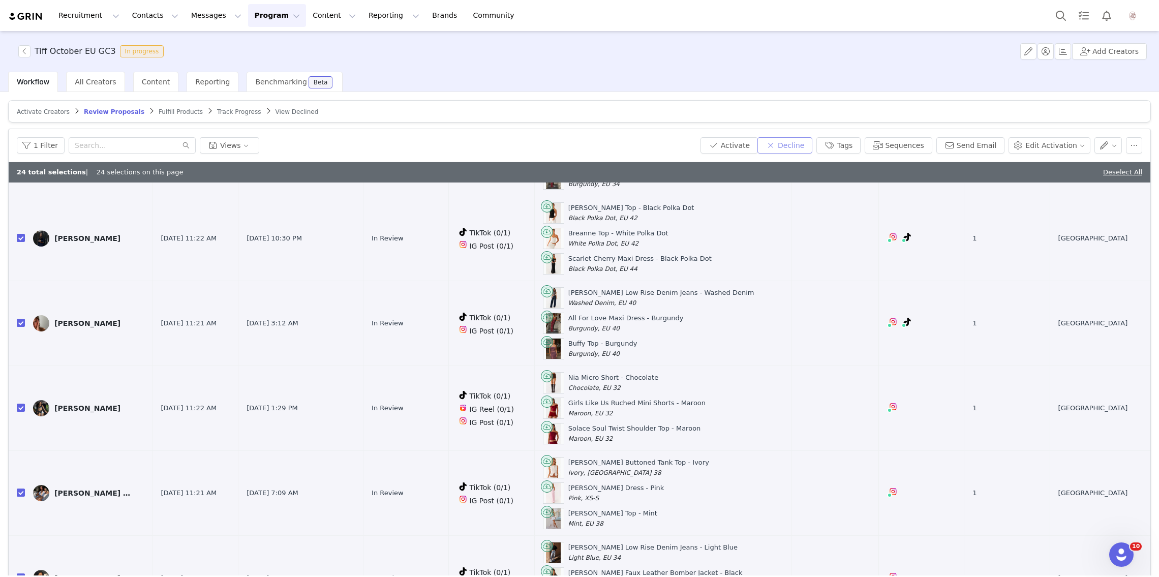
click at [812, 140] on button "Decline" at bounding box center [784, 145] width 55 height 16
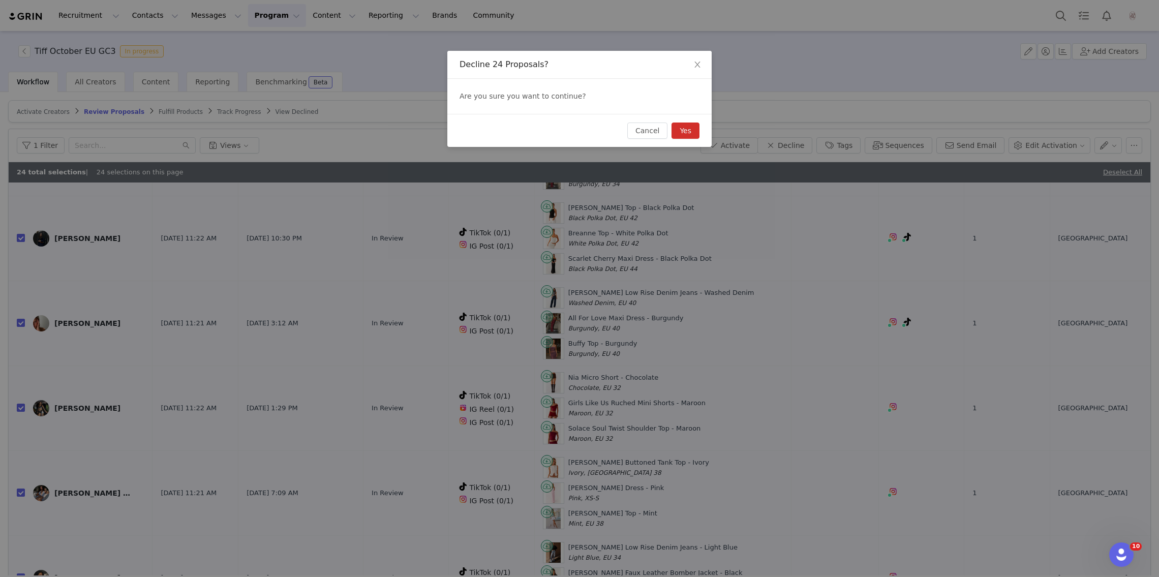
click at [681, 131] on button "Yes" at bounding box center [685, 130] width 28 height 16
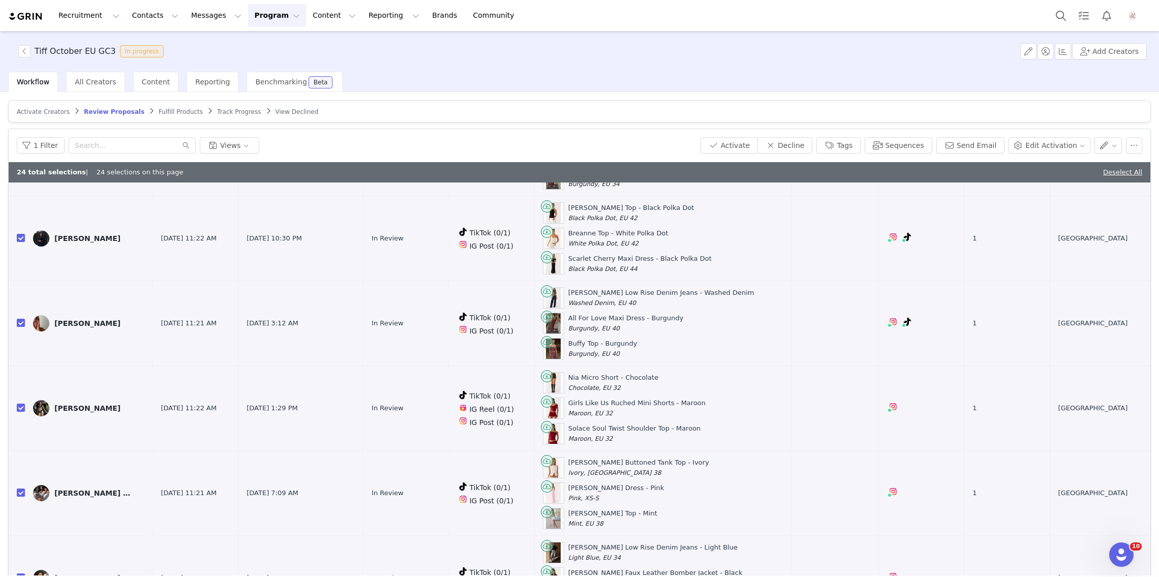
click at [160, 109] on span "Fulfill Products" at bounding box center [181, 111] width 44 height 7
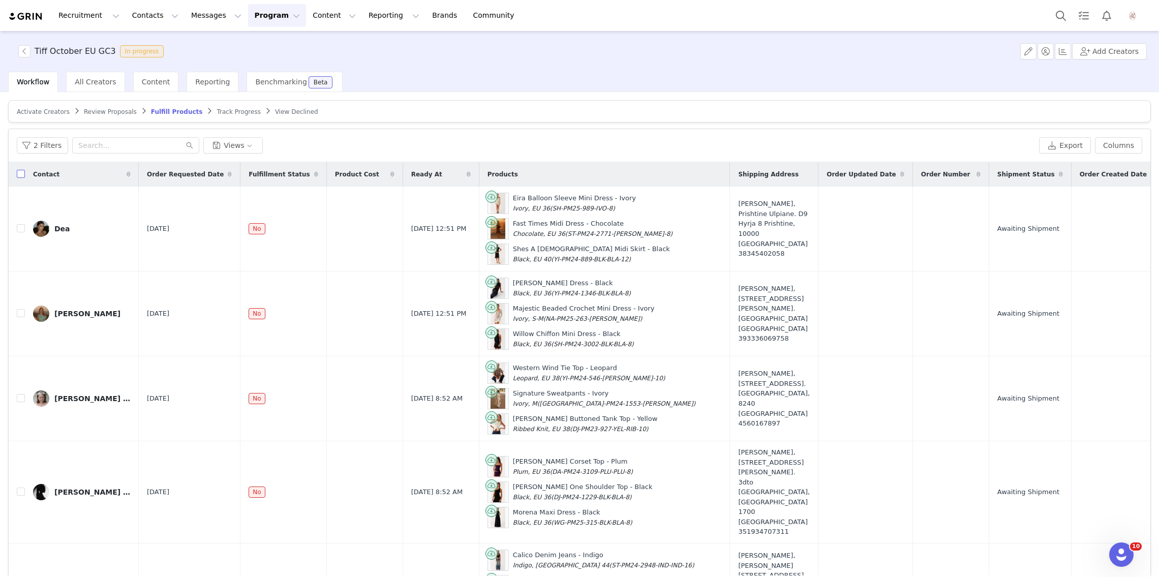
click at [19, 176] on input "checkbox" at bounding box center [21, 174] width 8 height 8
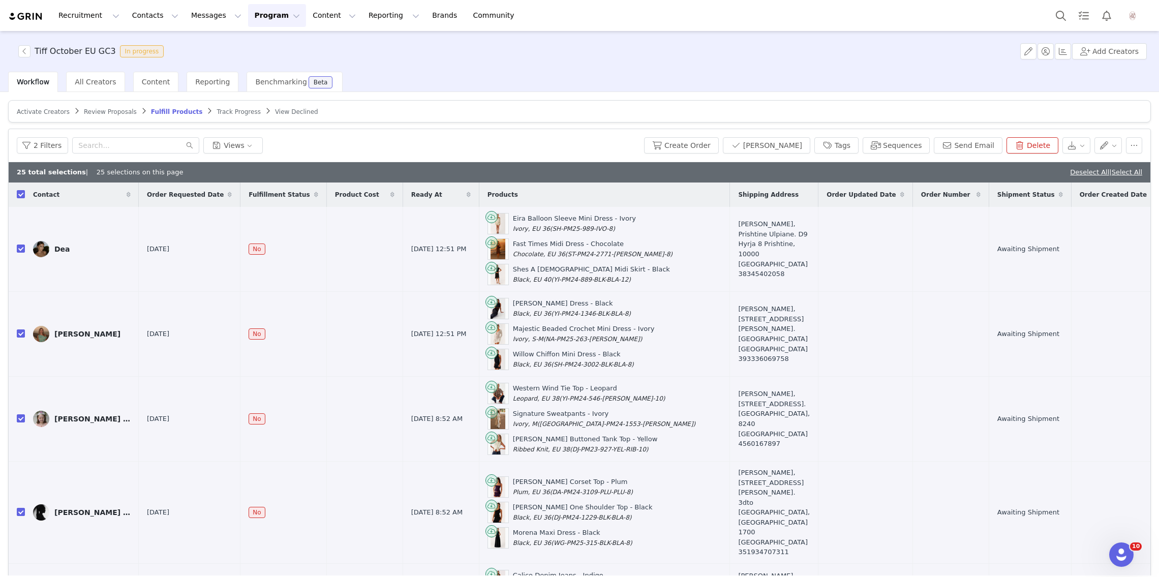
checkbox input "true"
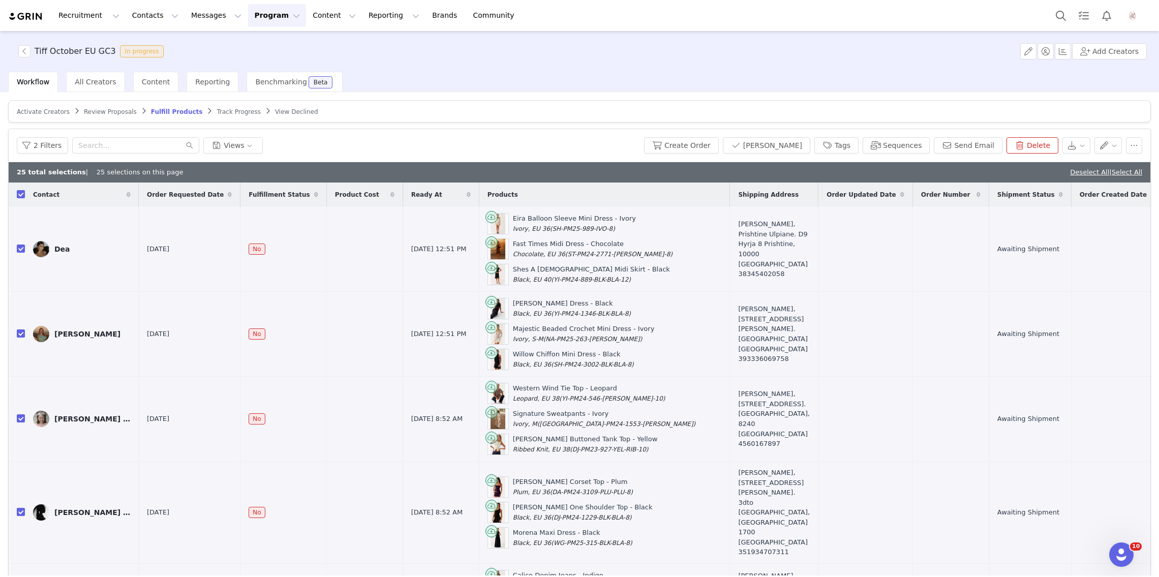
checkbox input "true"
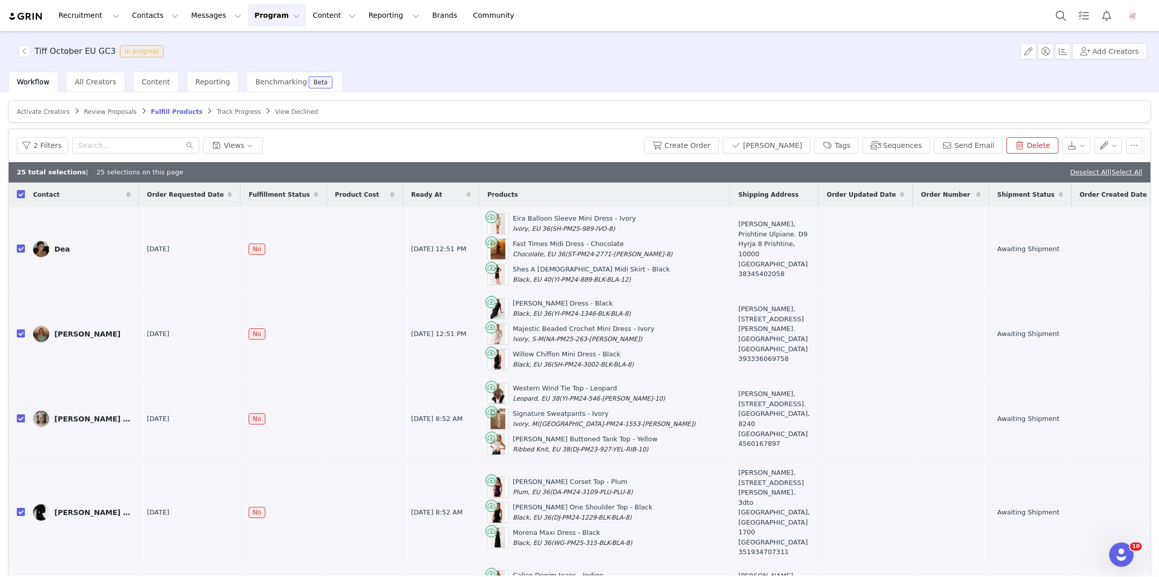
checkbox input "true"
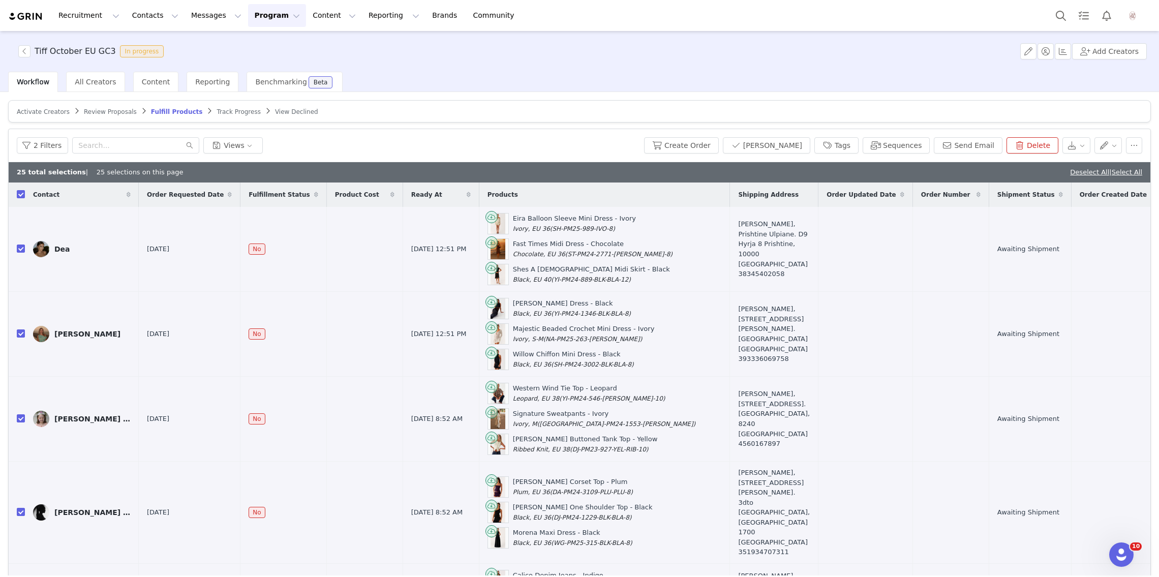
checkbox input "true"
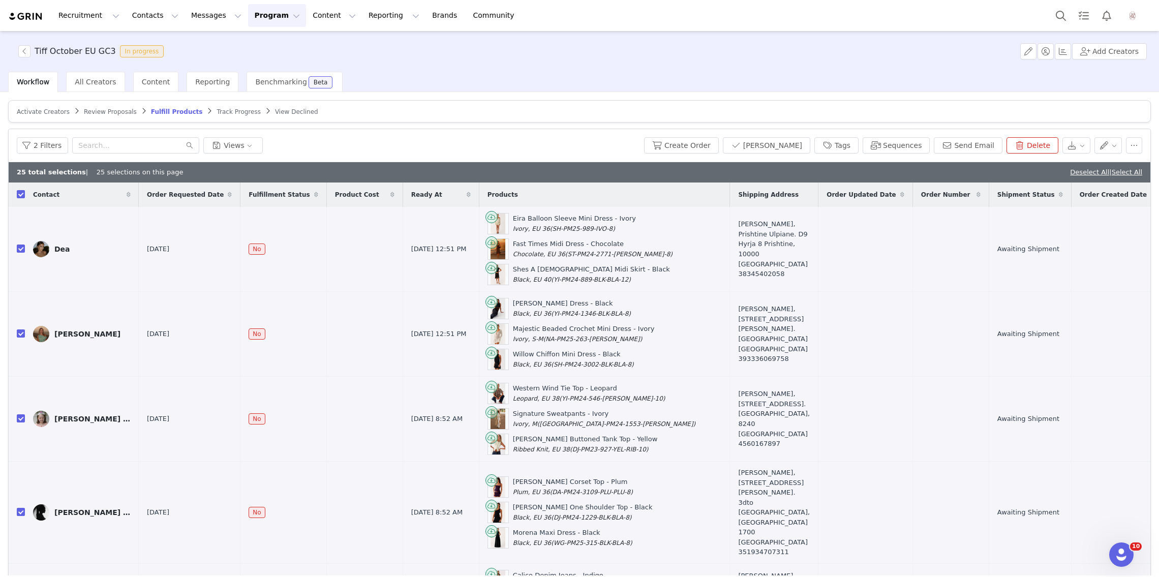
checkbox input "true"
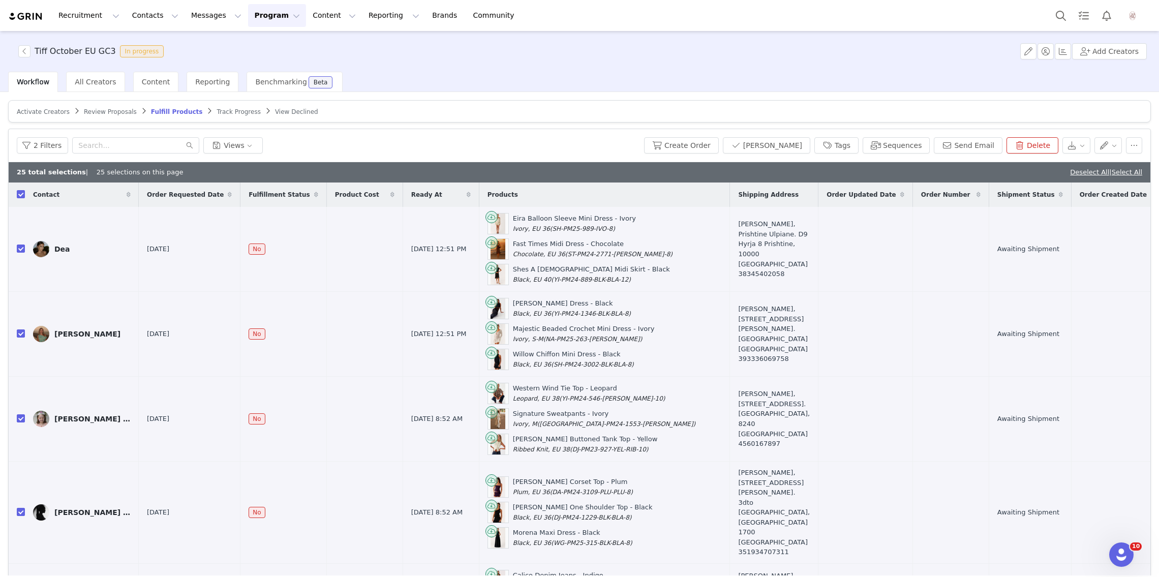
checkbox input "true"
click at [1139, 174] on link "Select All" at bounding box center [1126, 172] width 30 height 8
click at [697, 145] on button "Create Order" at bounding box center [681, 145] width 75 height 16
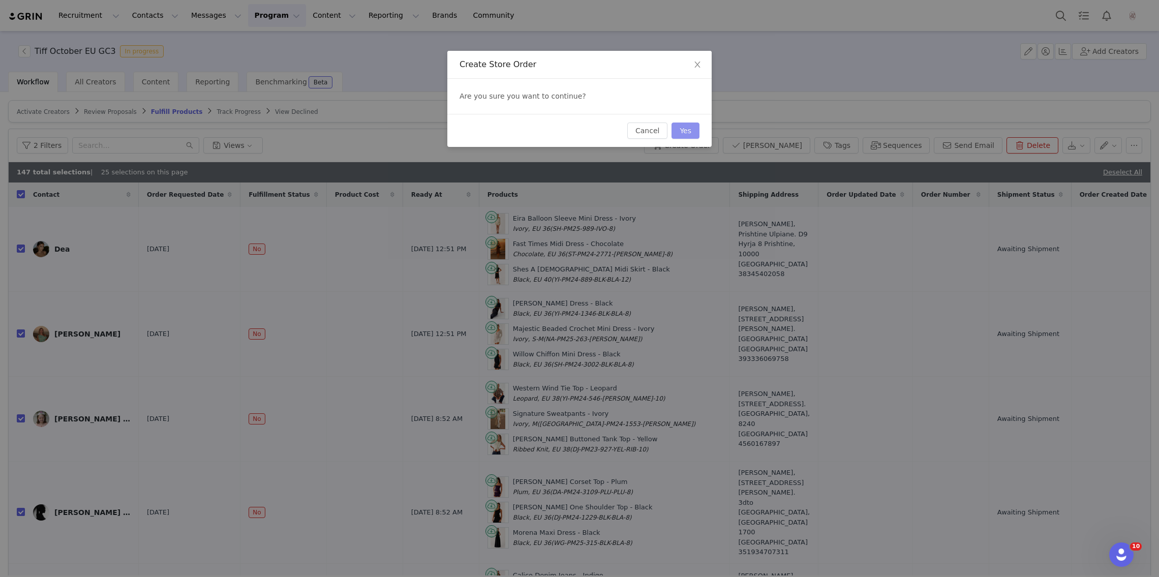
click at [687, 131] on button "Yes" at bounding box center [685, 130] width 28 height 16
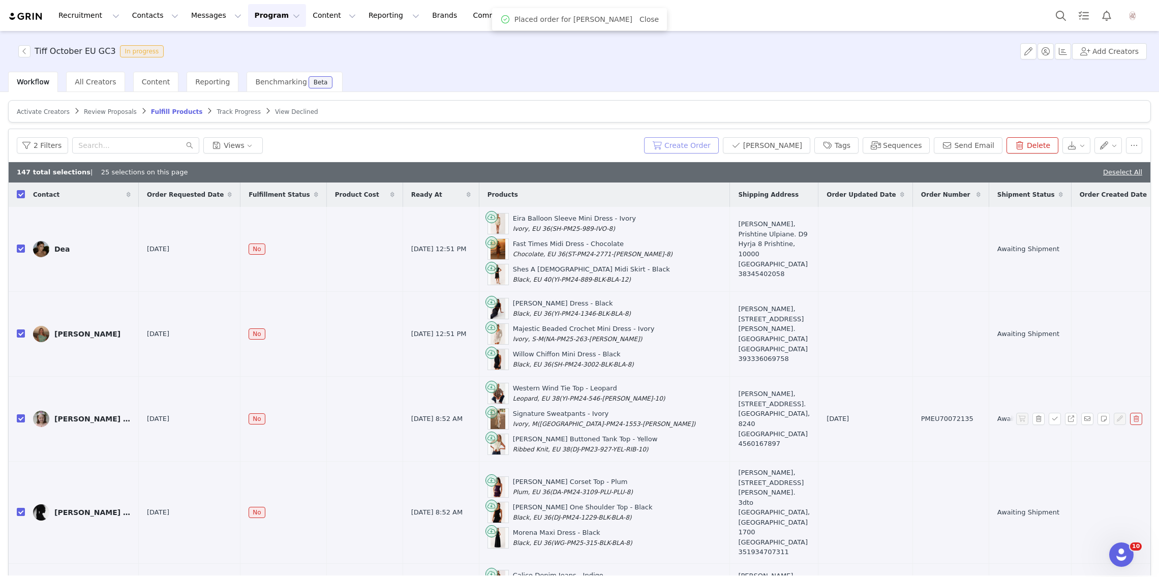
scroll to position [0, 138]
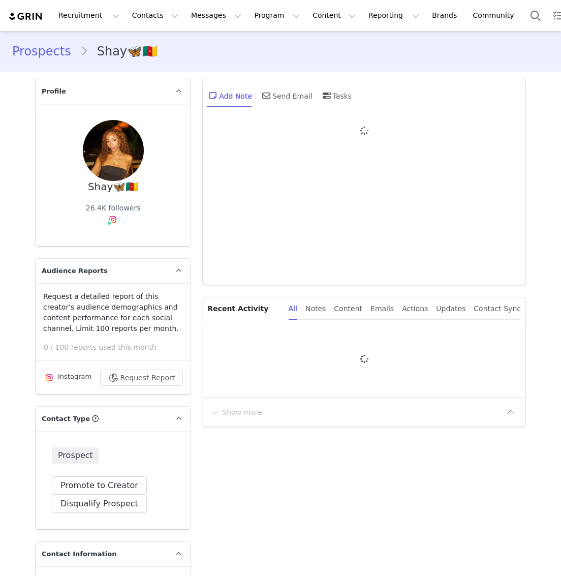
type input "+1 ([GEOGRAPHIC_DATA])"
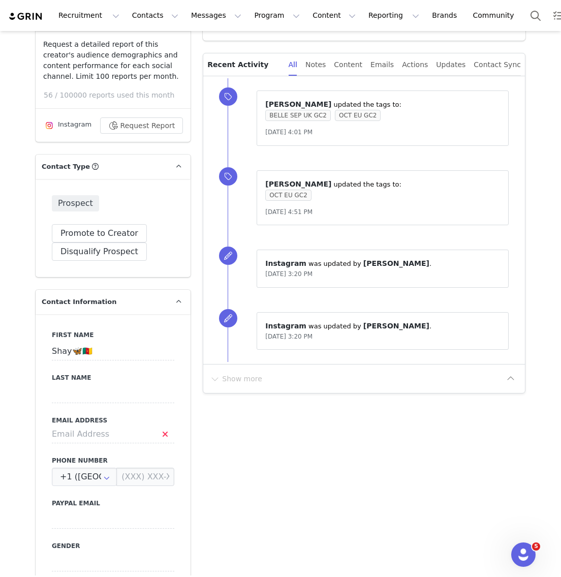
scroll to position [258, 0]
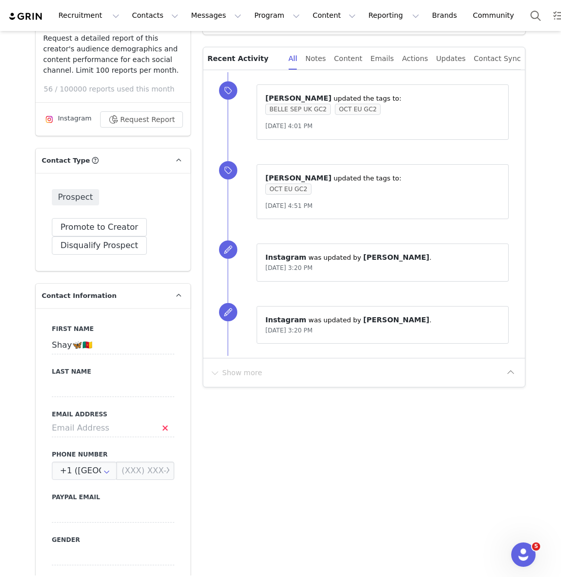
click at [99, 439] on div "First Name [PERSON_NAME]🦋🇨🇲 Last Name Email Address Phone Number +1 ([GEOGRAPHI…" at bounding box center [113, 493] width 155 height 371
click at [99, 432] on input at bounding box center [113, 428] width 122 height 18
paste input "[EMAIL_ADDRESS][DOMAIN_NAME]"
type input "[EMAIL_ADDRESS][DOMAIN_NAME]"
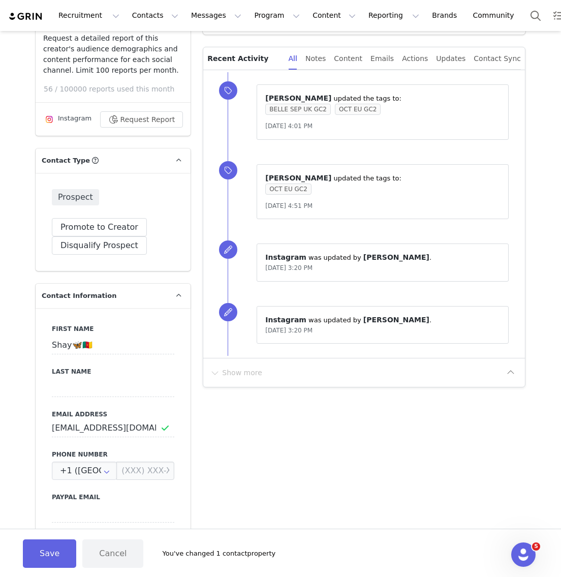
click at [47, 549] on button "Save" at bounding box center [49, 553] width 53 height 28
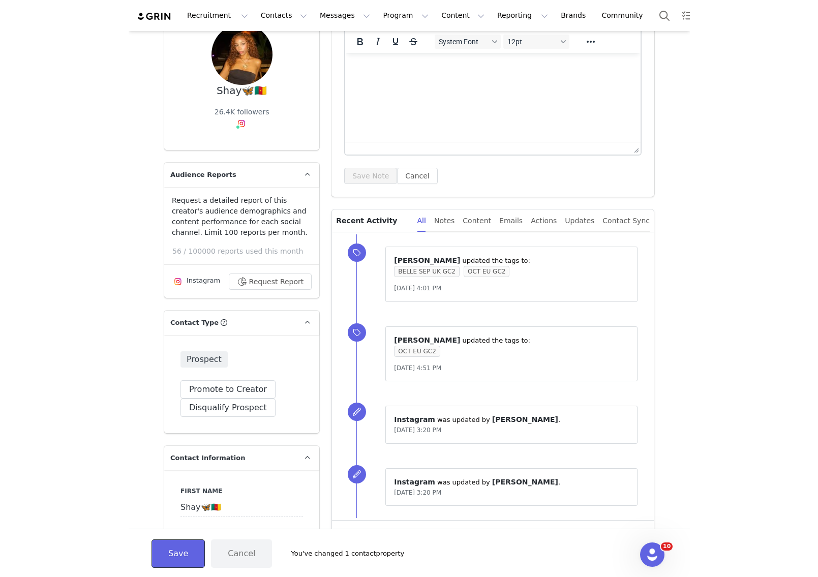
scroll to position [0, 0]
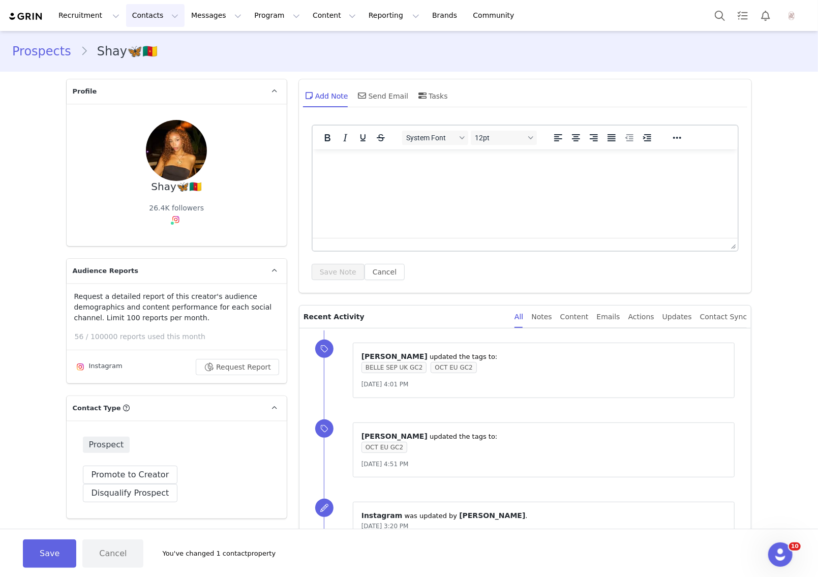
click at [133, 14] on button "Contacts Contacts" at bounding box center [155, 15] width 58 height 23
click at [152, 45] on p "Creators" at bounding box center [142, 45] width 30 height 11
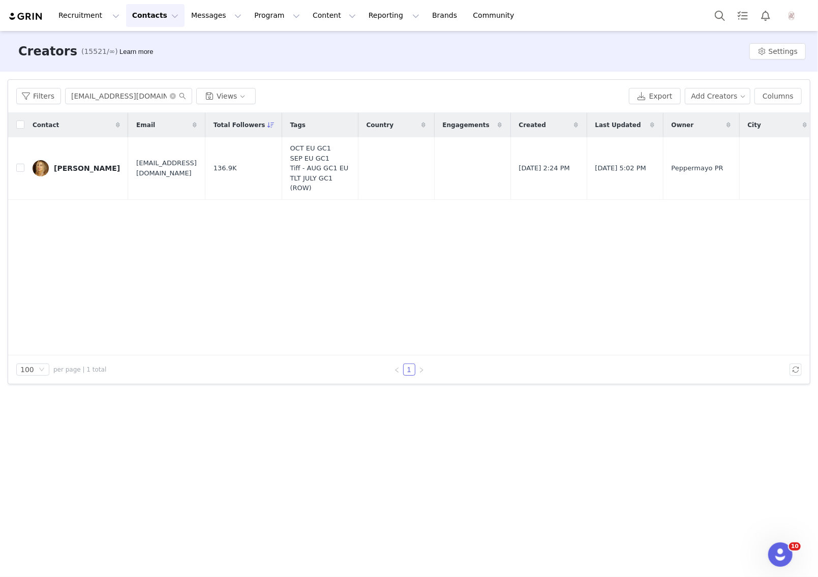
click at [103, 105] on div "Filters [EMAIL_ADDRESS][DOMAIN_NAME] Views Export Add Creators Columns" at bounding box center [408, 96] width 801 height 33
click at [104, 103] on input "[EMAIL_ADDRESS][DOMAIN_NAME]" at bounding box center [128, 96] width 127 height 16
paste input "[EMAIL_ADDRESS][DOMAIN_NAME]"
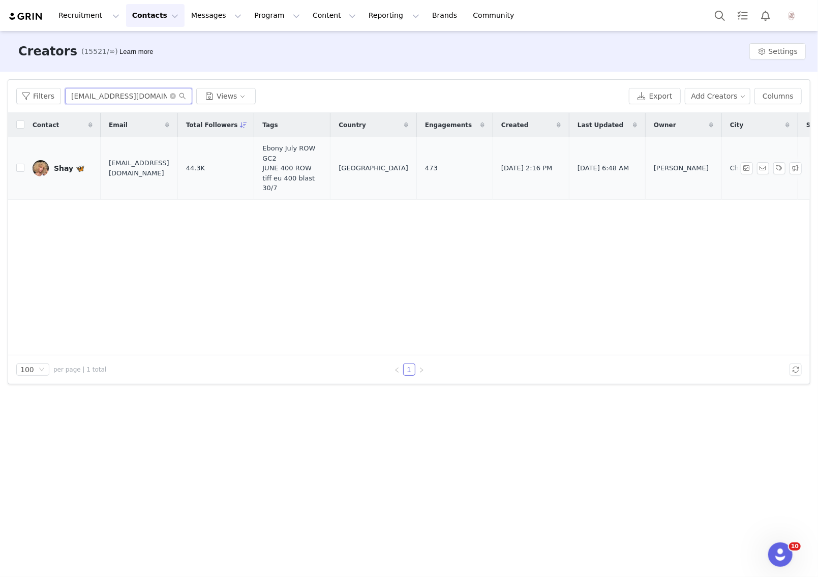
type input "[EMAIL_ADDRESS][DOMAIN_NAME]"
click at [59, 158] on td "Shay 🦋" at bounding box center [62, 168] width 76 height 62
click at [62, 168] on div "Shay 🦋" at bounding box center [69, 168] width 30 height 8
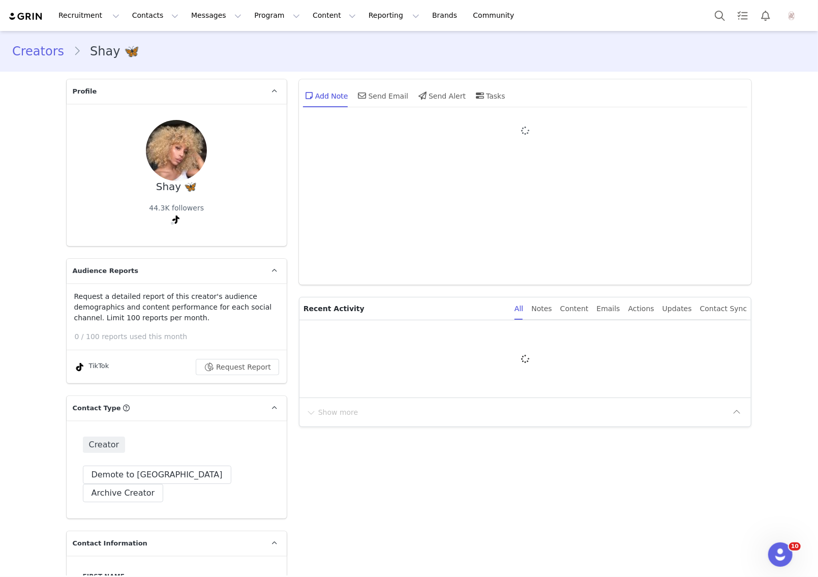
type input "+1 ([GEOGRAPHIC_DATA])"
